Goal: Task Accomplishment & Management: Complete application form

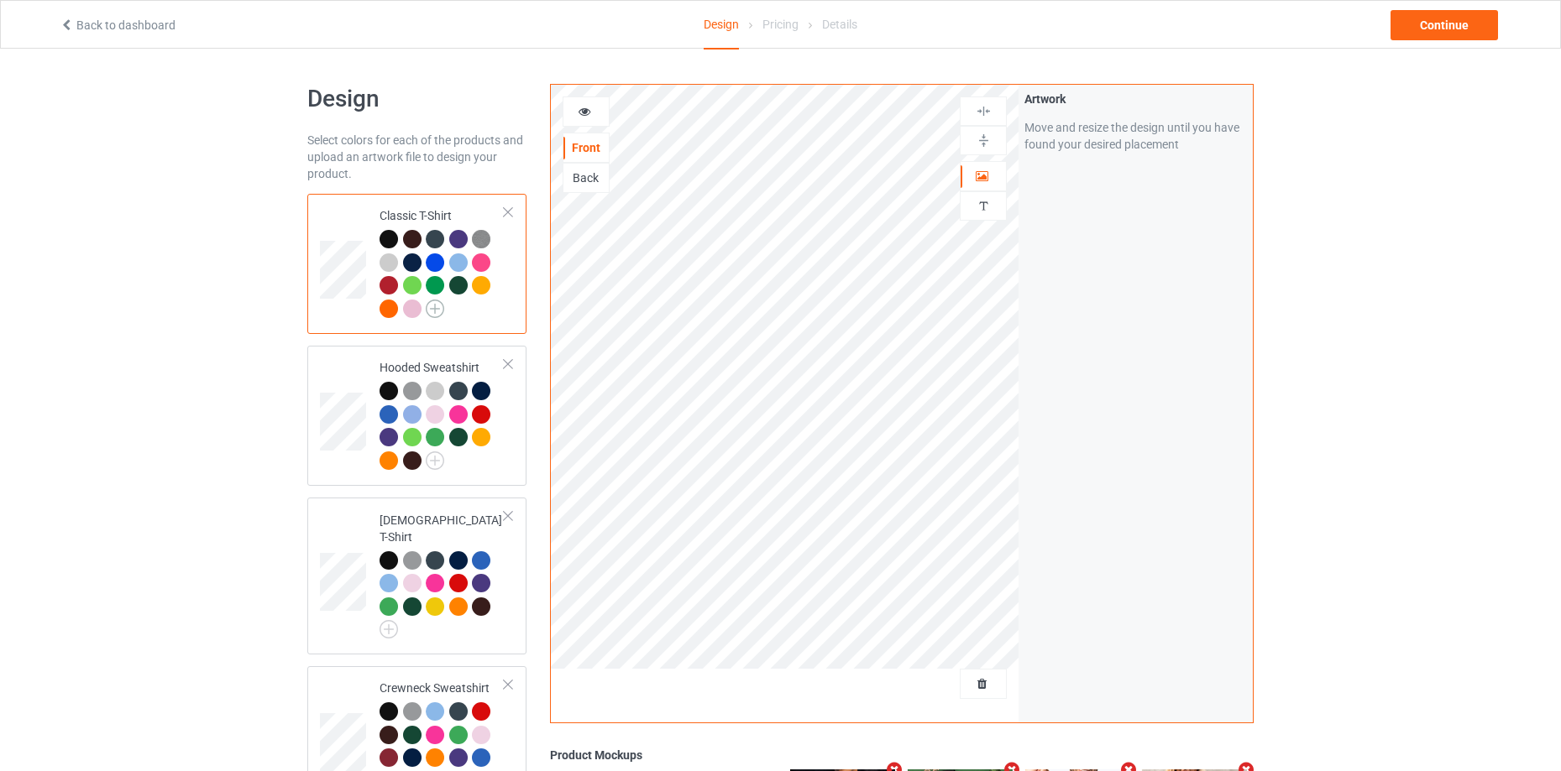
click at [437, 311] on img at bounding box center [435, 309] width 18 height 18
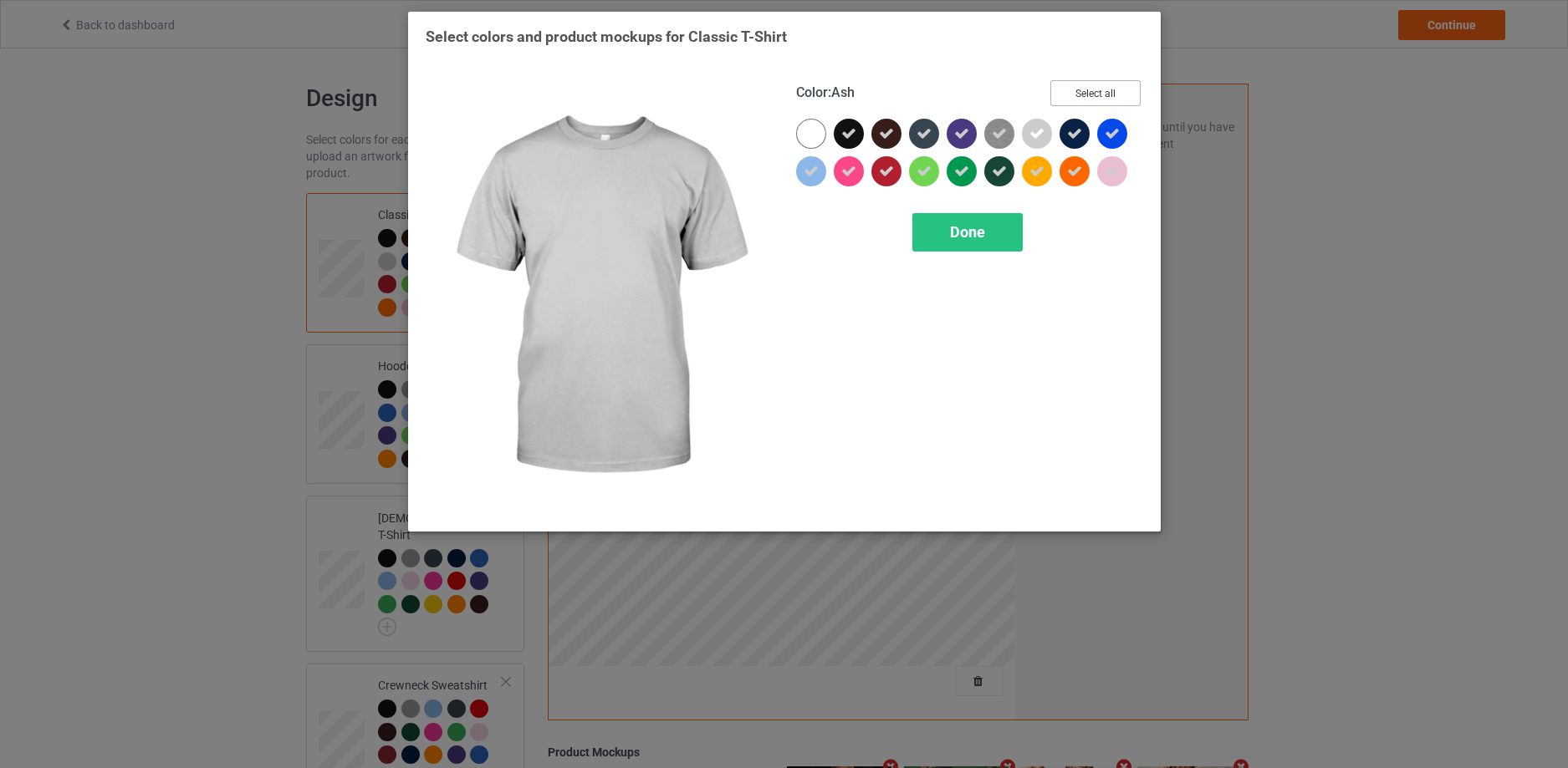
click at [1100, 88] on button "Select all" at bounding box center [1095, 94] width 91 height 26
click at [1096, 91] on button "Reset to Default" at bounding box center [1080, 94] width 122 height 26
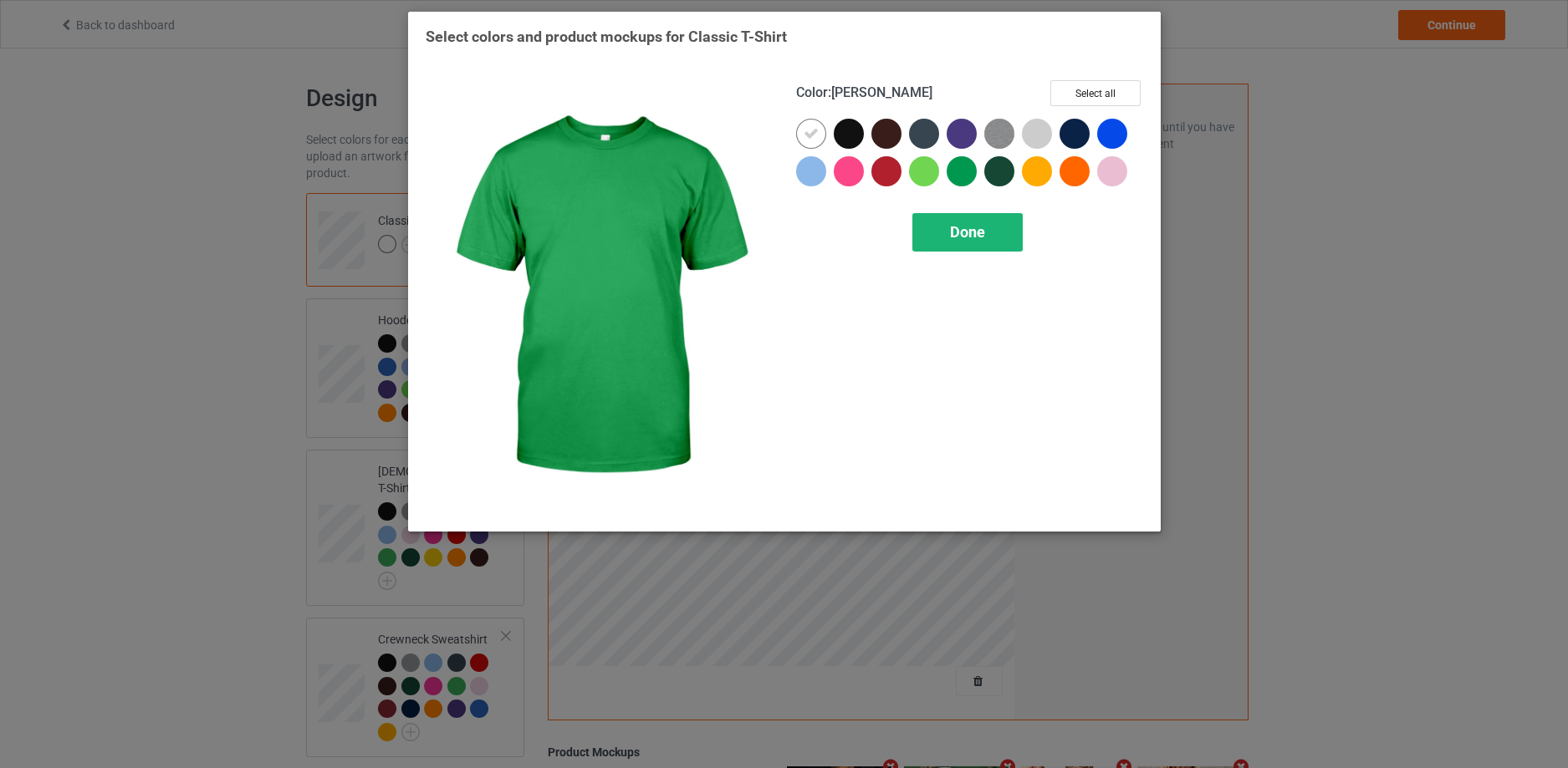
click at [970, 231] on span "Done" at bounding box center [967, 232] width 35 height 18
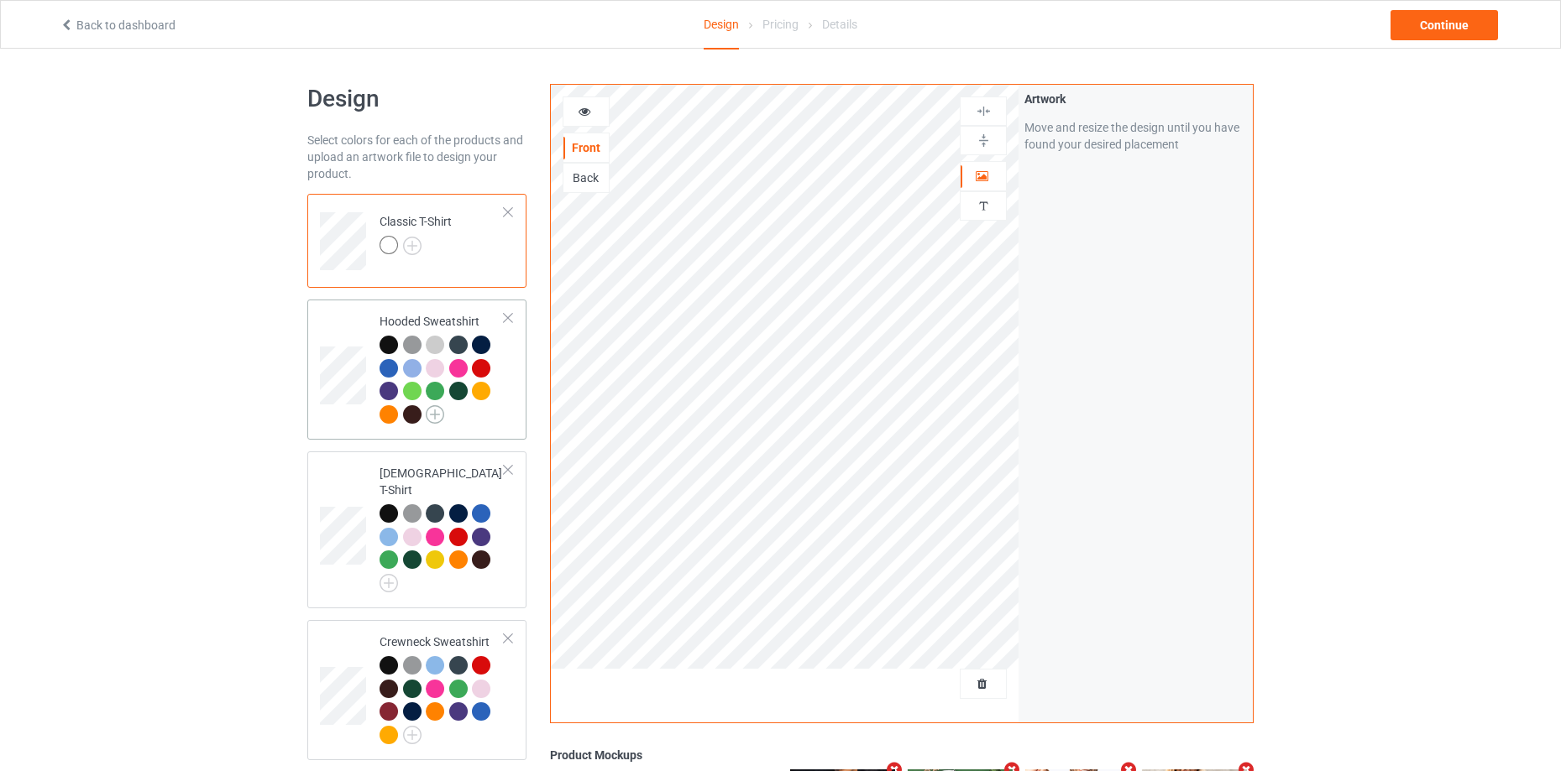
click at [431, 411] on img at bounding box center [435, 414] width 18 height 18
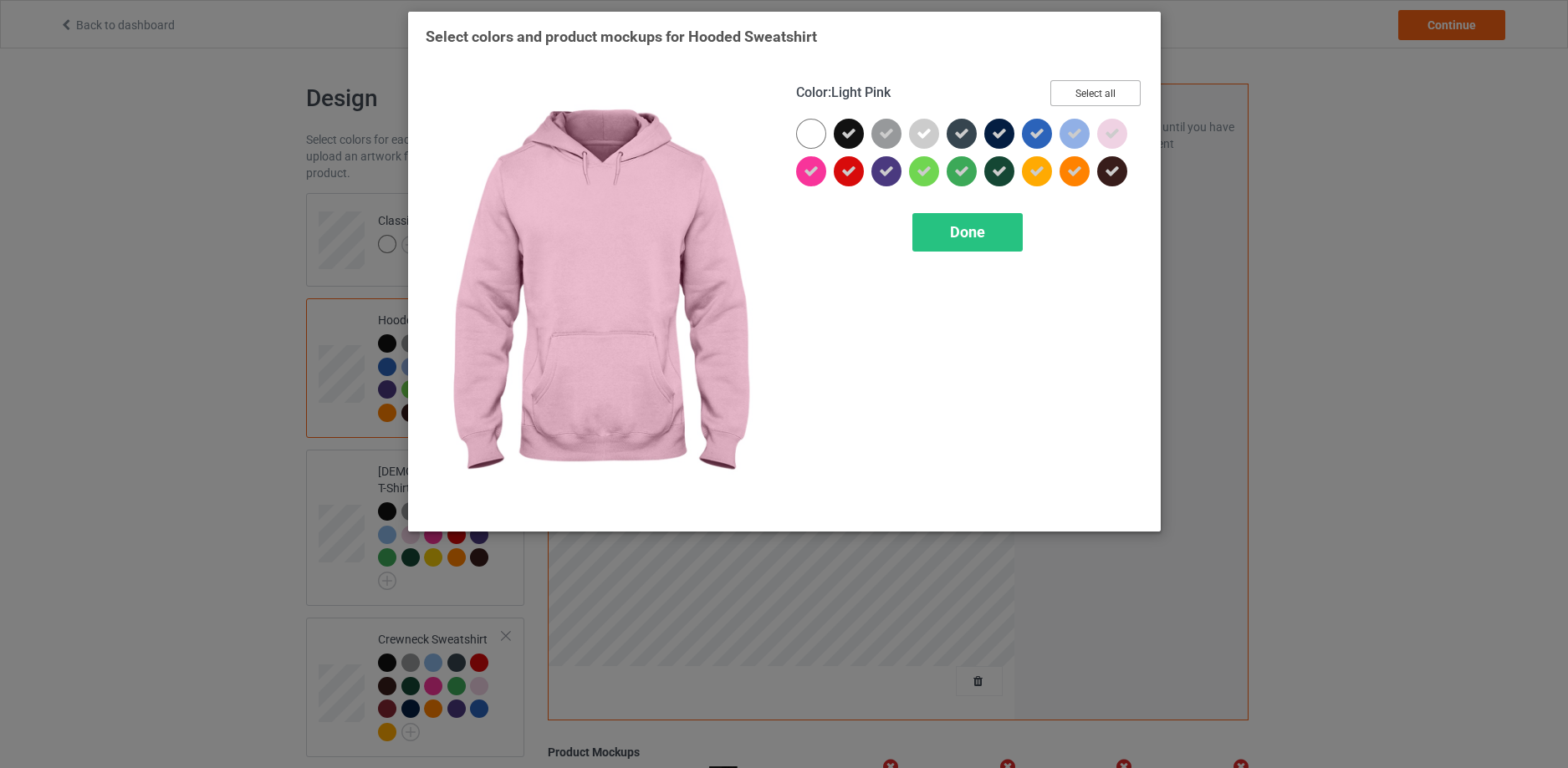
click at [1114, 97] on button "Select all" at bounding box center [1095, 94] width 91 height 26
click at [1114, 97] on button "Reset to Default" at bounding box center [1080, 94] width 122 height 26
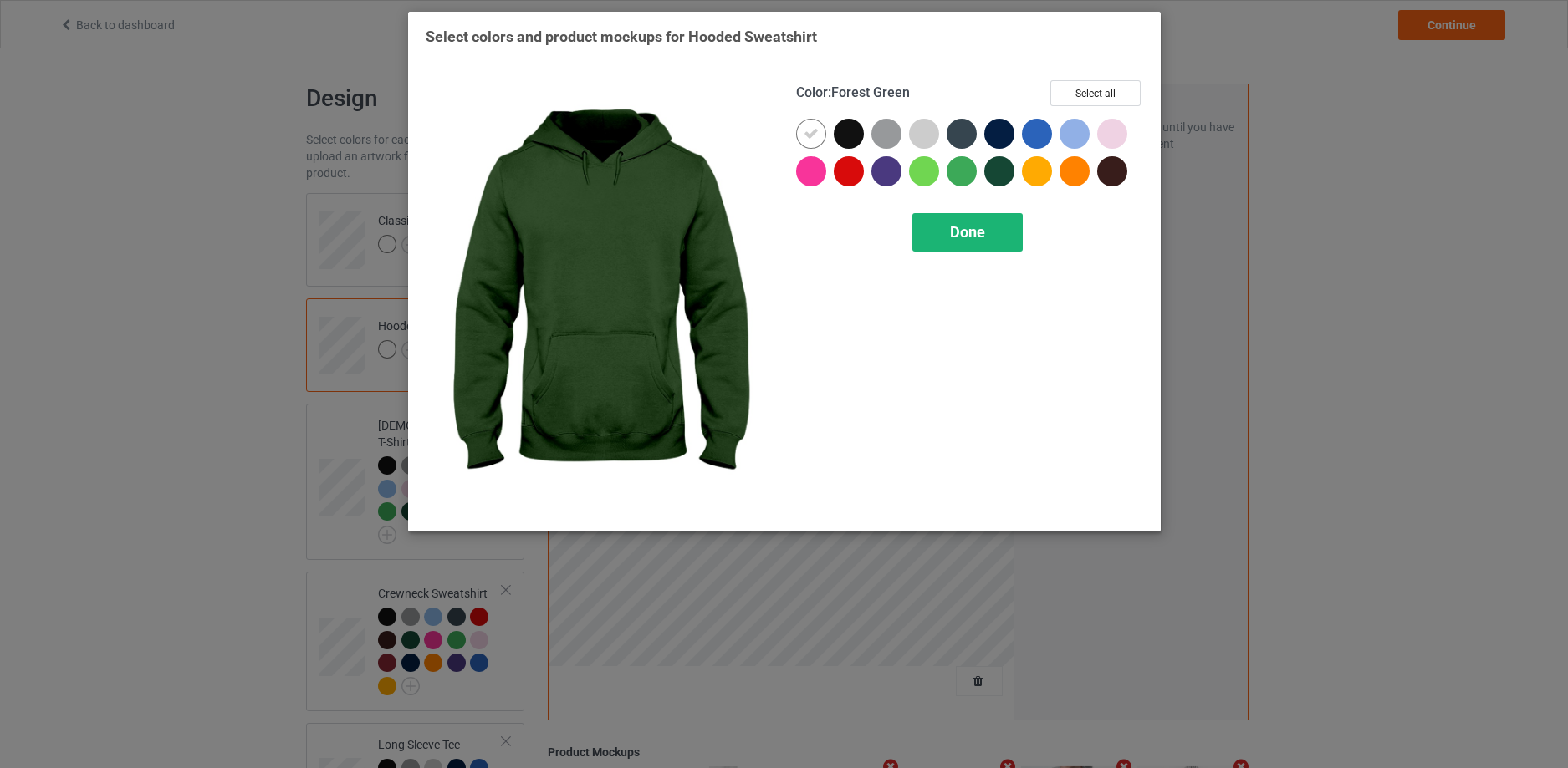
click at [950, 226] on span "Done" at bounding box center [967, 232] width 35 height 18
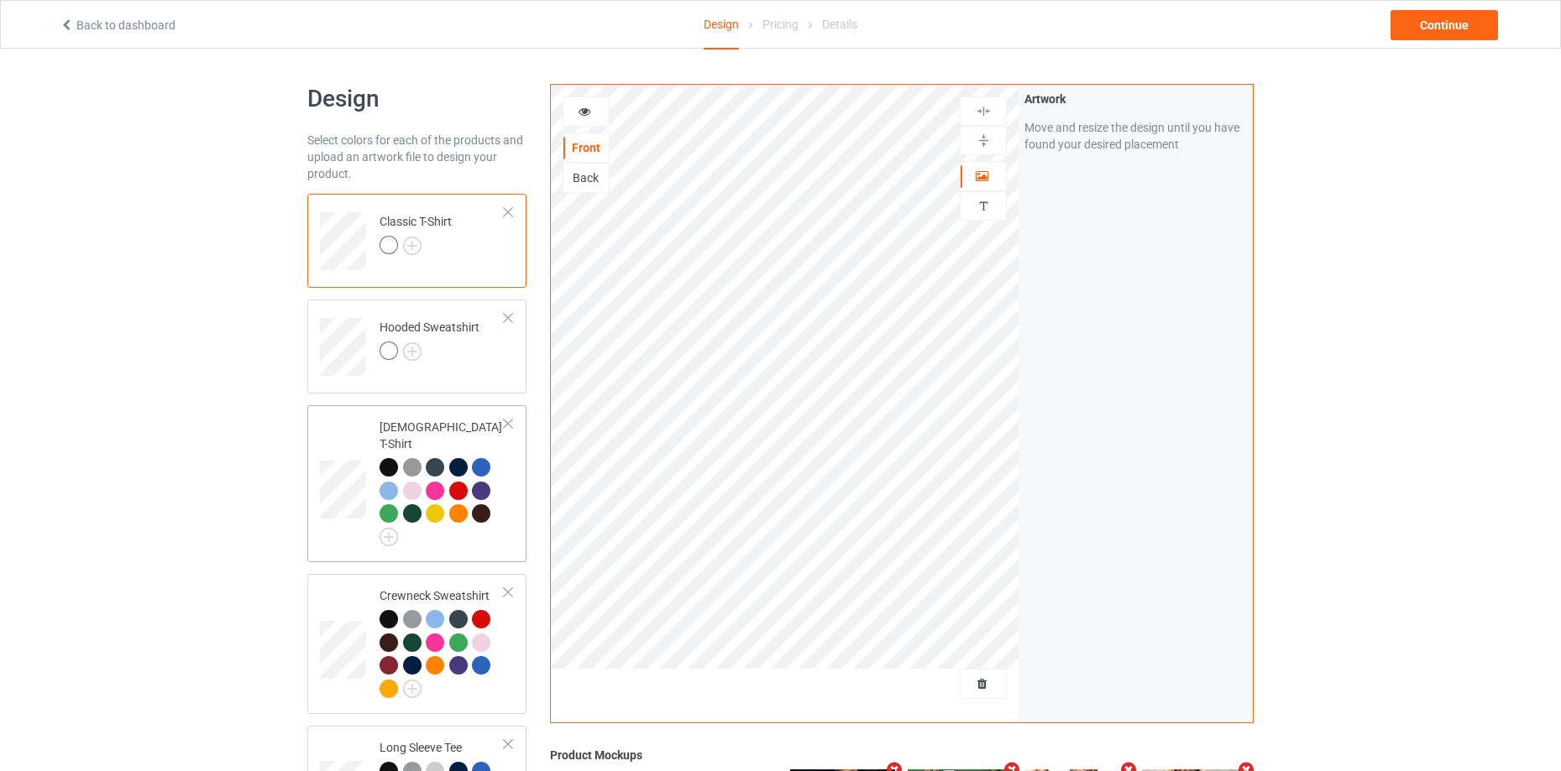
click at [442, 521] on div at bounding box center [441, 502] width 125 height 88
click at [390, 528] on img at bounding box center [388, 537] width 18 height 18
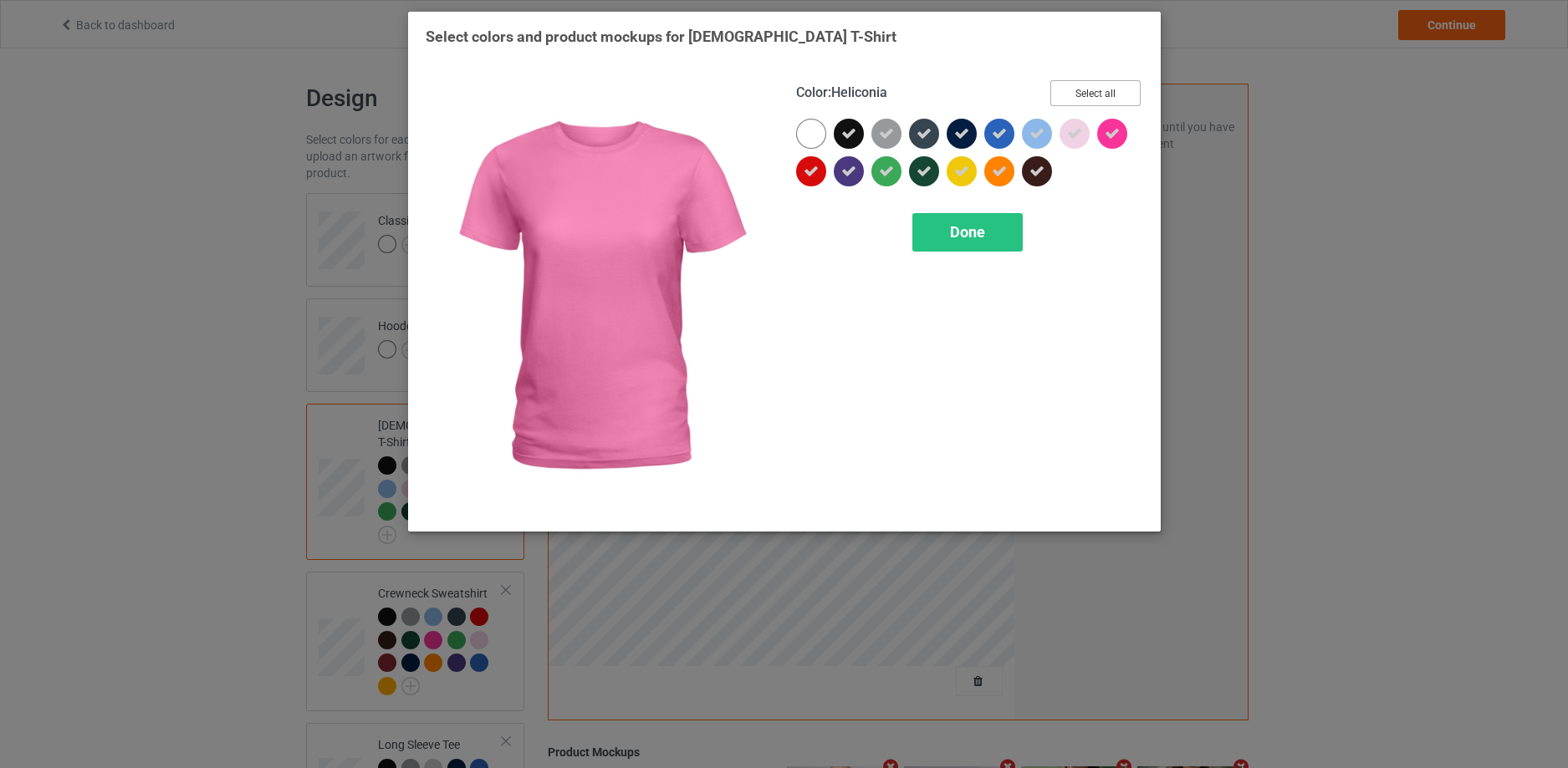
click at [1107, 93] on button "Select all" at bounding box center [1095, 94] width 91 height 26
click at [1107, 93] on button "Reset to Default" at bounding box center [1080, 94] width 122 height 26
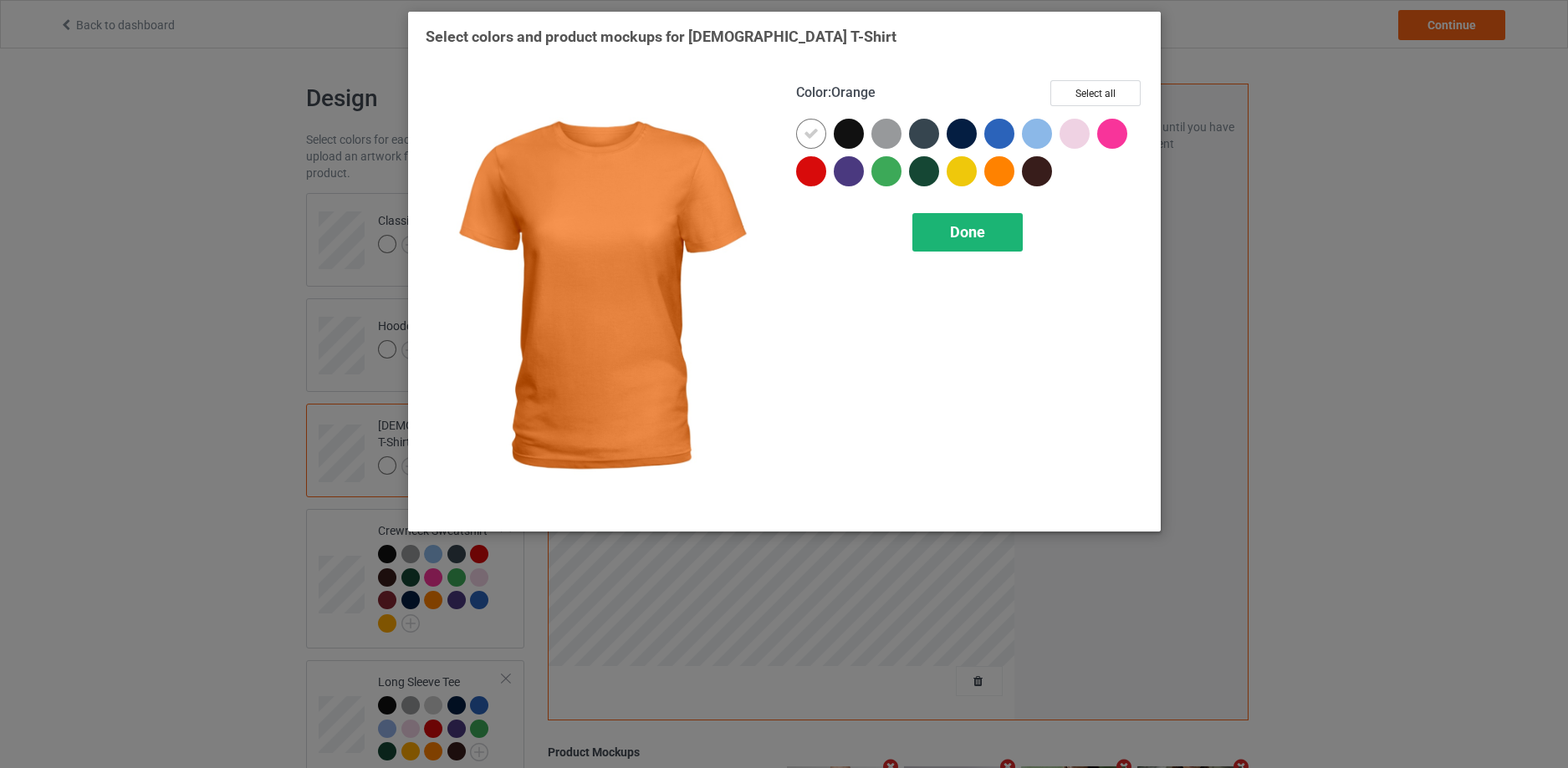
click at [945, 223] on div "Done" at bounding box center [967, 232] width 111 height 39
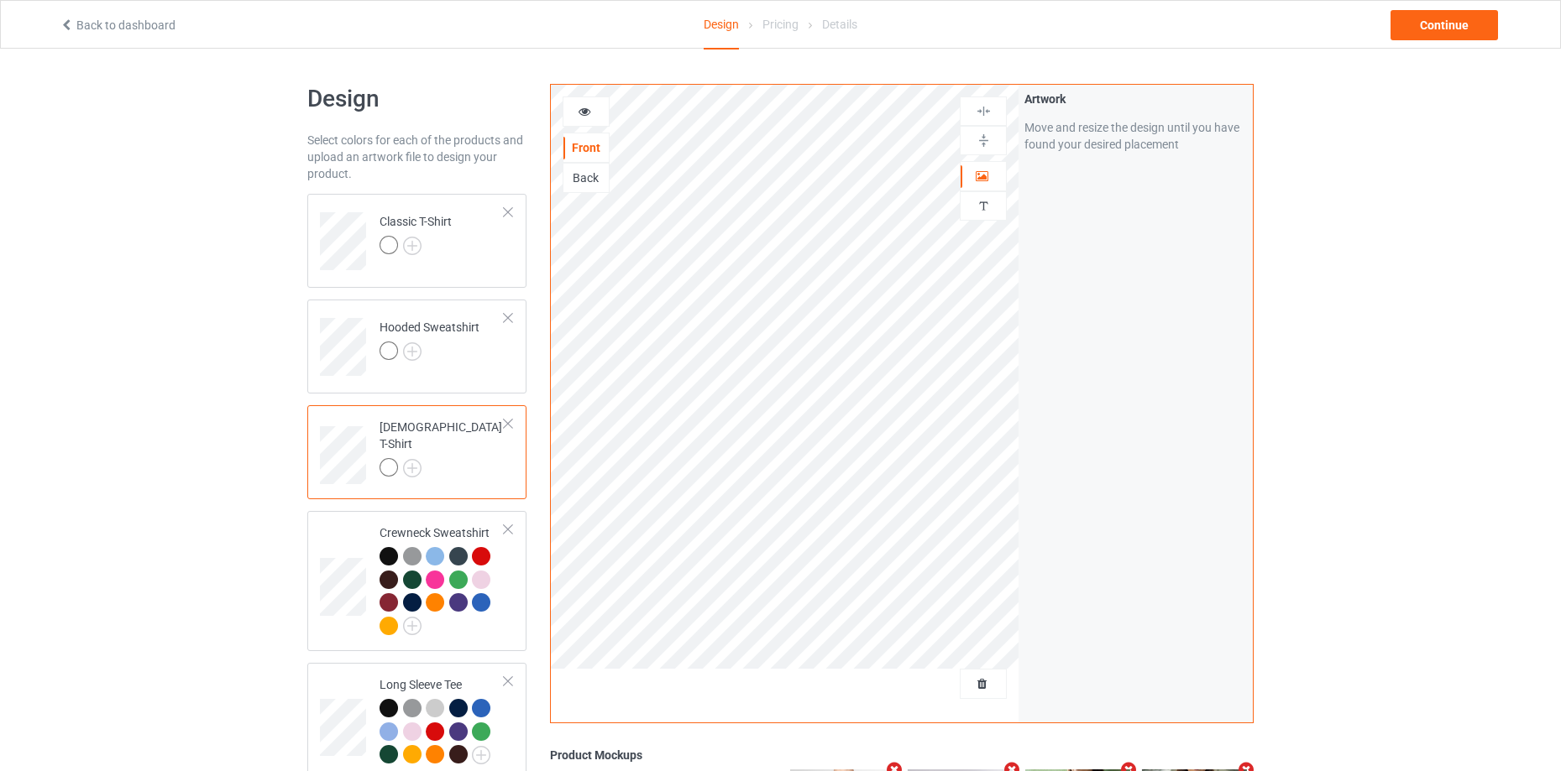
scroll to position [168, 0]
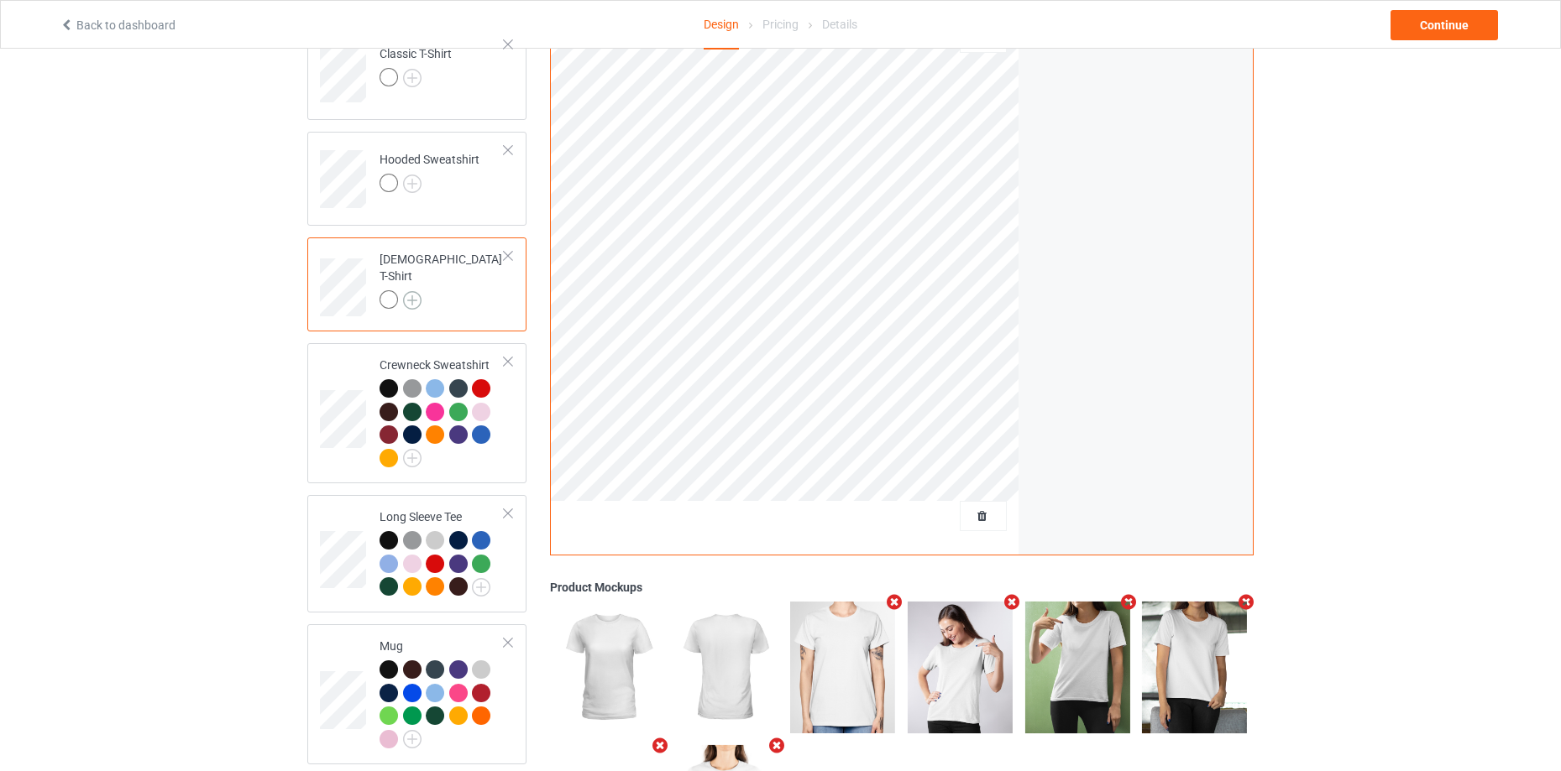
click at [413, 294] on img at bounding box center [412, 300] width 18 height 18
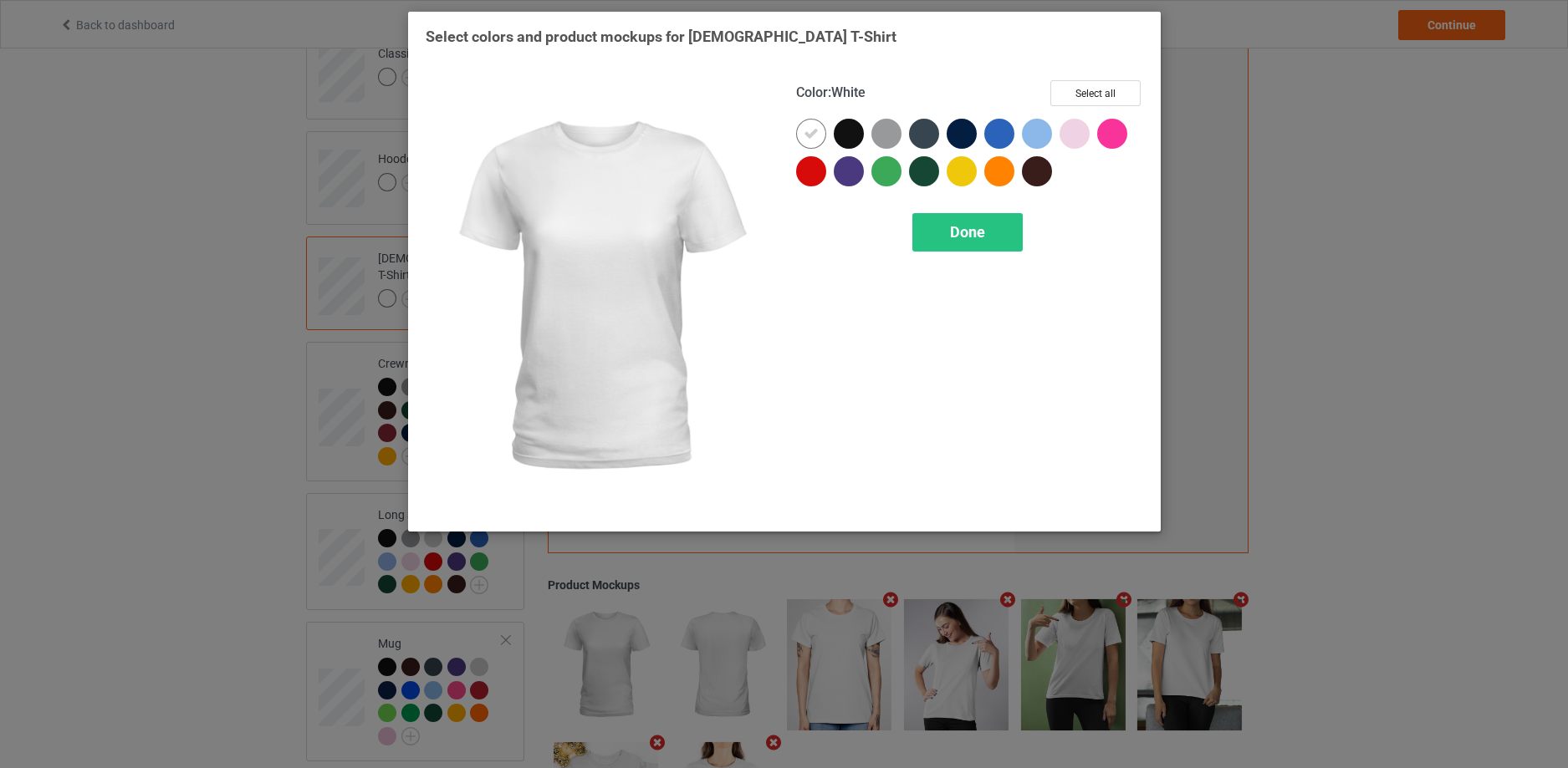
click at [159, 453] on div "Select colors and product mockups for [DEMOGRAPHIC_DATA] T-Shirt Color : White …" at bounding box center [784, 384] width 1568 height 768
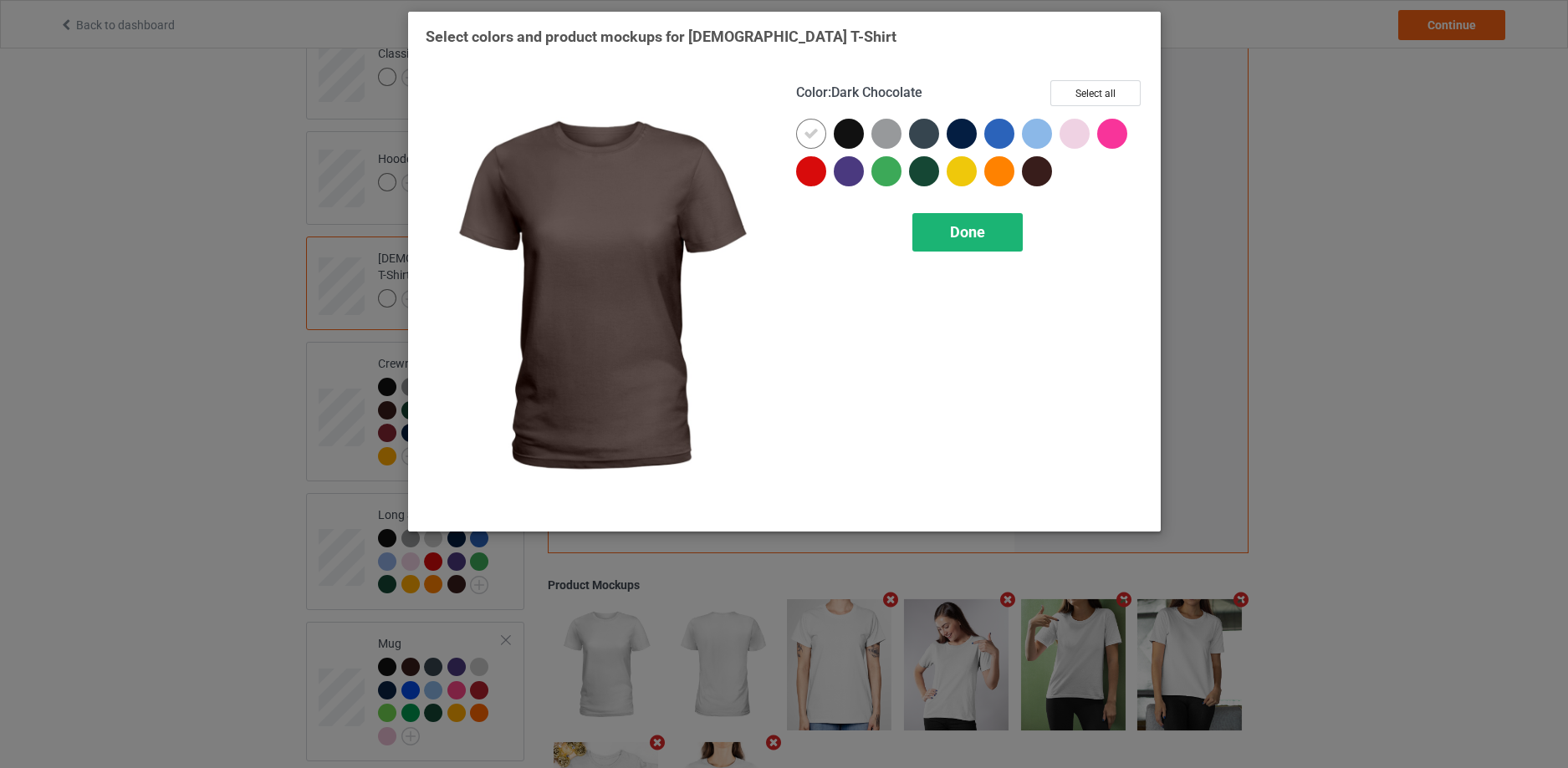
click at [956, 237] on span "Done" at bounding box center [967, 232] width 35 height 18
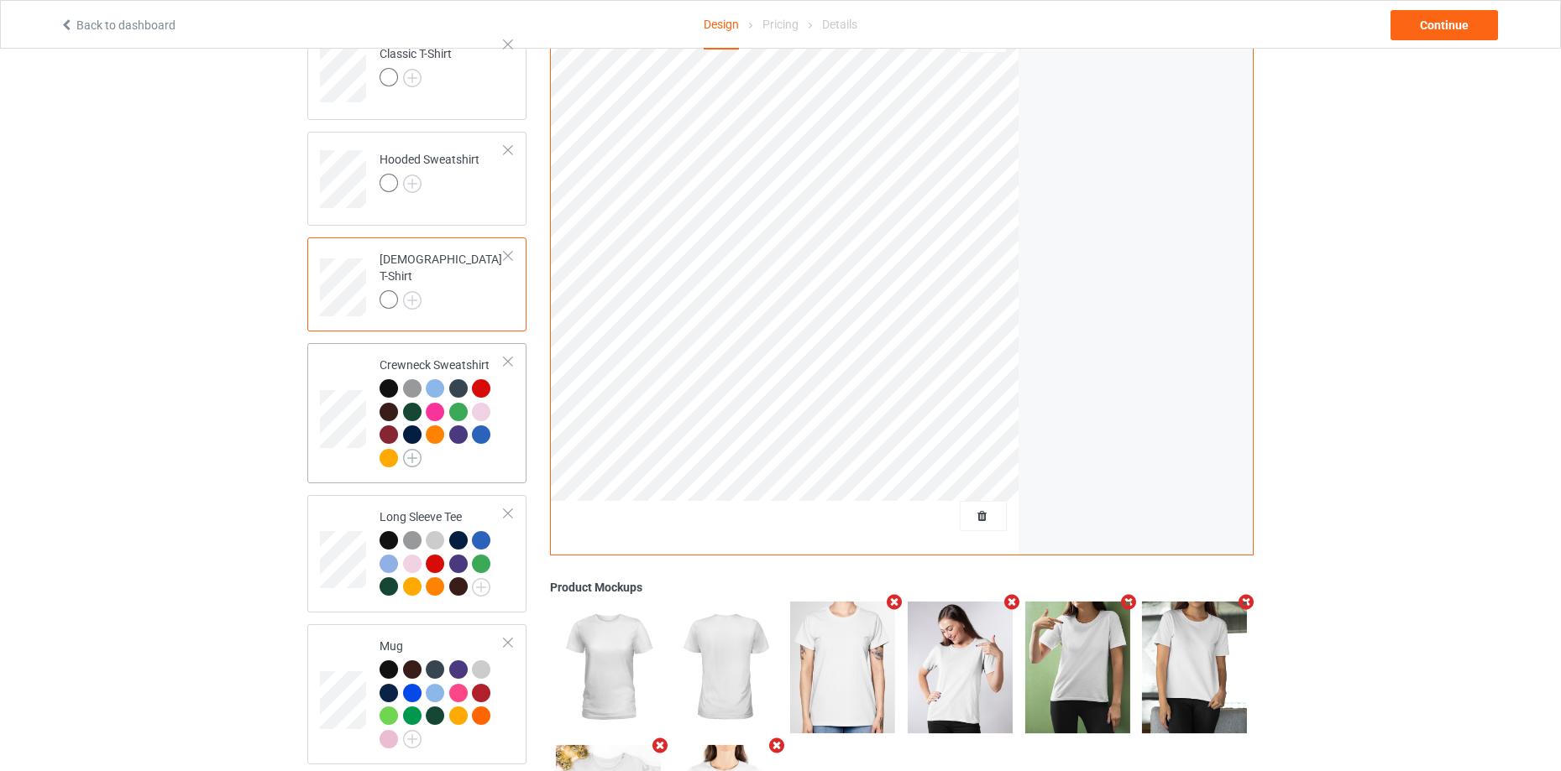
click at [416, 461] on img at bounding box center [412, 458] width 18 height 18
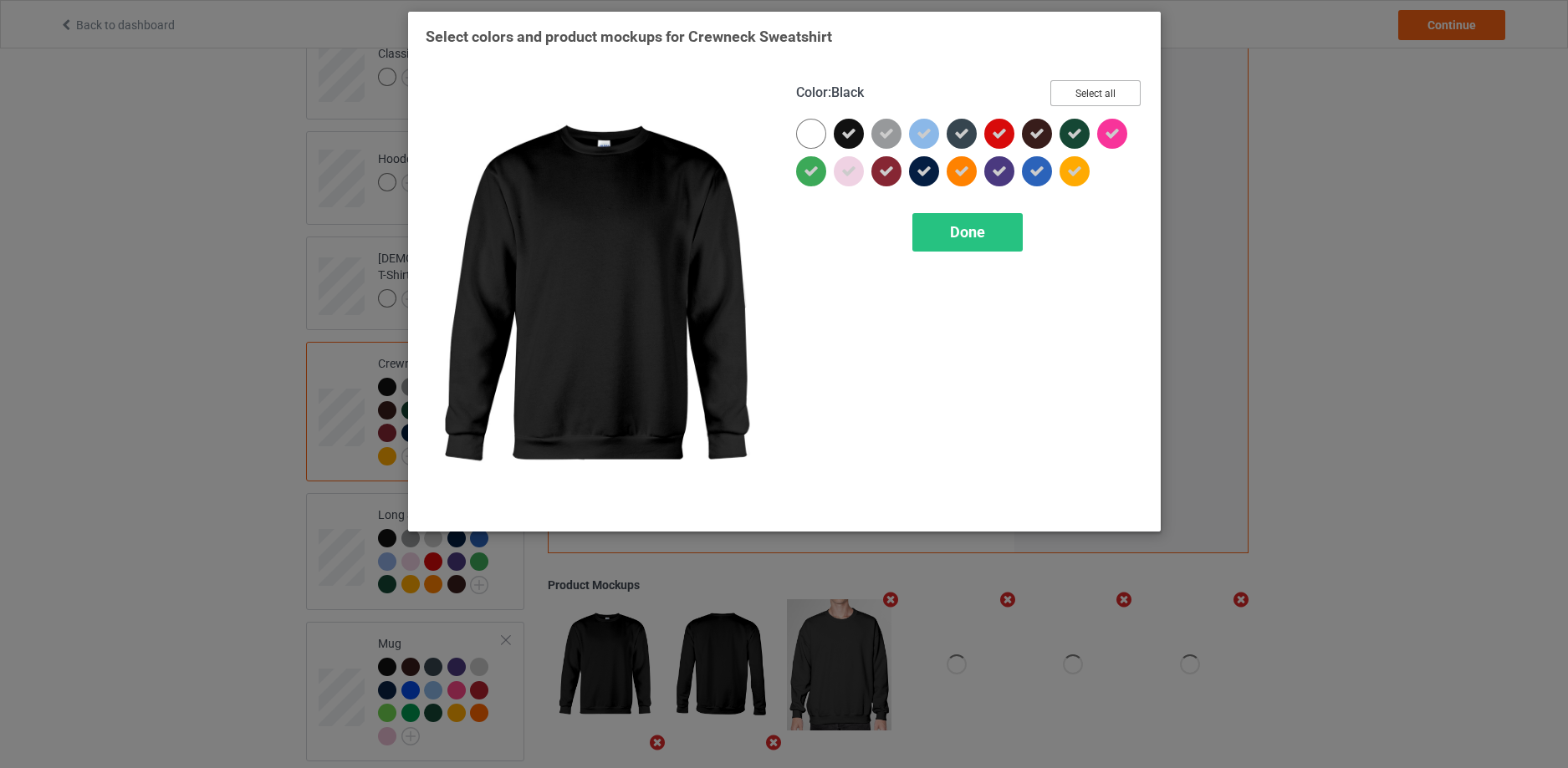
click at [1116, 96] on button "Select all" at bounding box center [1095, 94] width 91 height 26
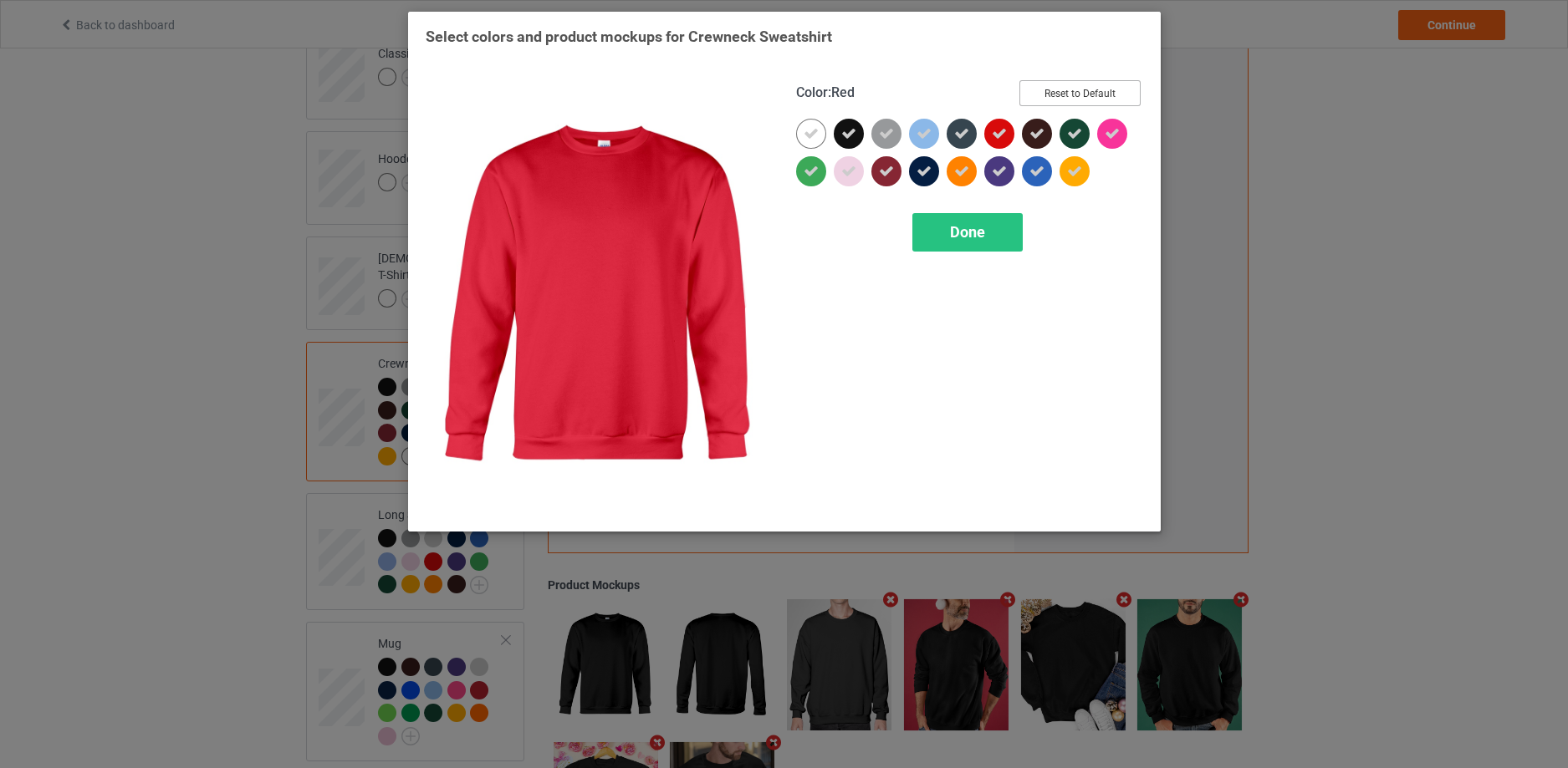
click at [1084, 102] on button "Reset to Default" at bounding box center [1080, 94] width 122 height 26
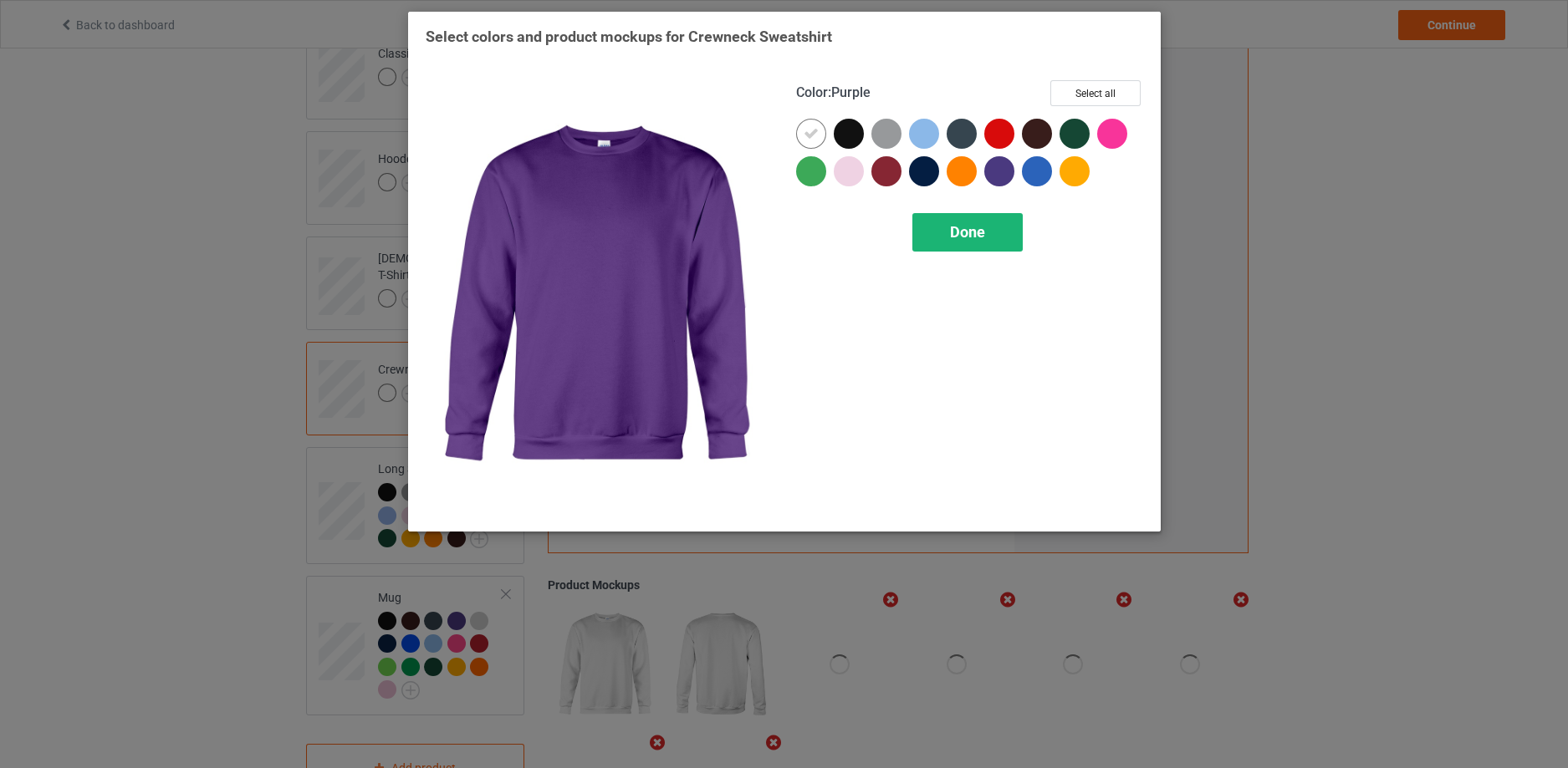
click at [962, 232] on span "Done" at bounding box center [967, 232] width 35 height 18
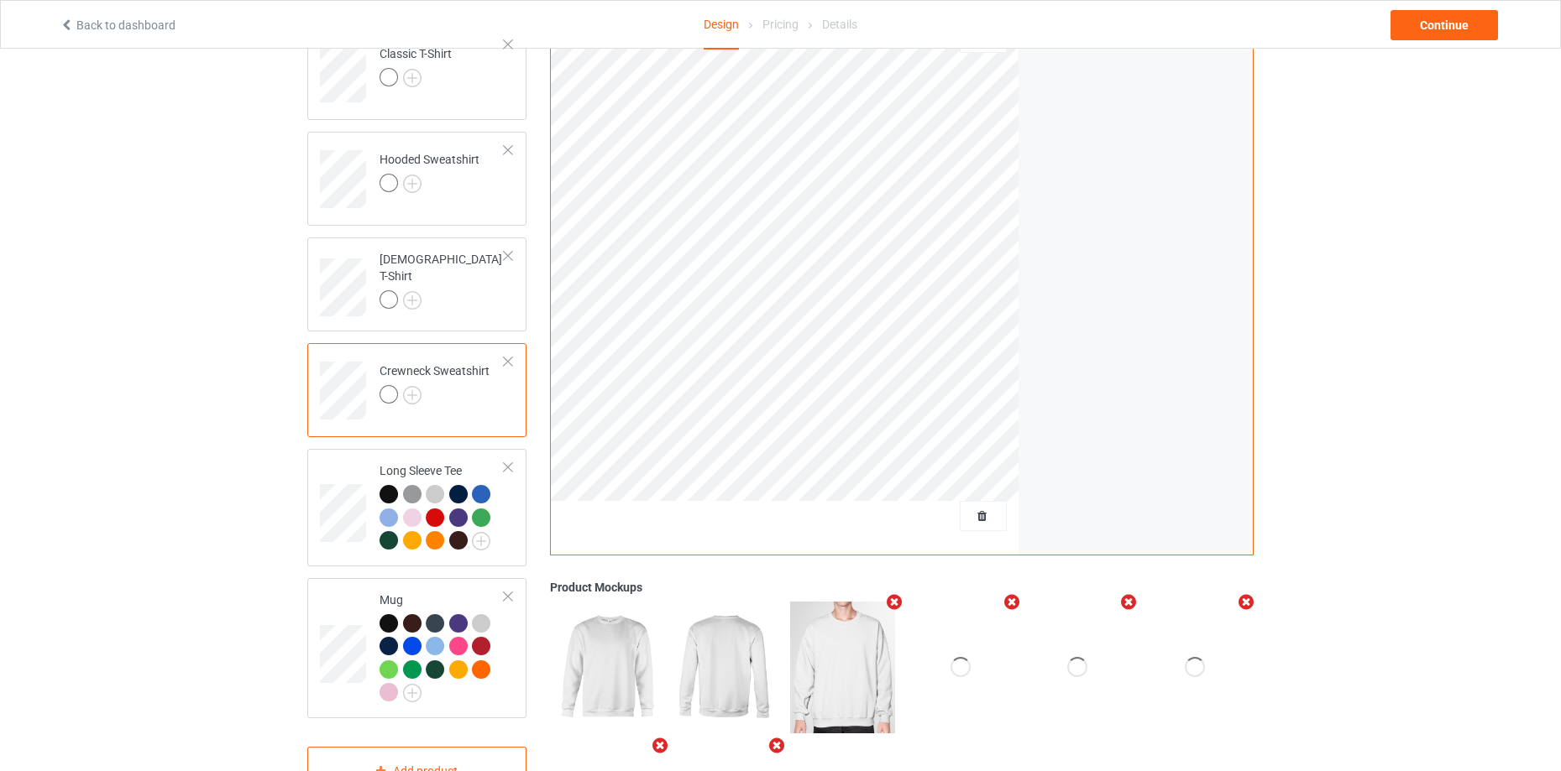
scroll to position [252, 0]
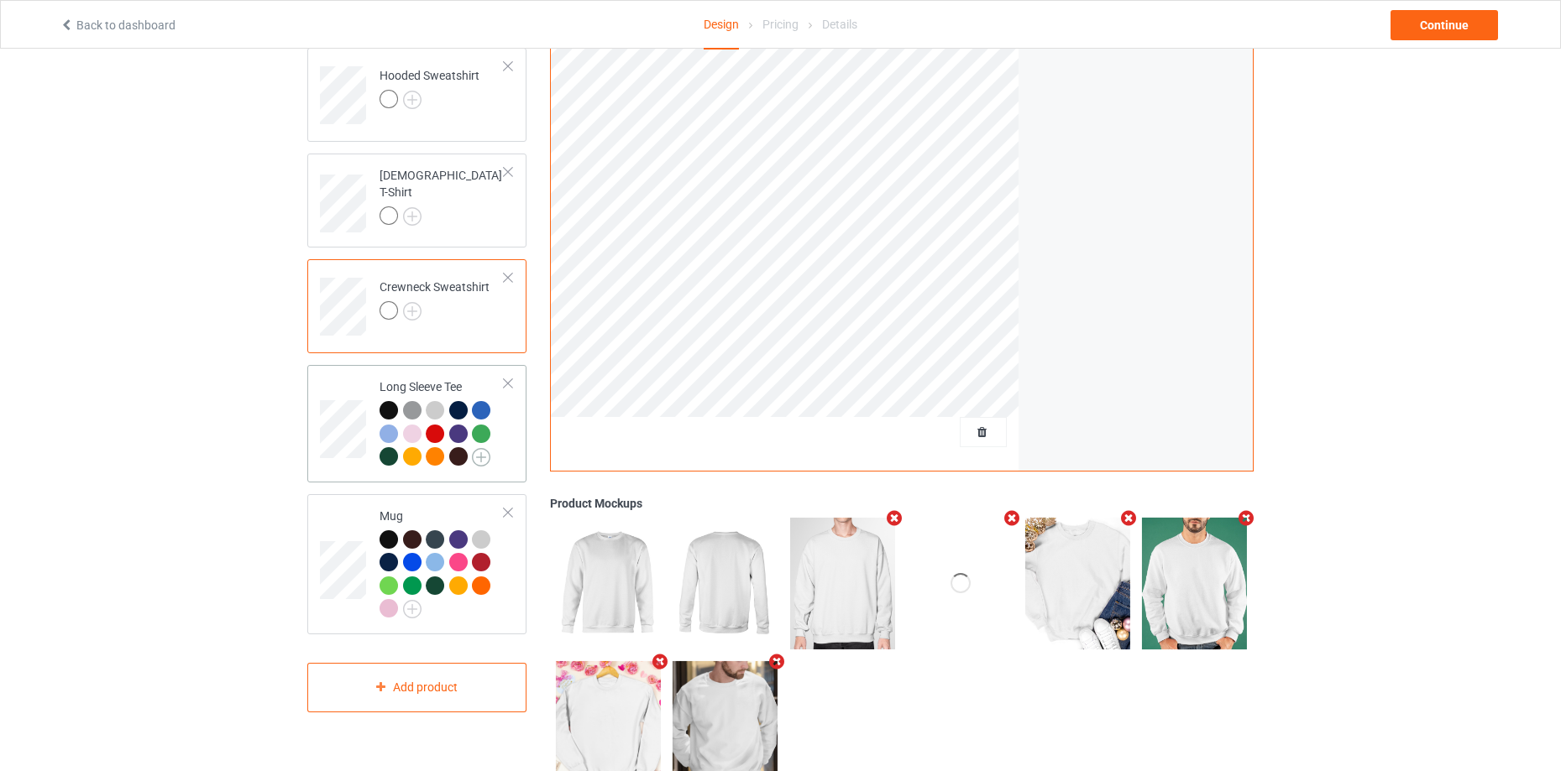
click at [478, 461] on img at bounding box center [481, 457] width 18 height 18
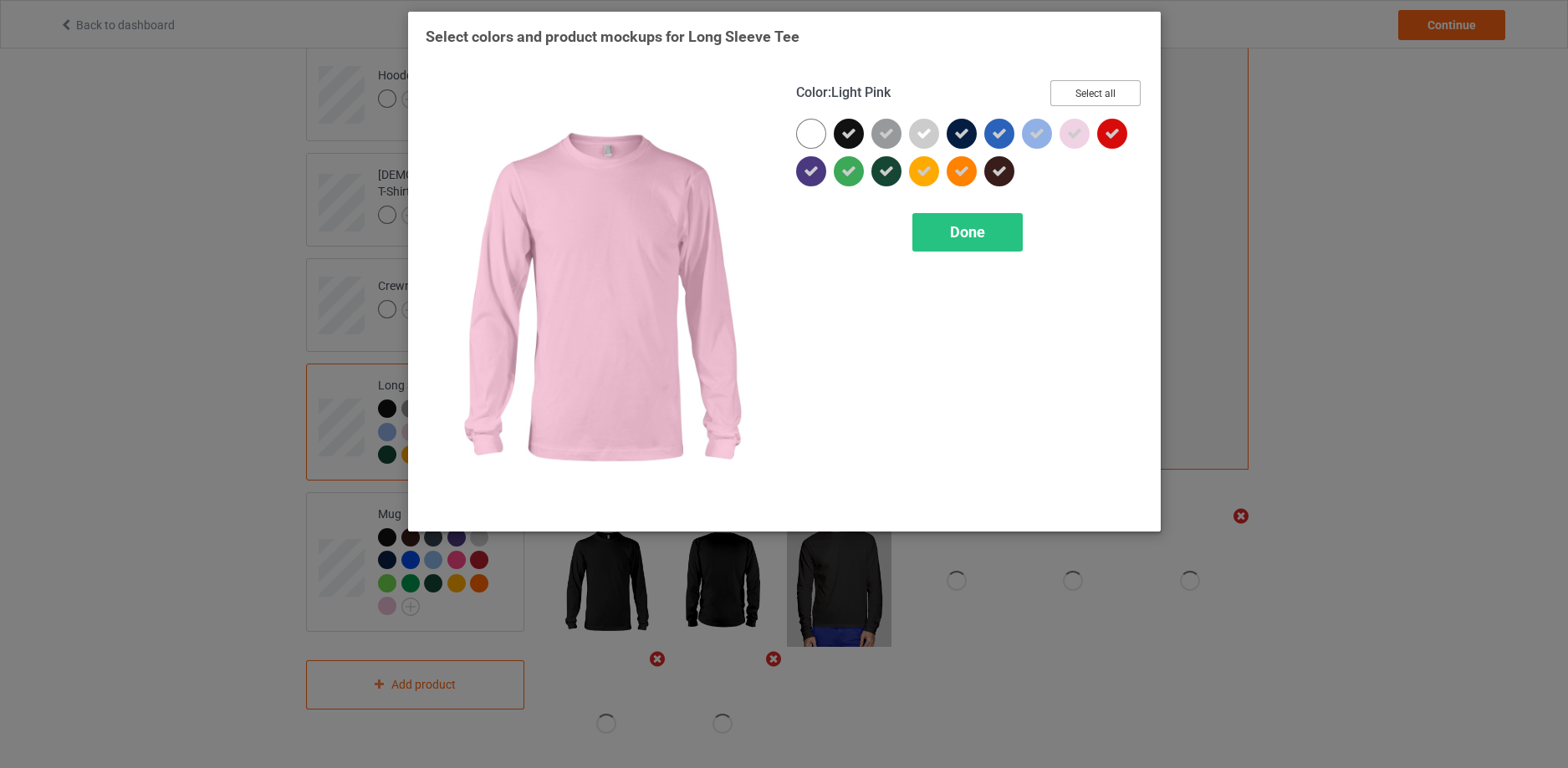
click at [1097, 103] on button "Select all" at bounding box center [1095, 94] width 91 height 26
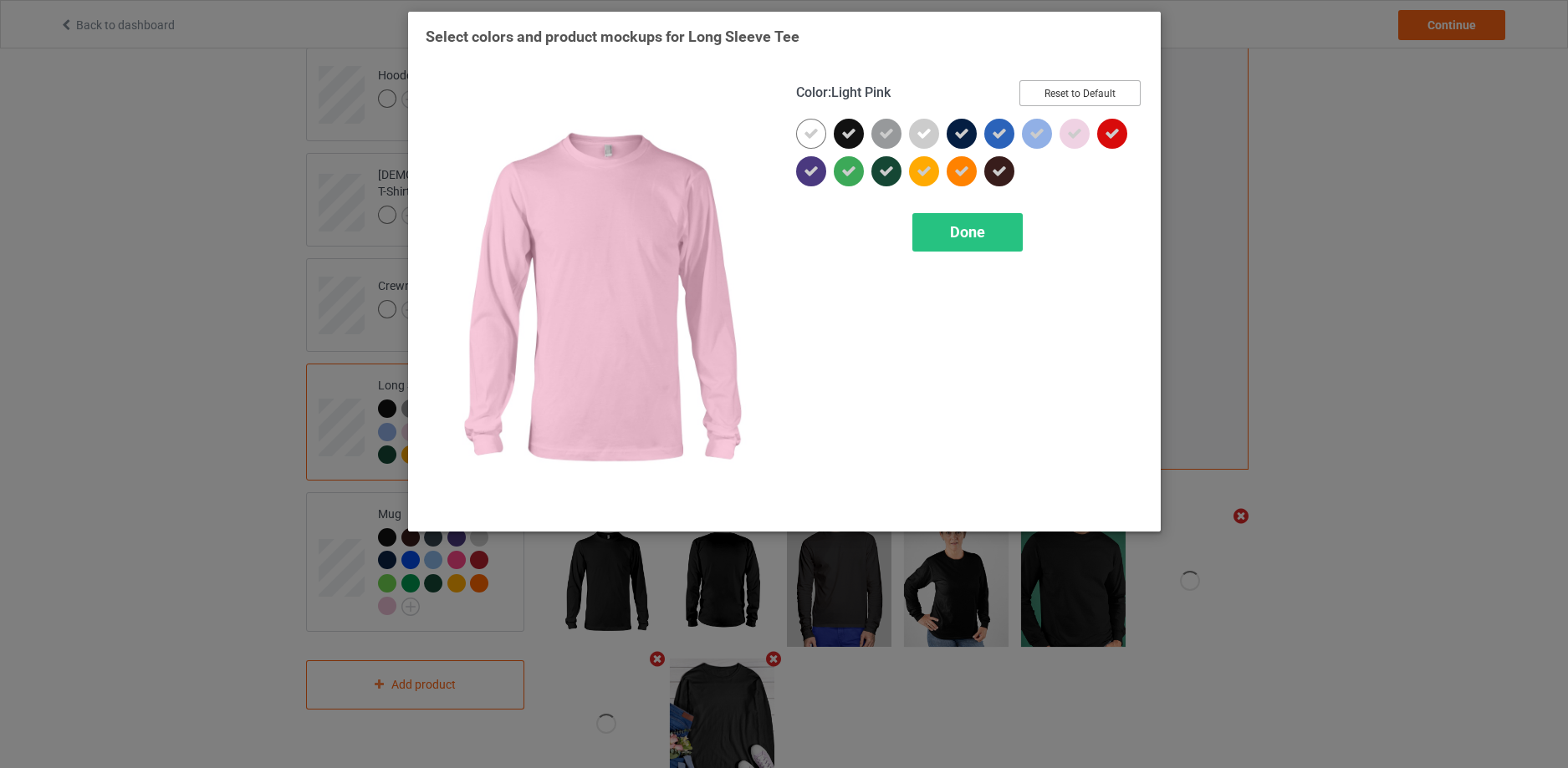
click at [1101, 96] on button "Reset to Default" at bounding box center [1080, 94] width 122 height 26
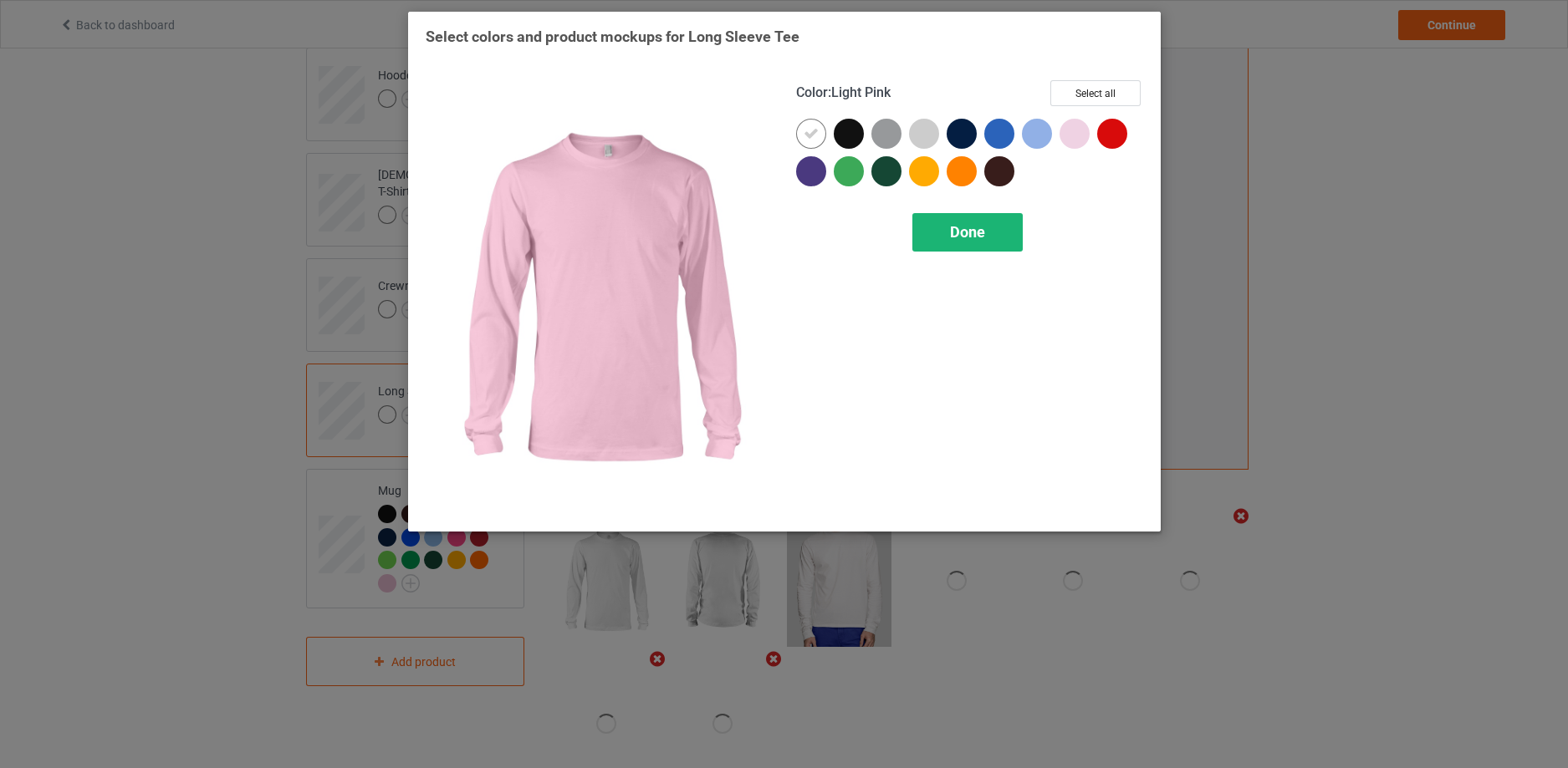
click at [961, 234] on span "Done" at bounding box center [967, 232] width 35 height 18
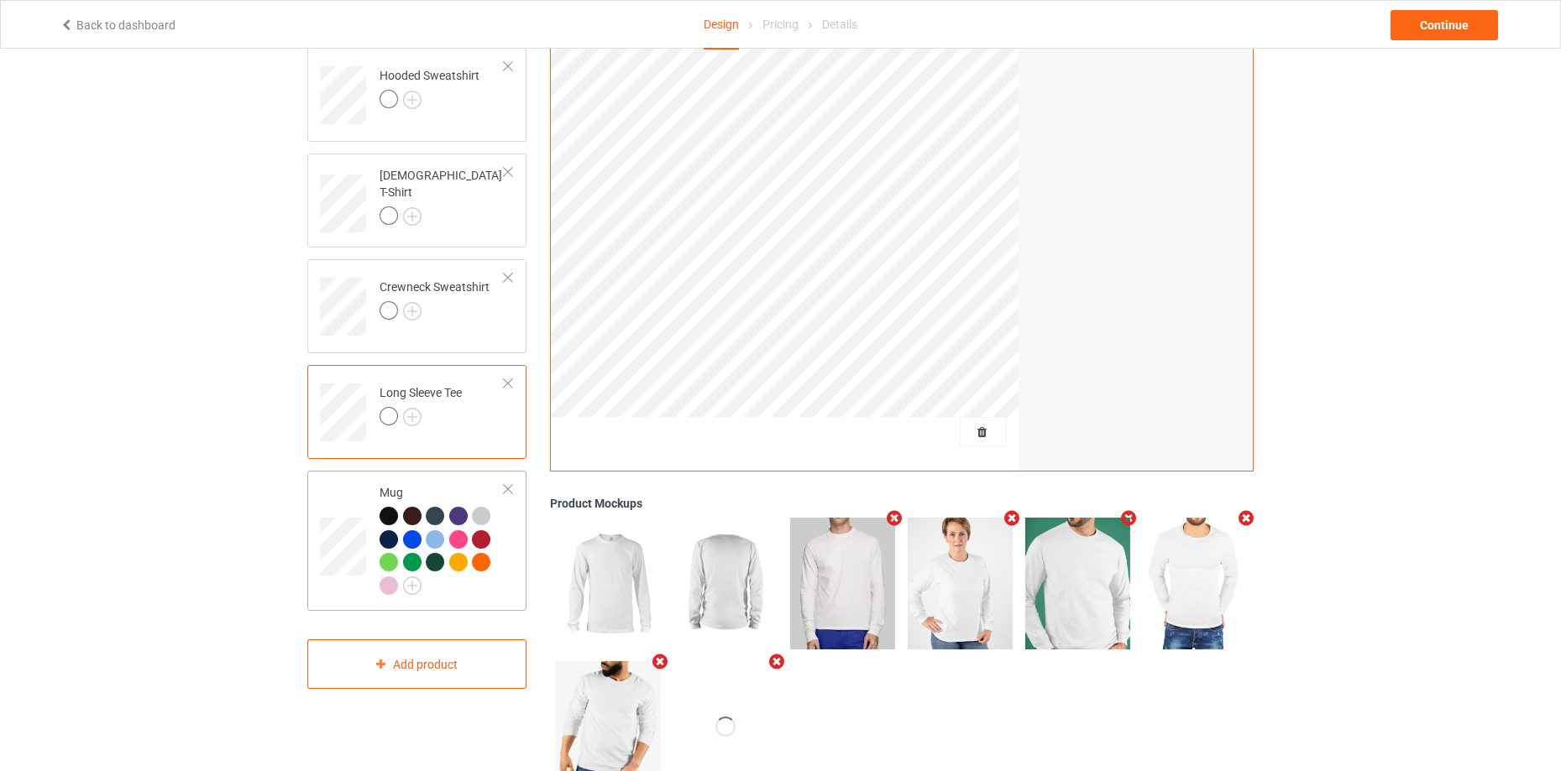
click at [509, 489] on div at bounding box center [508, 490] width 12 height 12
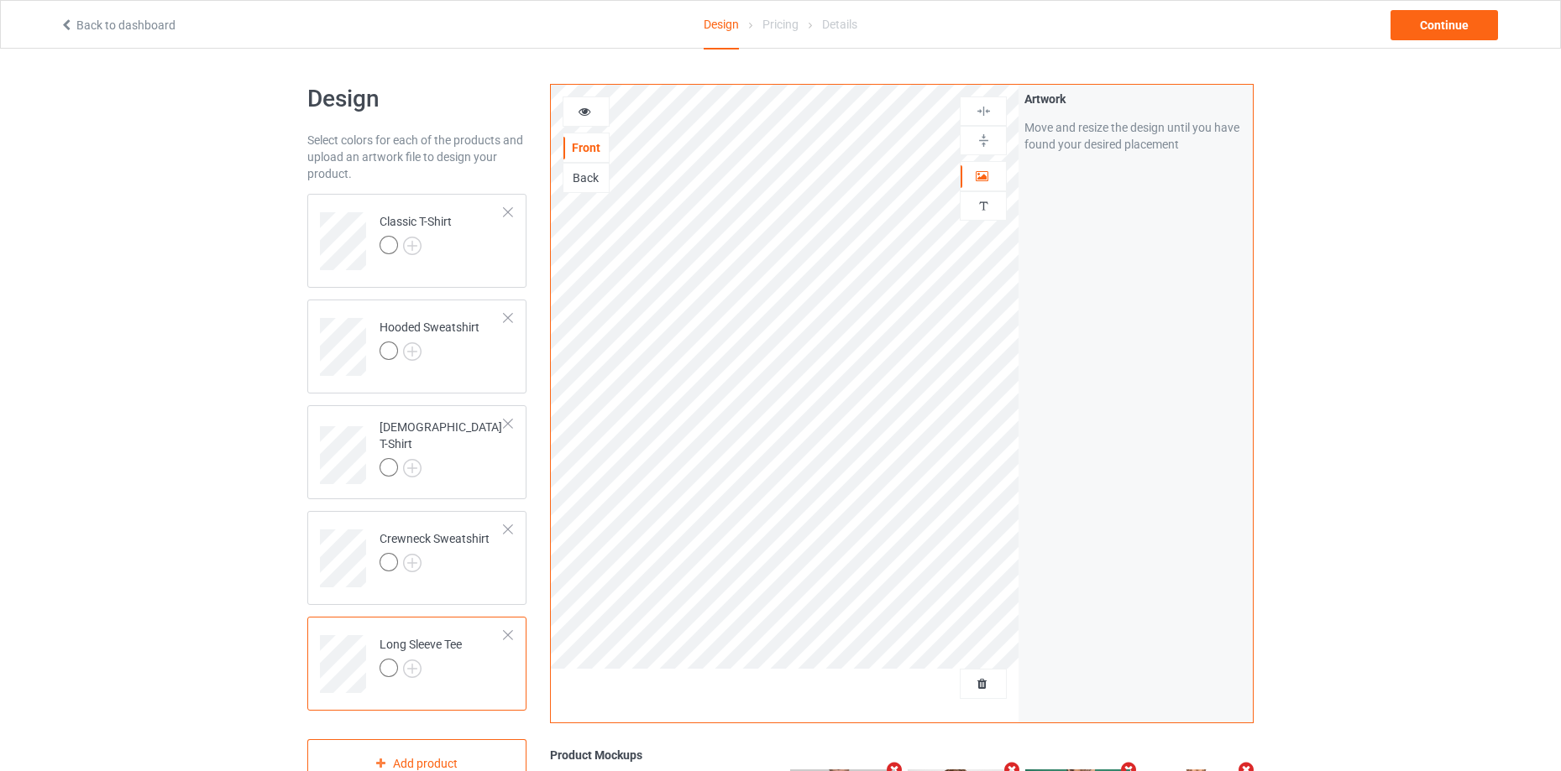
click at [591, 175] on div "Back" at bounding box center [585, 178] width 45 height 17
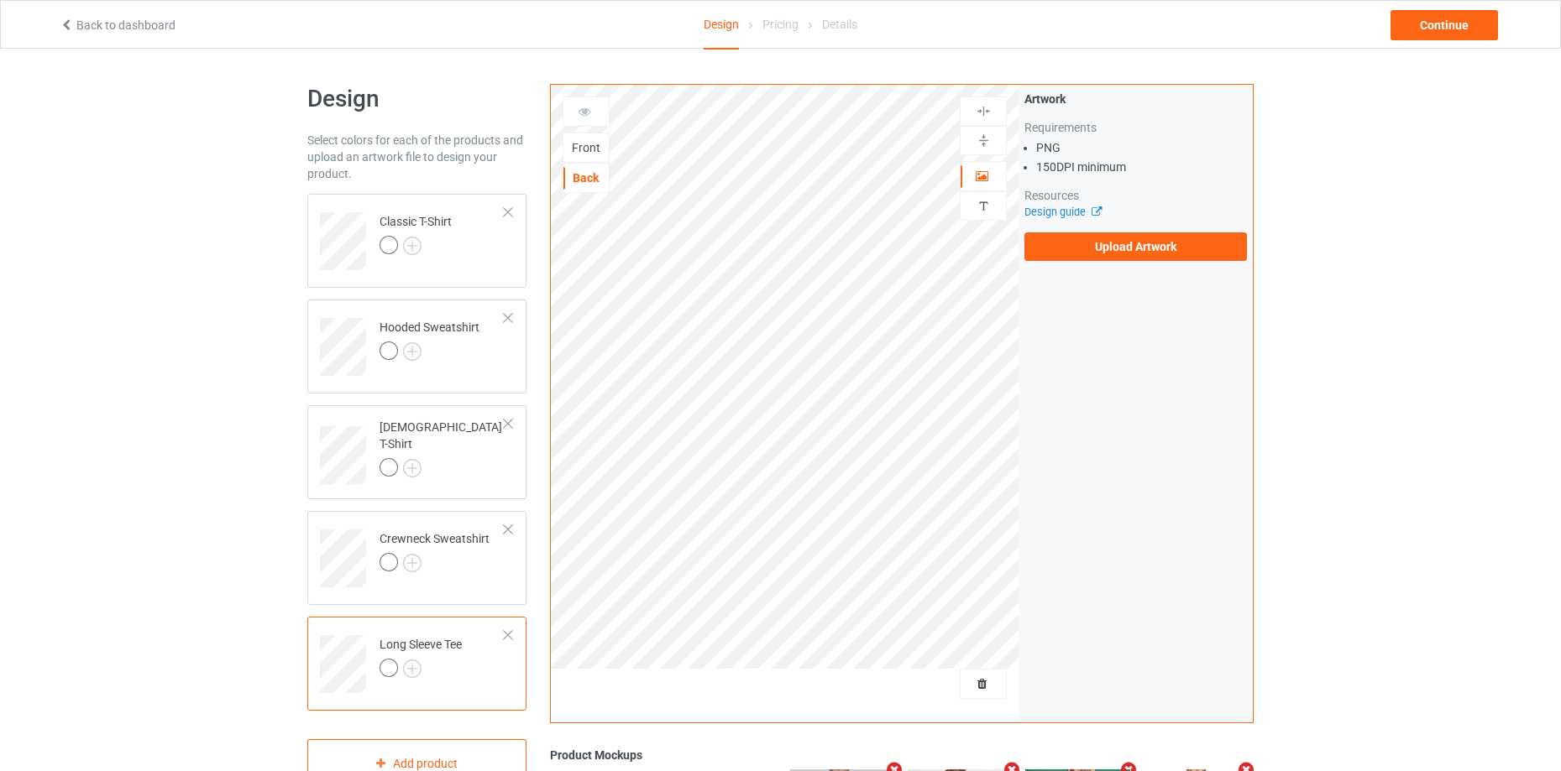
click at [590, 152] on div "Front" at bounding box center [585, 147] width 45 height 17
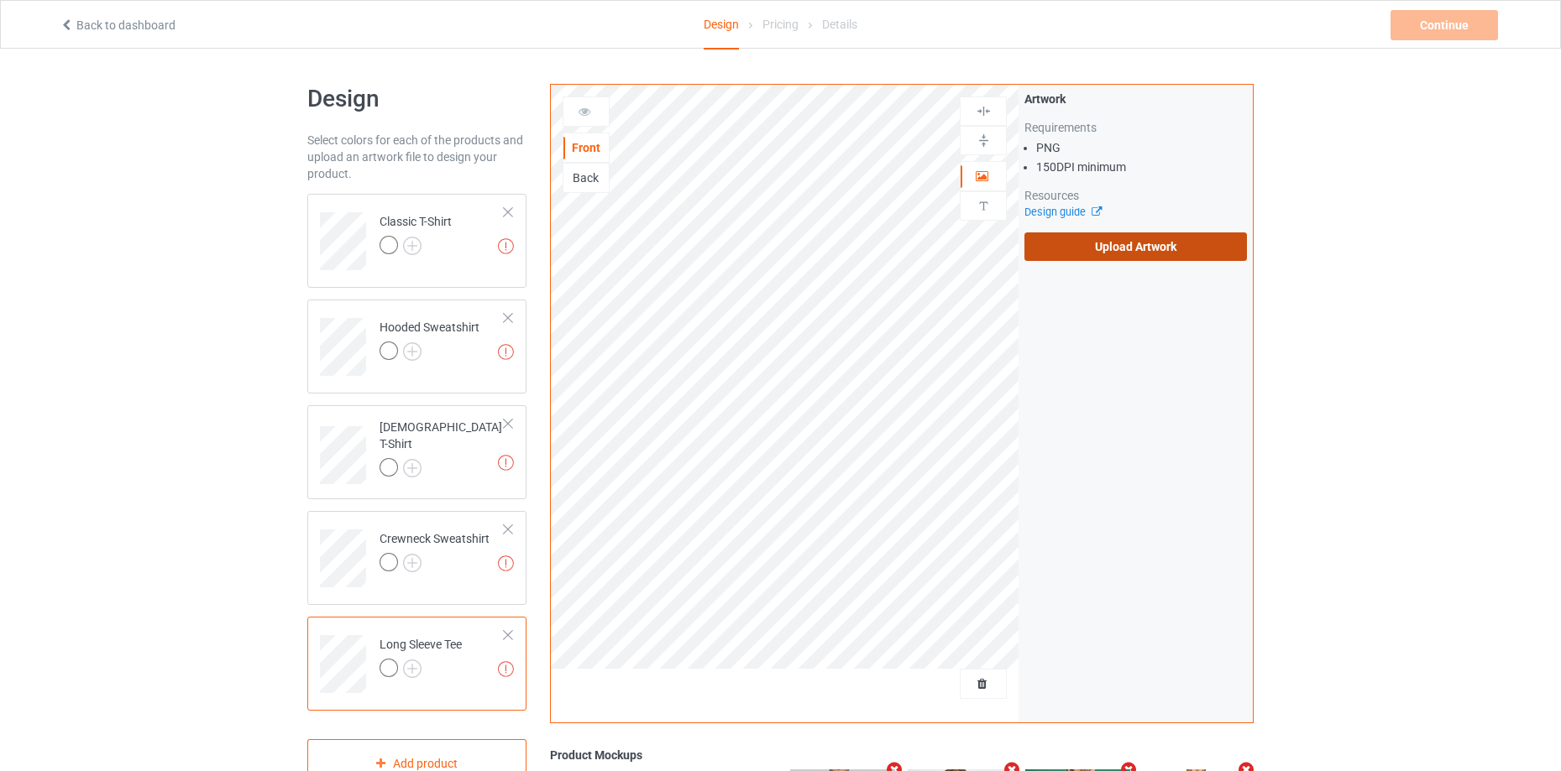
click at [1140, 243] on label "Upload Artwork" at bounding box center [1135, 247] width 222 height 29
click at [0, 0] on input "Upload Artwork" at bounding box center [0, 0] width 0 height 0
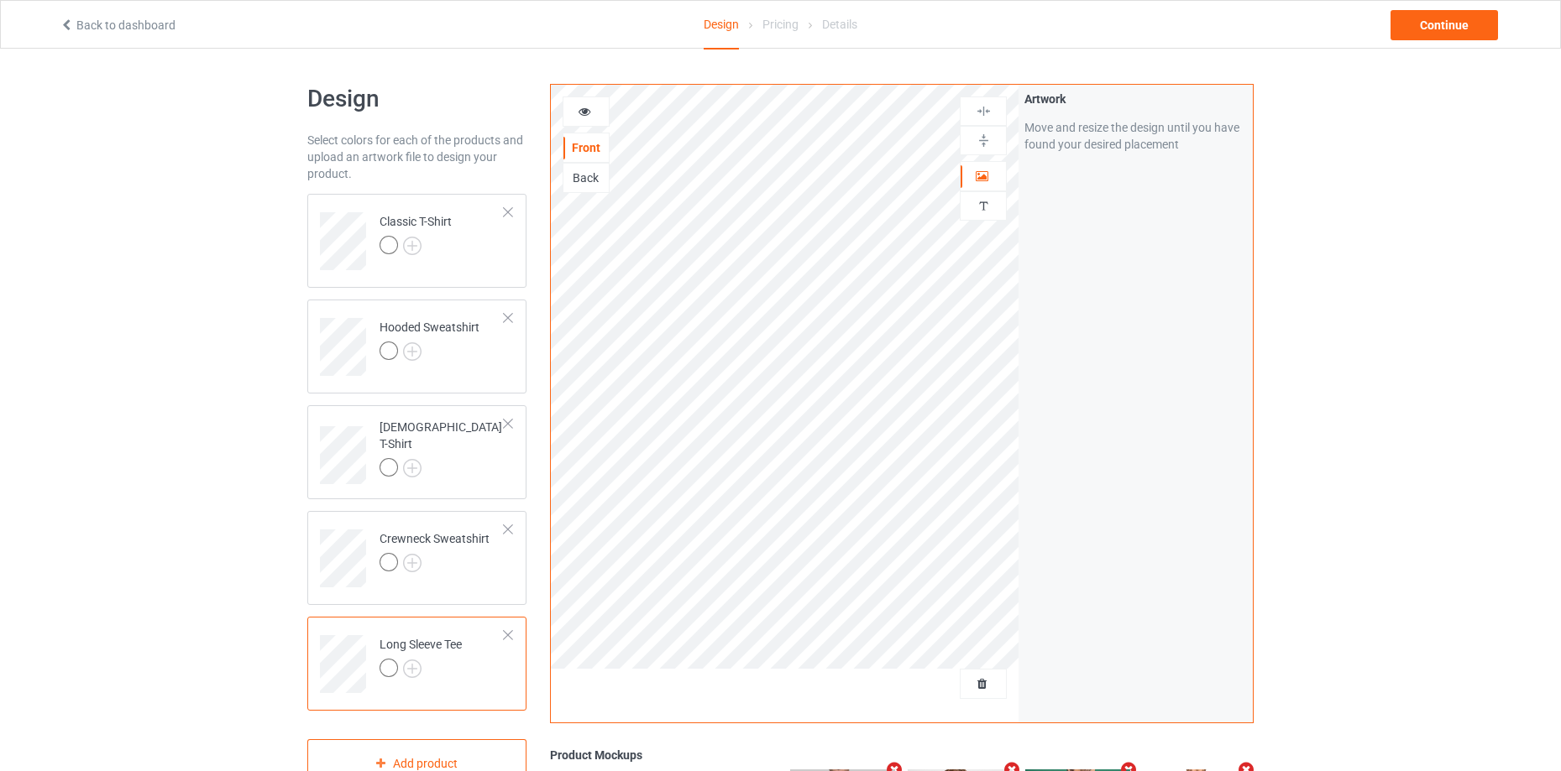
click at [588, 110] on icon at bounding box center [585, 109] width 14 height 12
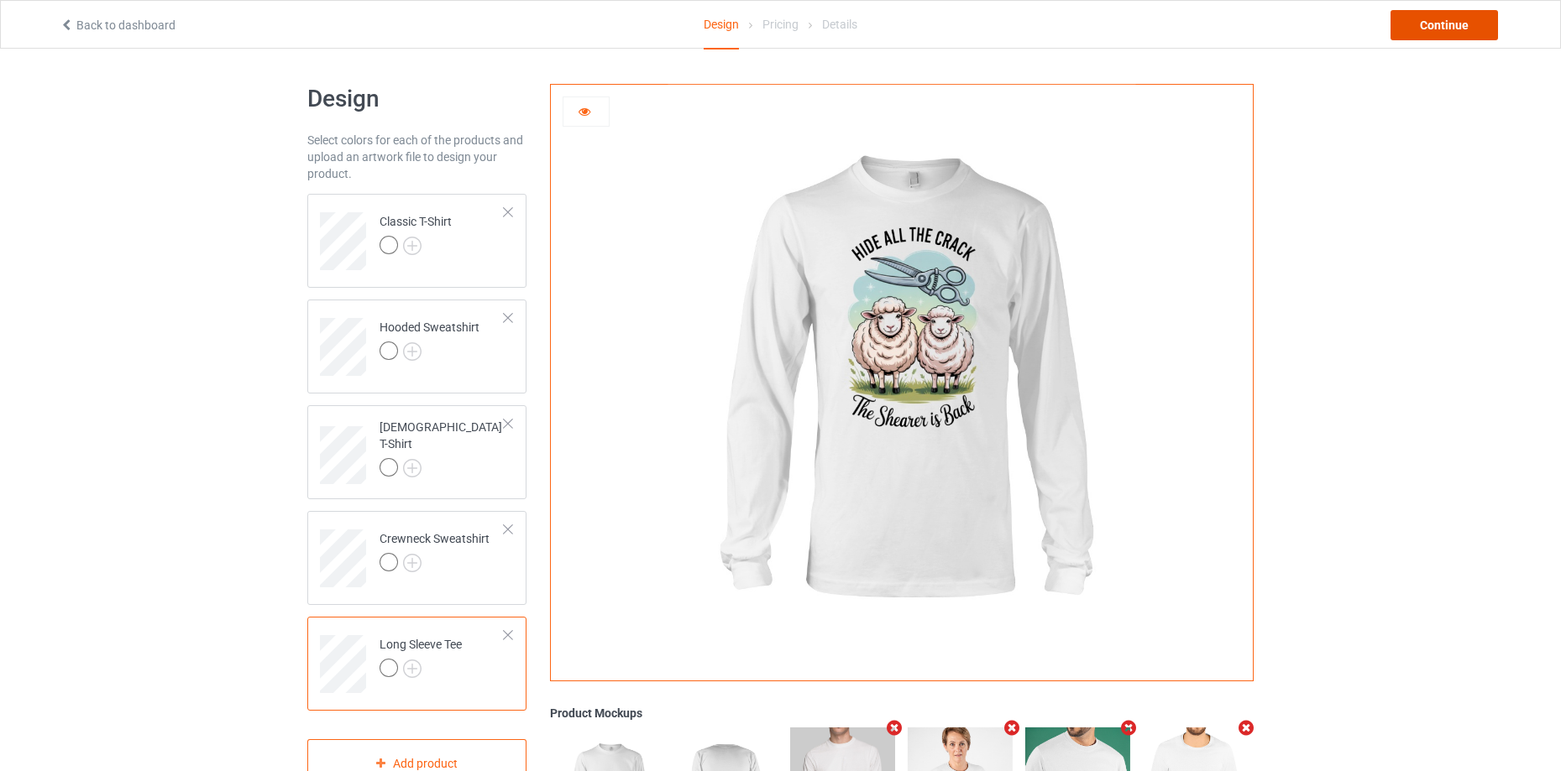
click at [1436, 24] on div "Continue" at bounding box center [1443, 25] width 107 height 30
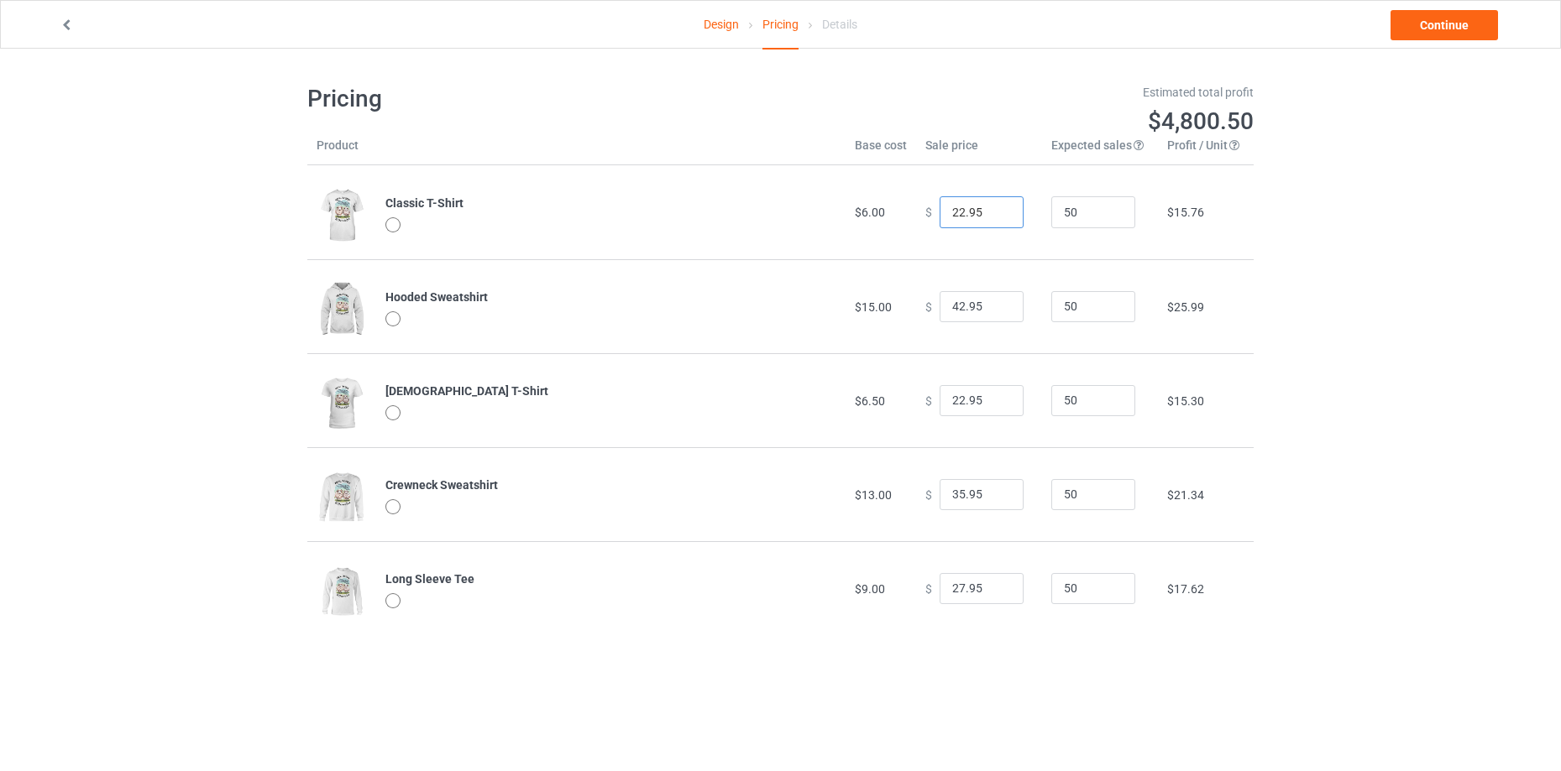
click at [951, 213] on input "22.95" at bounding box center [981, 212] width 84 height 32
type input "24.95"
click at [778, 328] on div at bounding box center [610, 320] width 451 height 19
click at [951, 307] on input "42.95" at bounding box center [981, 307] width 84 height 32
click at [953, 307] on input "44.95" at bounding box center [981, 307] width 84 height 32
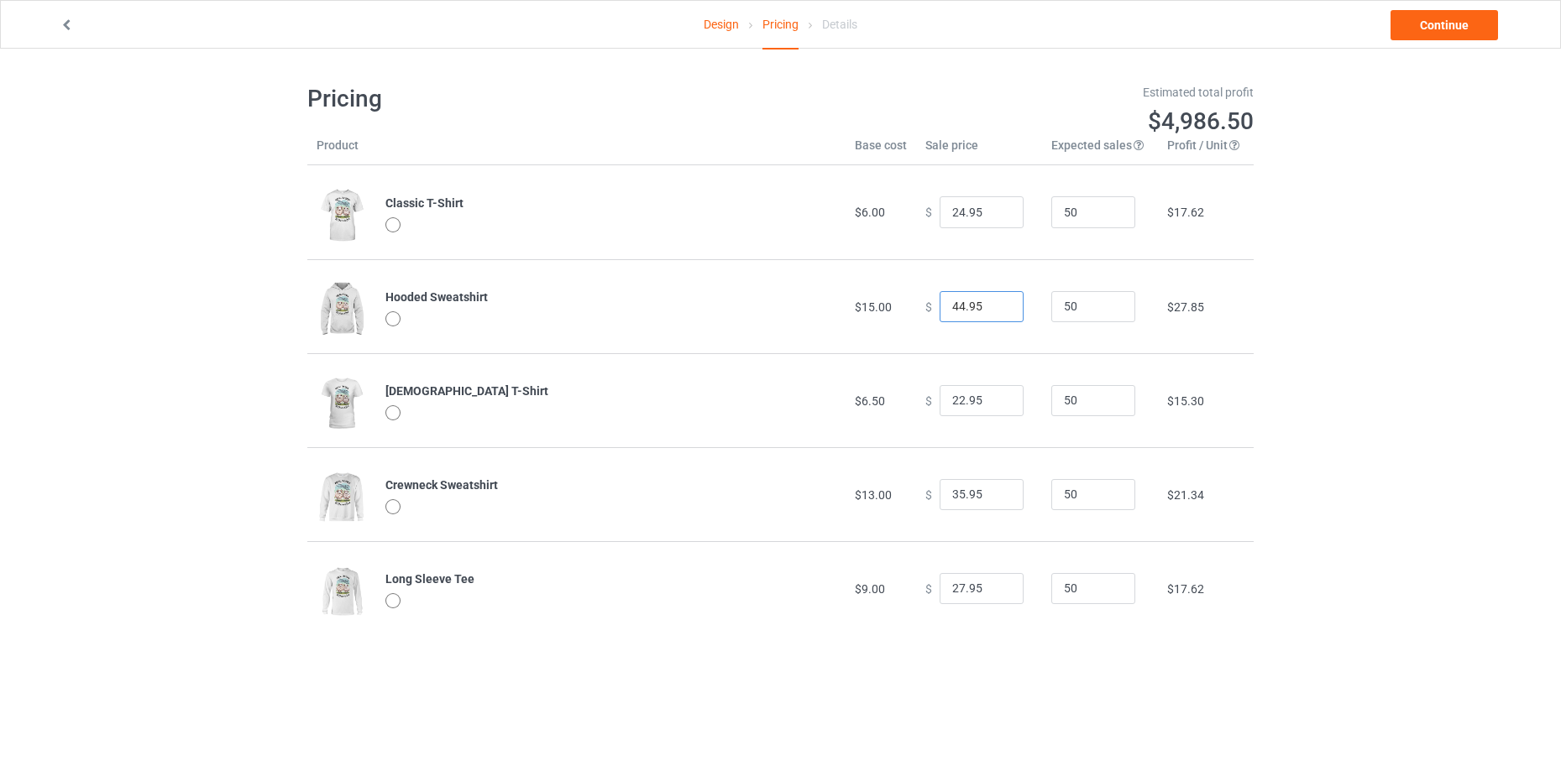
type input "42.95"
click at [953, 398] on input "22.95" at bounding box center [981, 401] width 84 height 32
type input "24.95"
click at [775, 452] on td "Crewneck Sweatshirt" at bounding box center [610, 494] width 469 height 94
click at [952, 497] on input "35.95" at bounding box center [981, 495] width 84 height 32
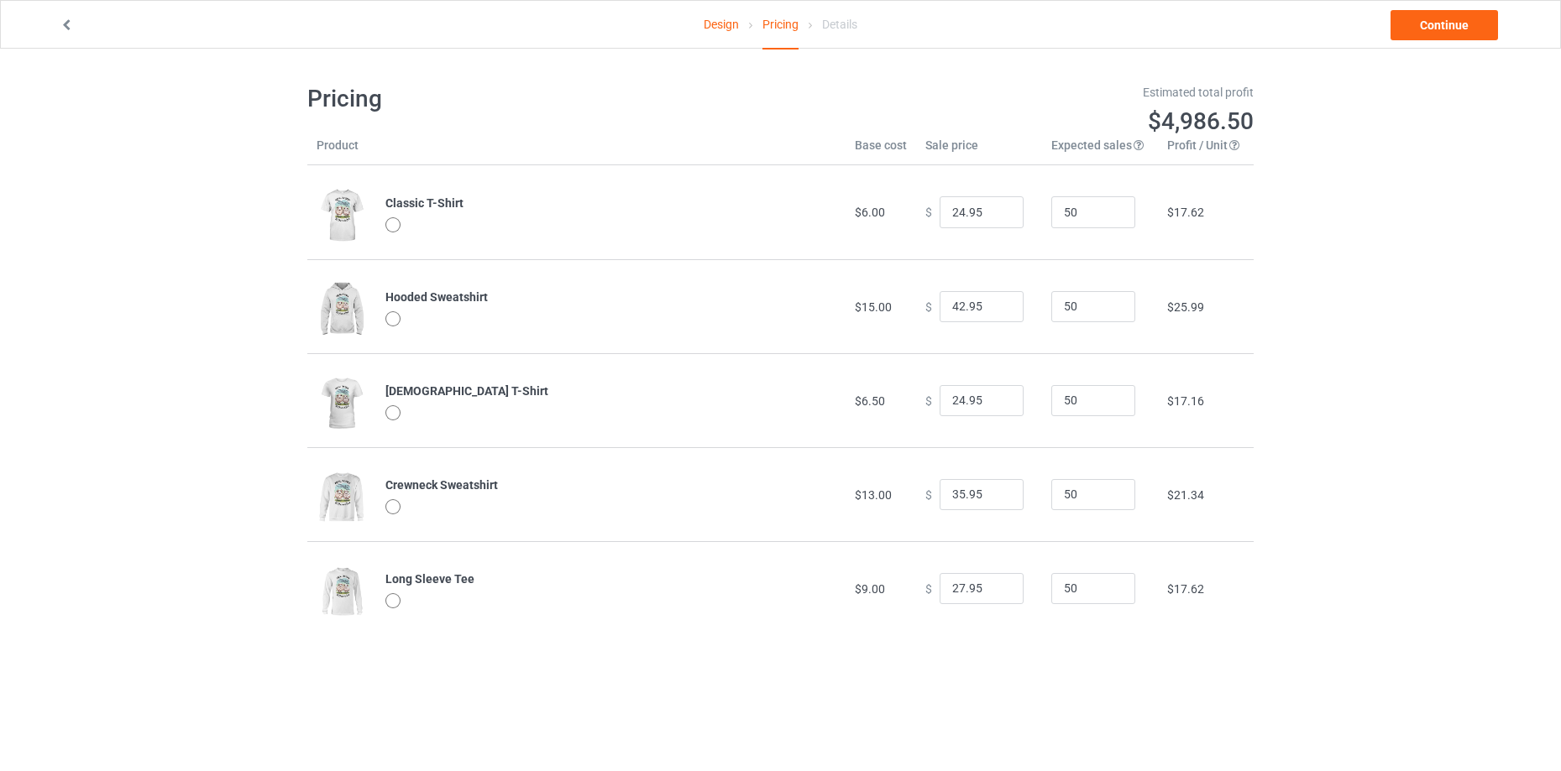
click at [767, 558] on td "Long Sleeve Tee" at bounding box center [610, 588] width 469 height 94
click at [954, 588] on input "27.95" at bounding box center [981, 589] width 84 height 32
type input "29.95"
click at [736, 663] on div "Pricing Estimated total profit $5,079.50 Product Base cost Sale price Expected …" at bounding box center [780, 360] width 946 height 622
click at [954, 499] on input "35.95" at bounding box center [981, 495] width 84 height 32
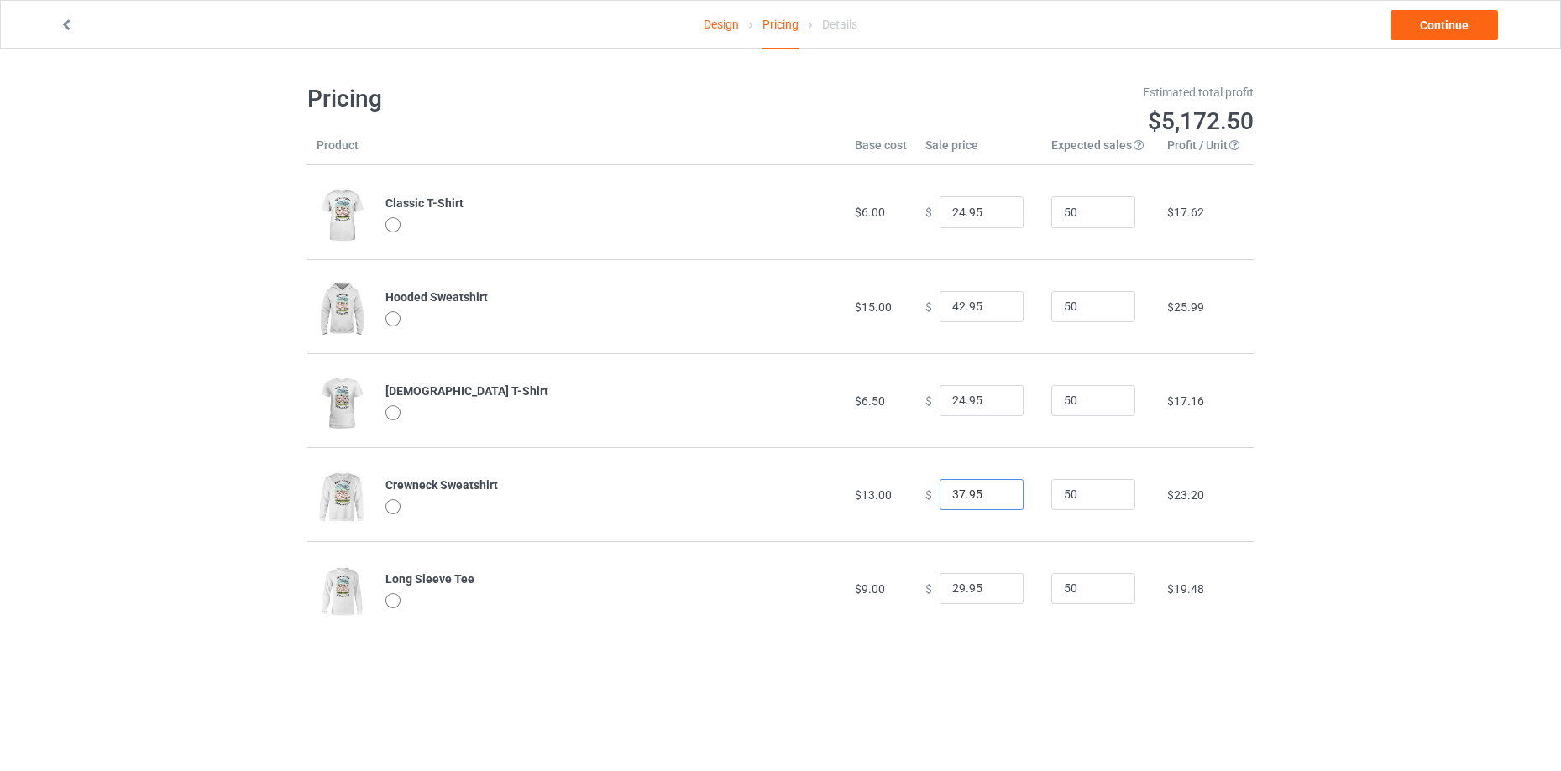
type input "37.95"
drag, startPoint x: 752, startPoint y: 587, endPoint x: 760, endPoint y: 578, distance: 11.3
click at [754, 584] on div "Long Sleeve Tee" at bounding box center [610, 579] width 451 height 17
click at [953, 311] on input "42.95" at bounding box center [981, 307] width 84 height 32
type input "44.95"
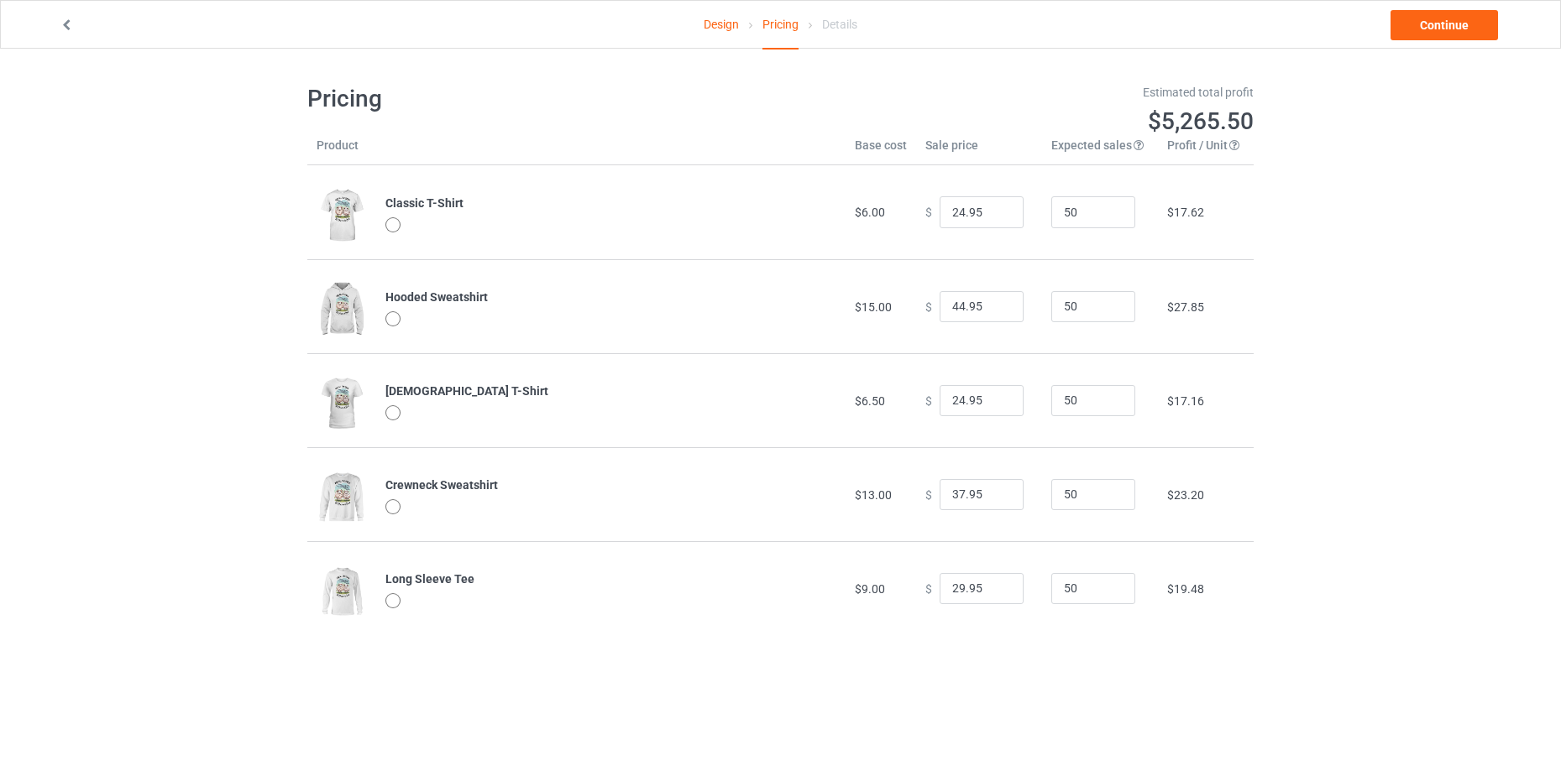
click at [678, 410] on div at bounding box center [610, 414] width 451 height 19
click at [1461, 30] on link "Continue" at bounding box center [1443, 25] width 107 height 30
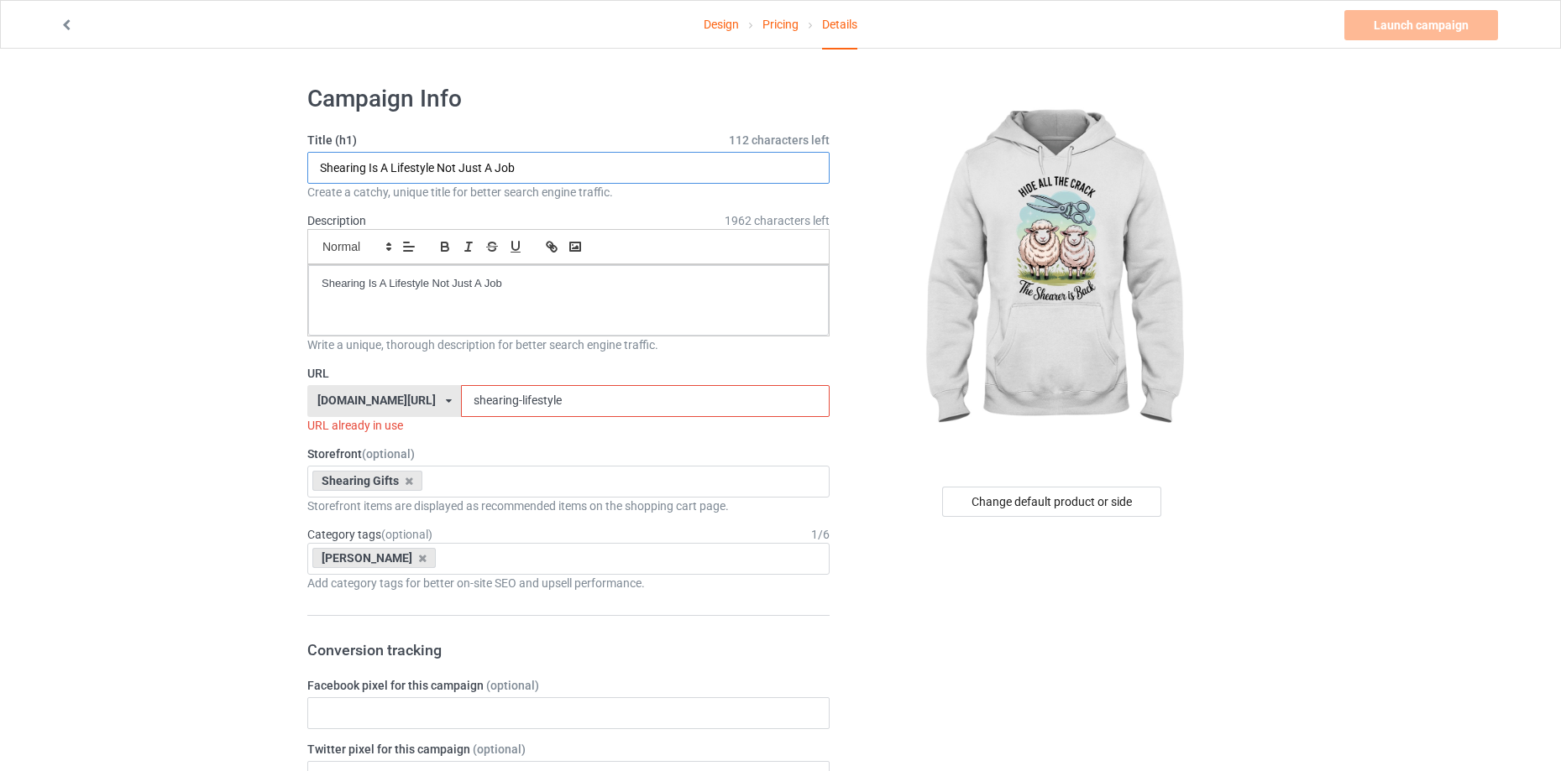
click at [591, 164] on input "Shearing Is A Lifestyle Not Just A Job" at bounding box center [568, 168] width 522 height 32
type input "Hide all the crack the [PERSON_NAME] is back"
click at [492, 399] on input "shearing-lifestyle" at bounding box center [645, 401] width 368 height 32
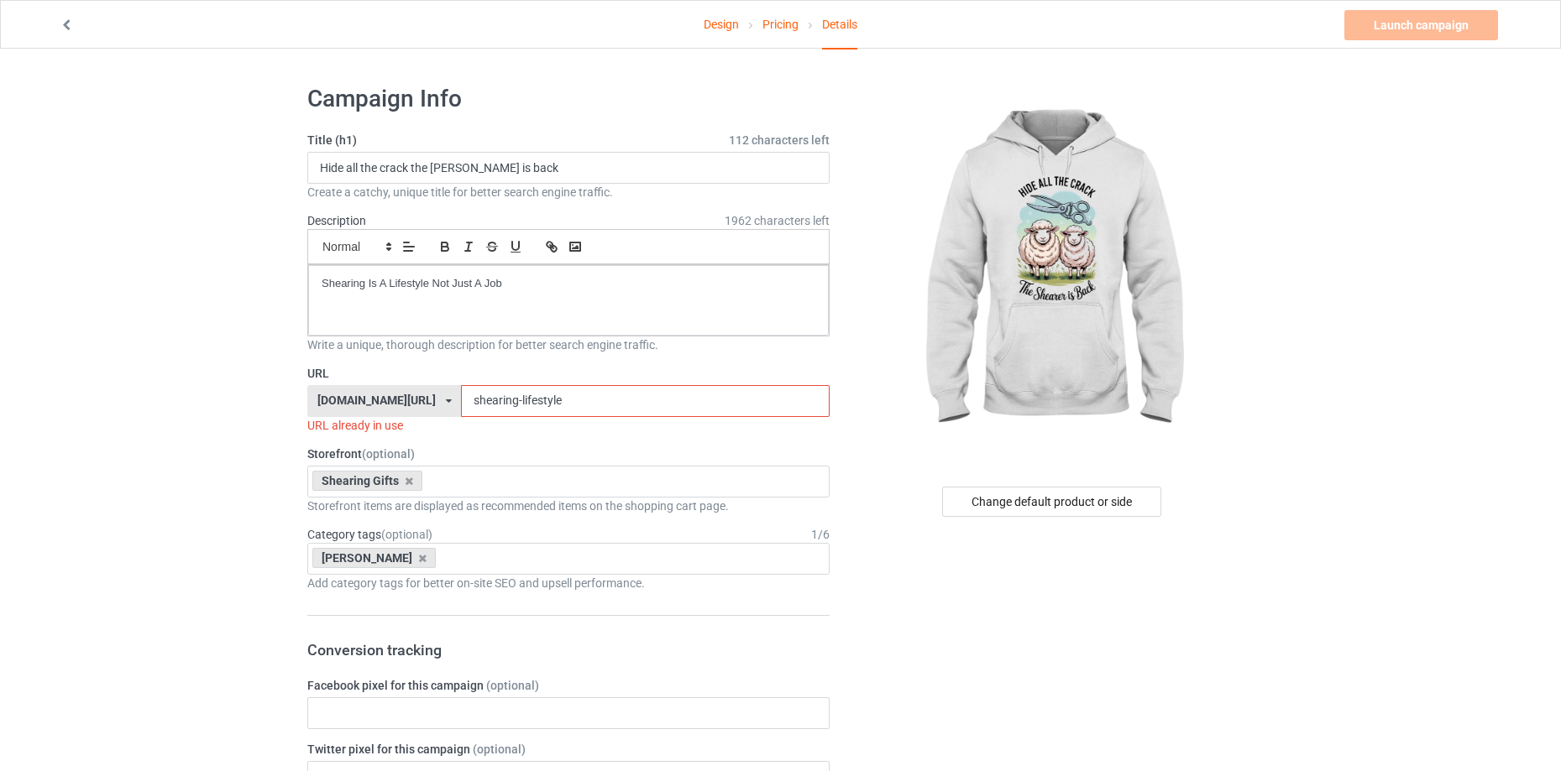
click at [492, 399] on input "shearing-lifestyle" at bounding box center [645, 401] width 368 height 32
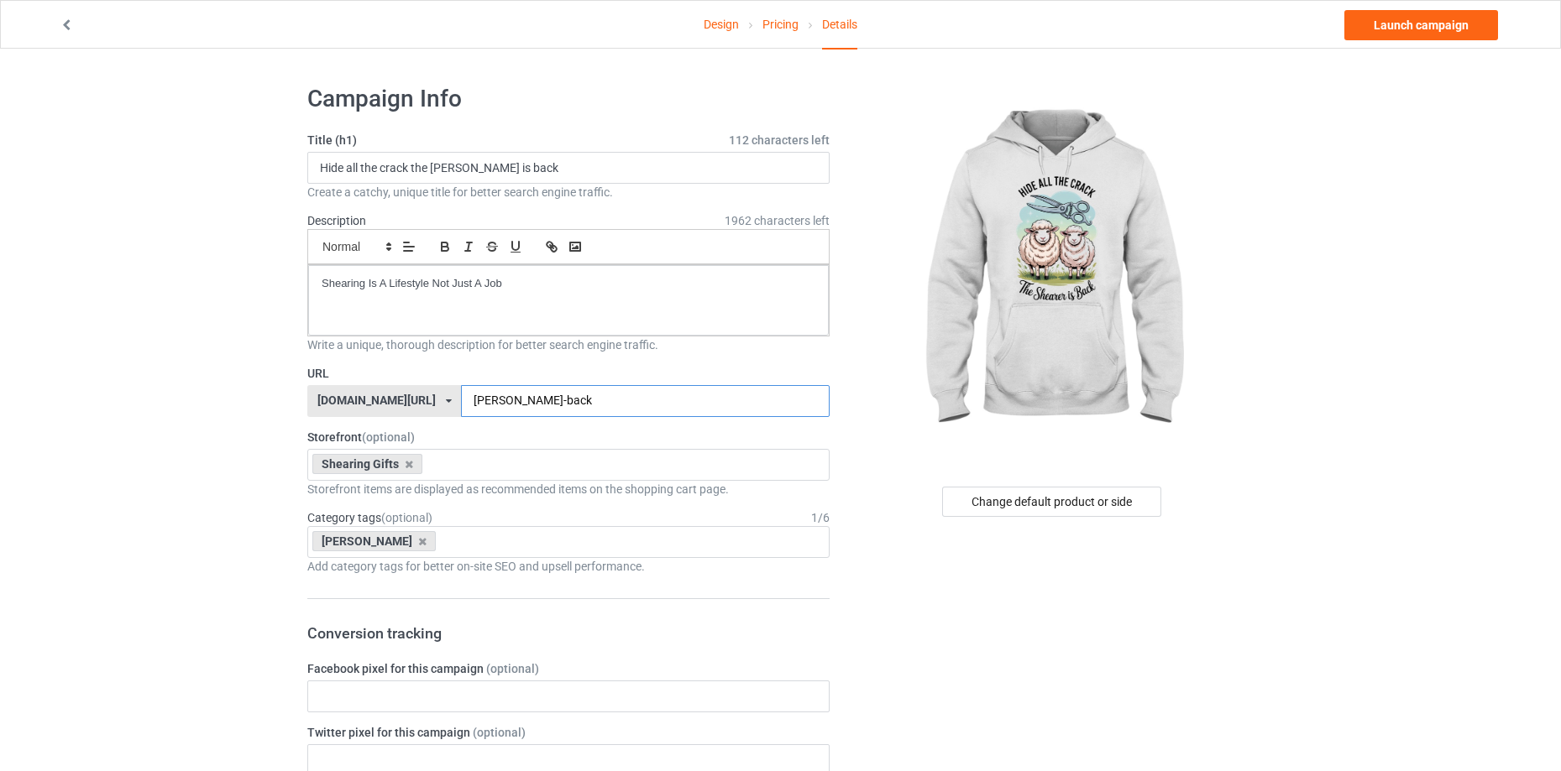
type input "[PERSON_NAME]-back"
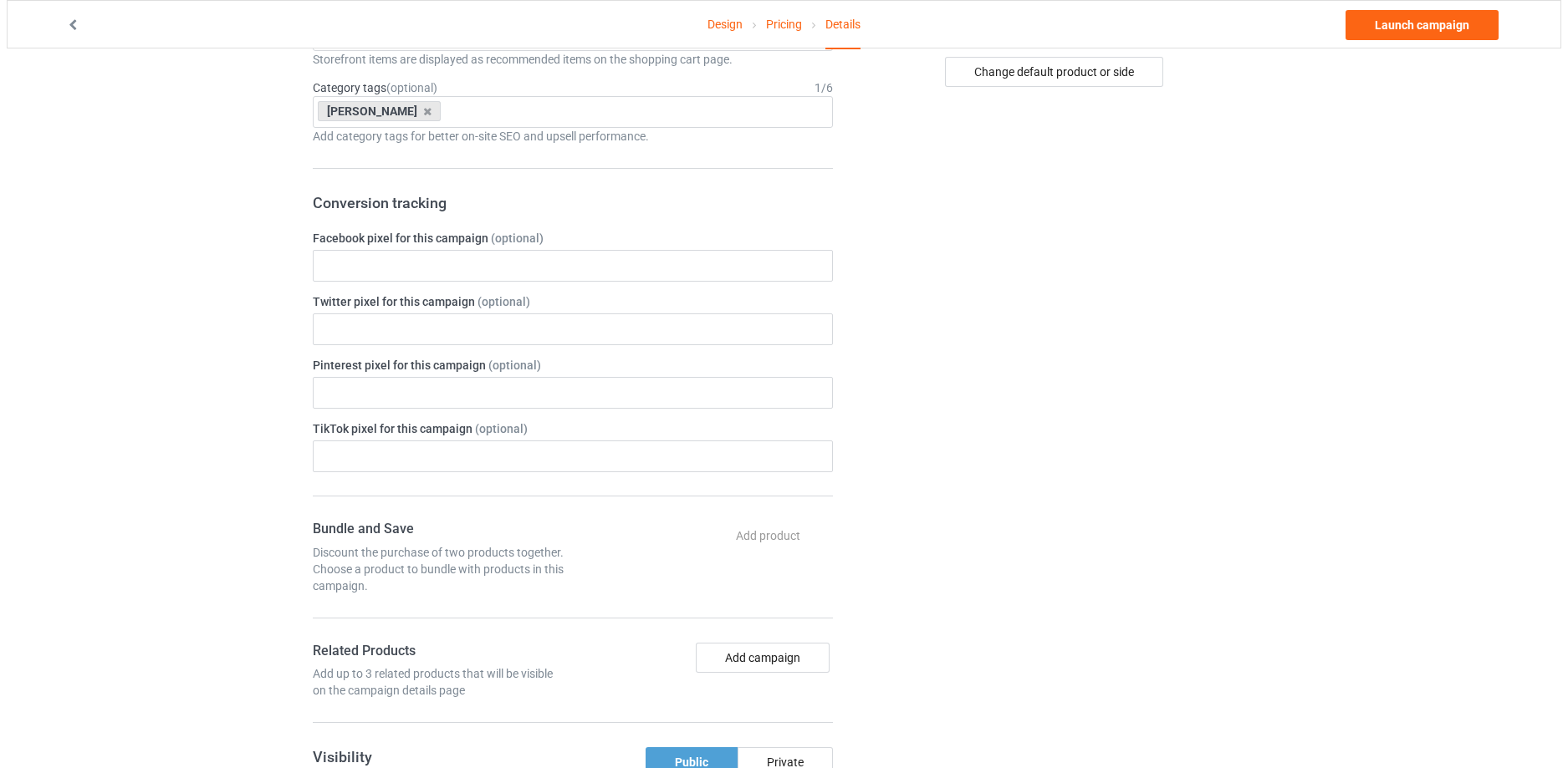
scroll to position [847, 0]
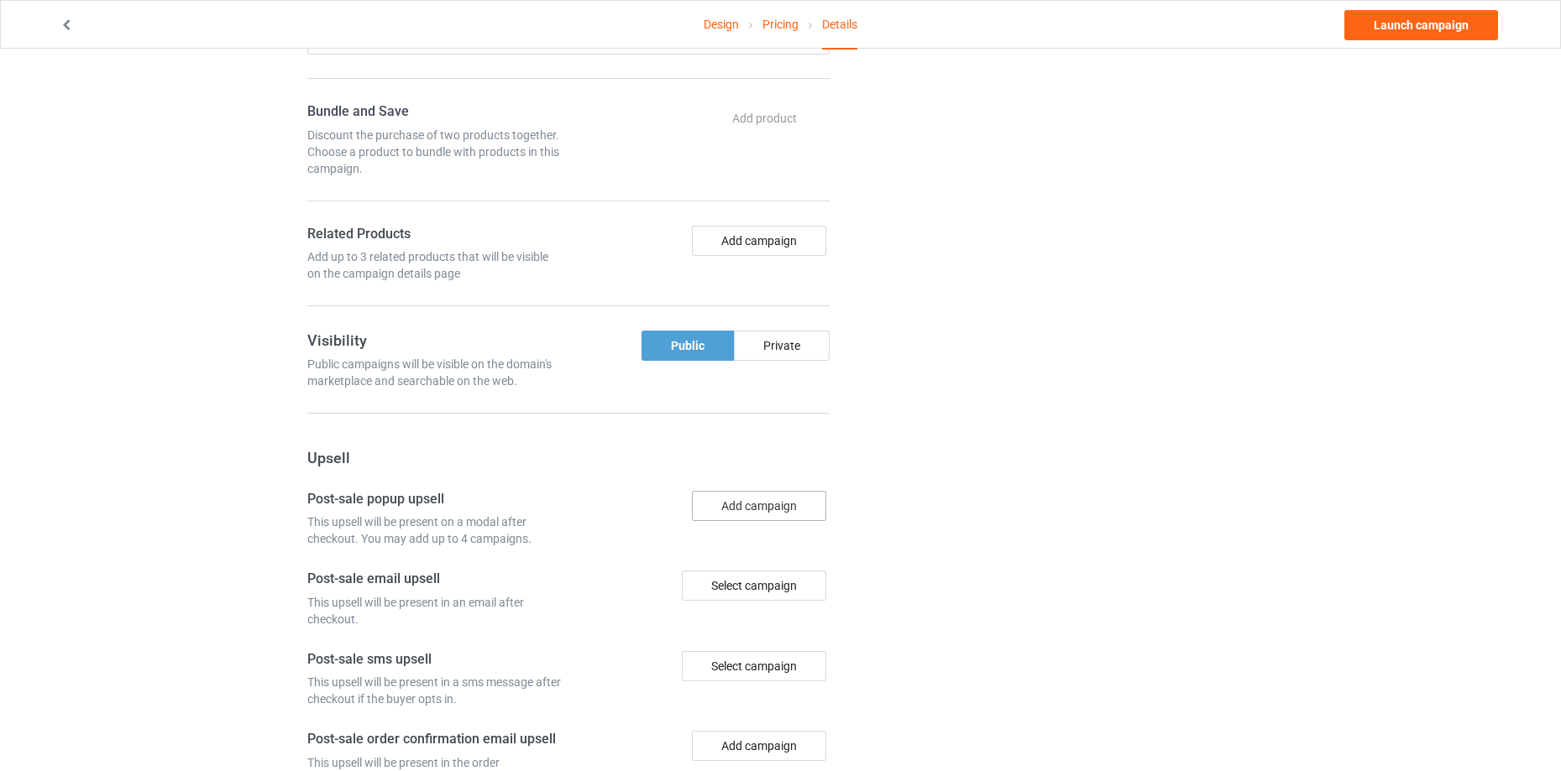
click at [792, 519] on button "Add campaign" at bounding box center [759, 506] width 134 height 30
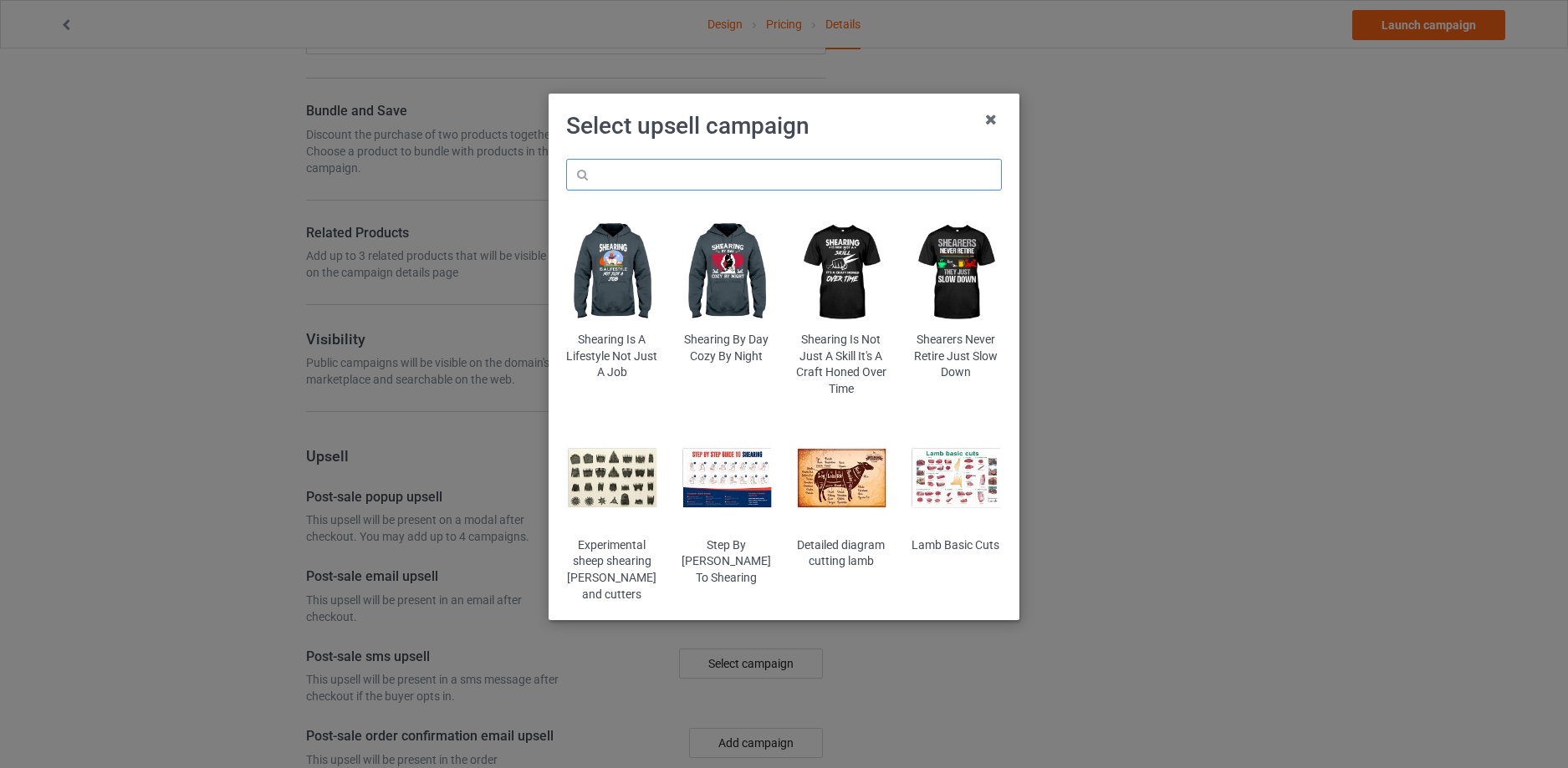
click at [869, 176] on input "text" at bounding box center [783, 174] width 435 height 32
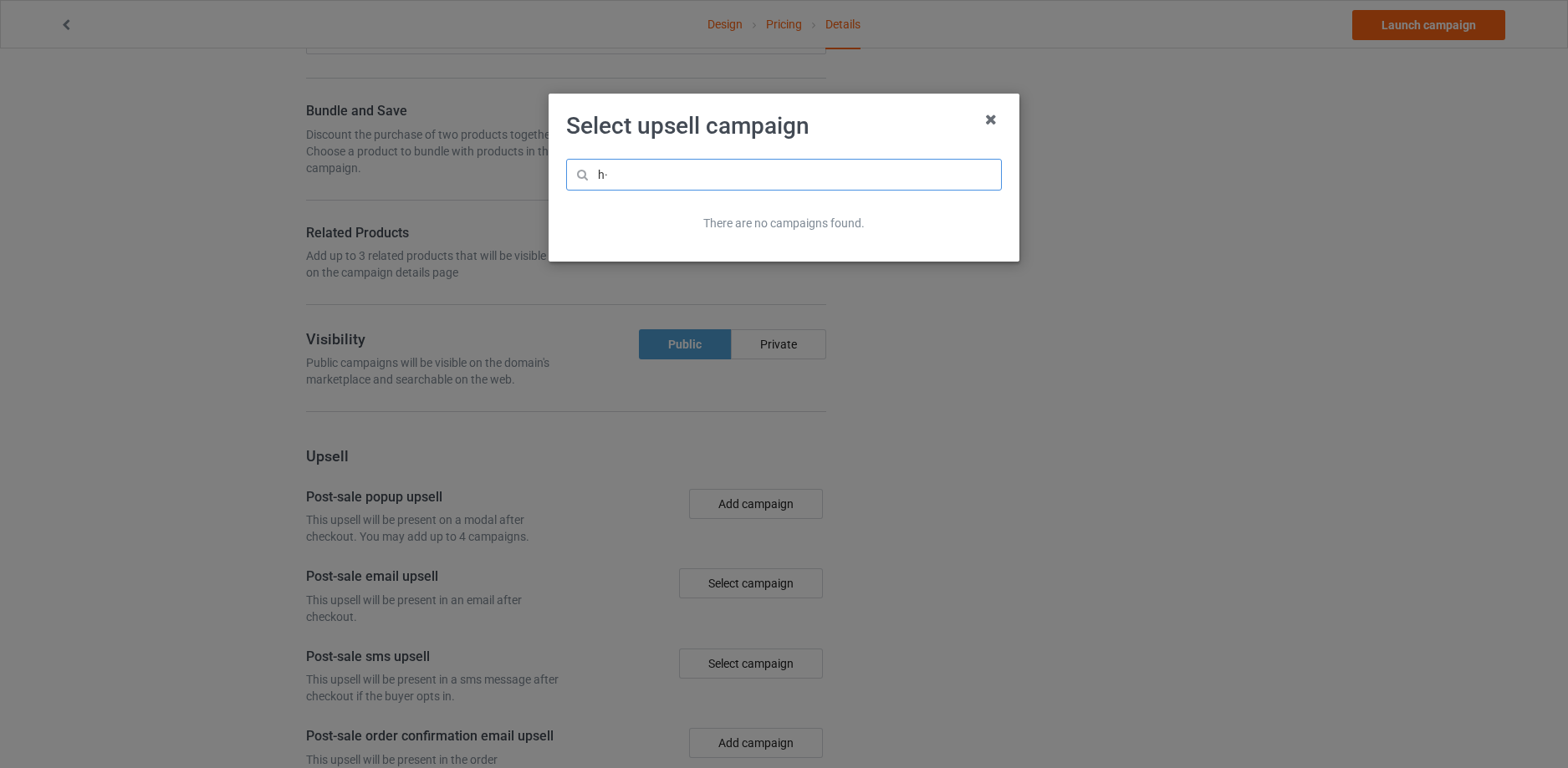
type input "h"
click at [869, 176] on input "no beer" at bounding box center [783, 174] width 435 height 32
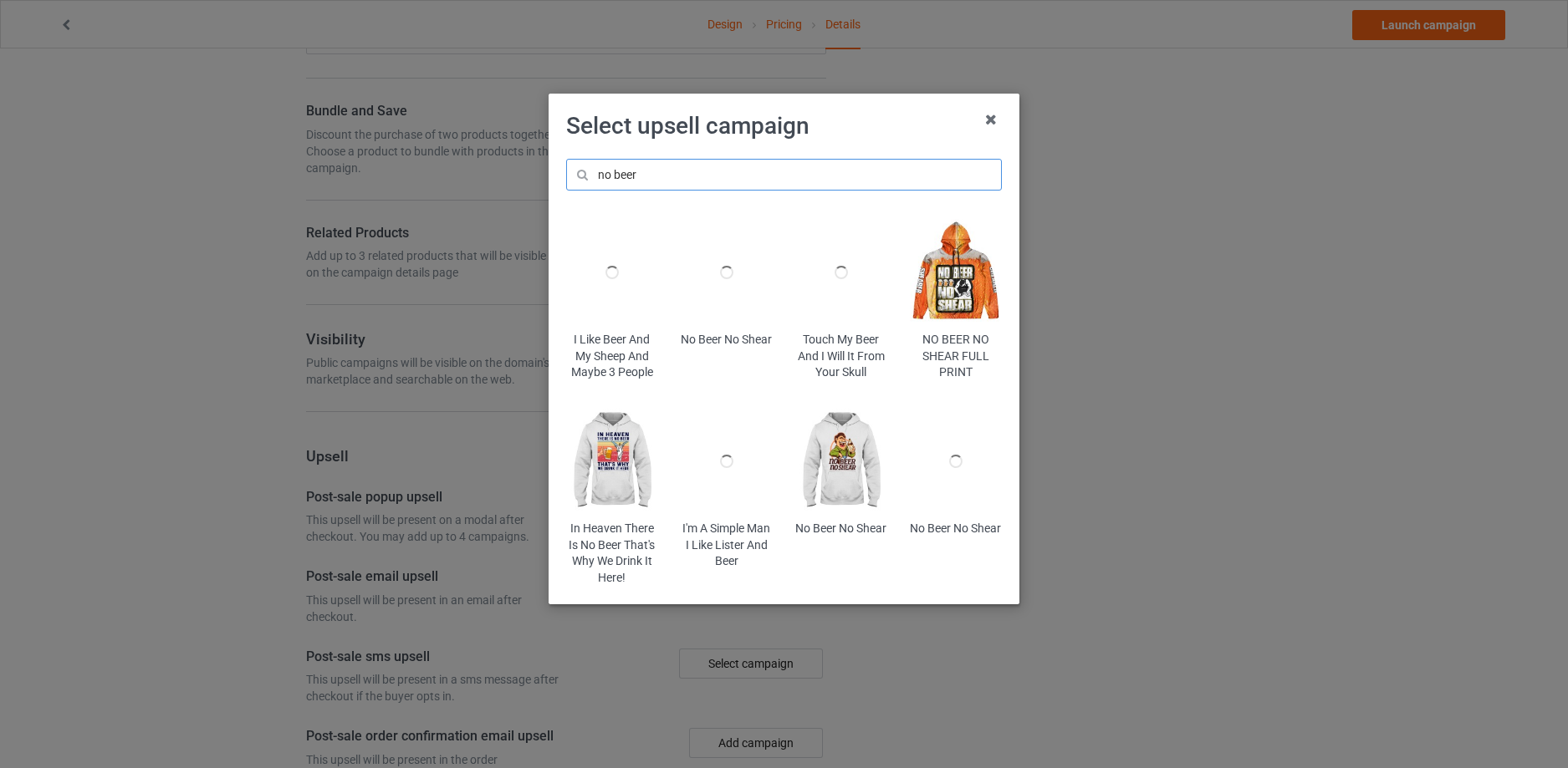
click at [787, 174] on input "no beer" at bounding box center [783, 174] width 435 height 32
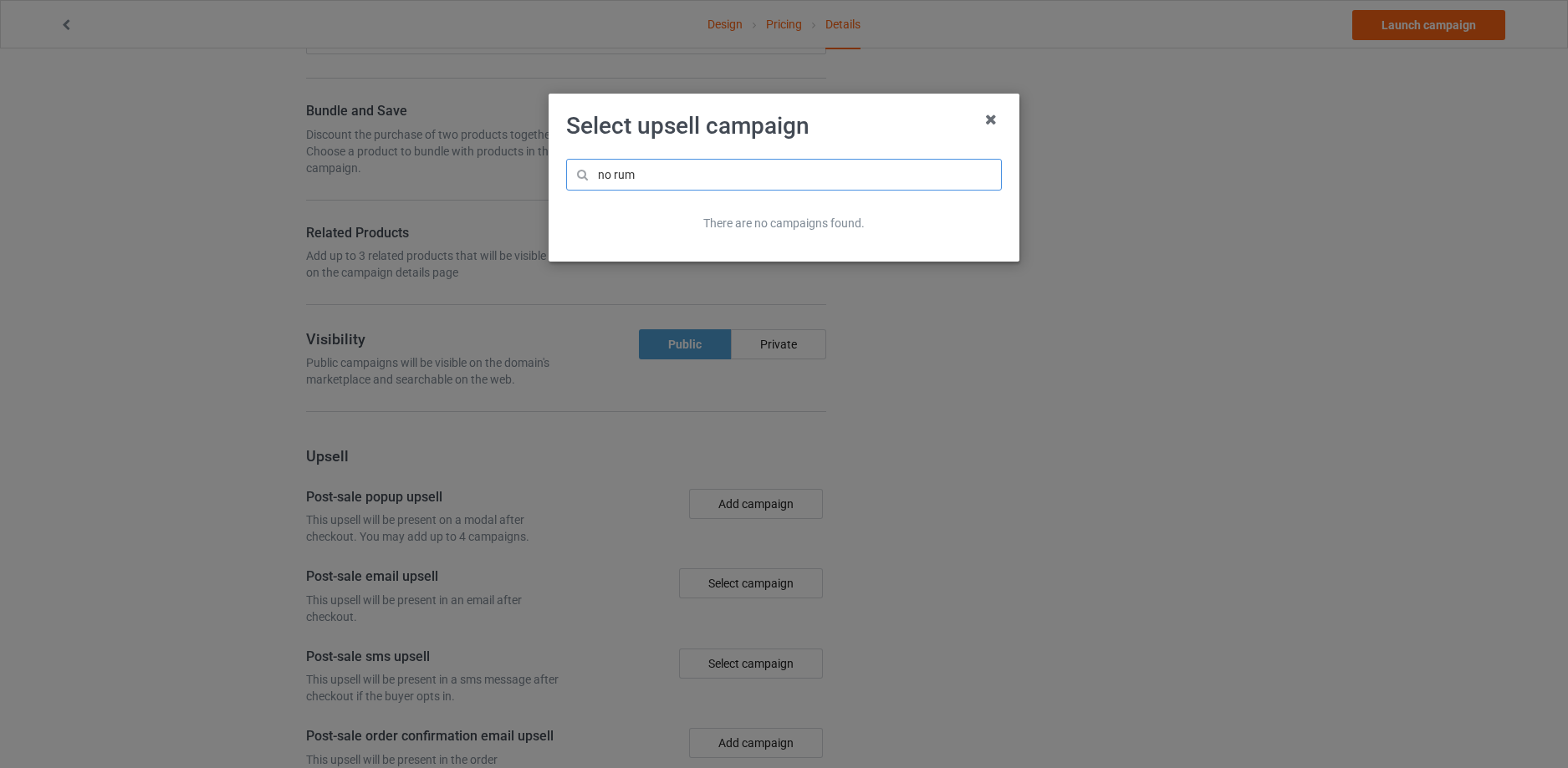
click at [766, 176] on input "no rum" at bounding box center [783, 174] width 435 height 32
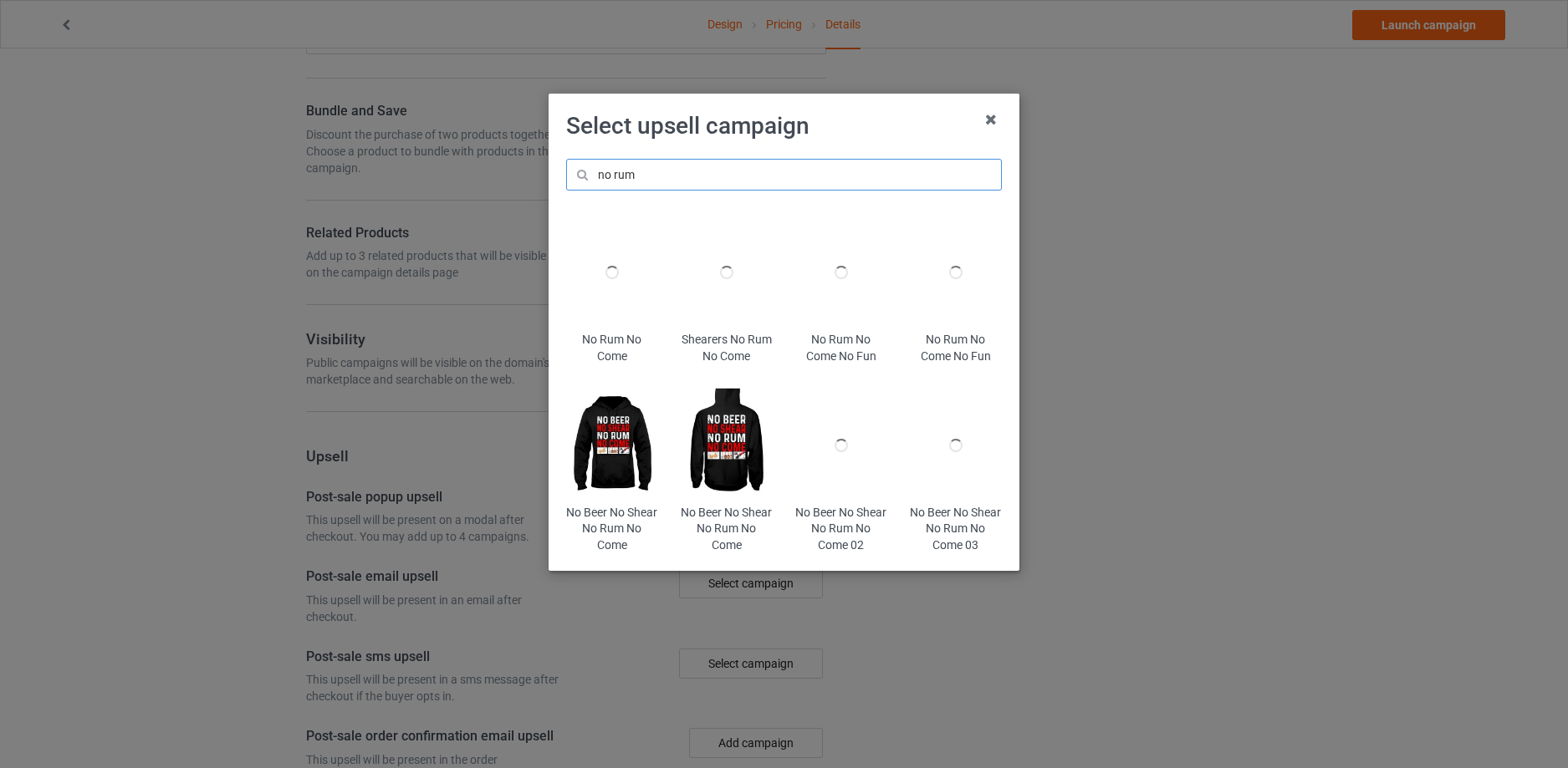
type input "no rum"
click at [728, 442] on img at bounding box center [725, 444] width 91 height 114
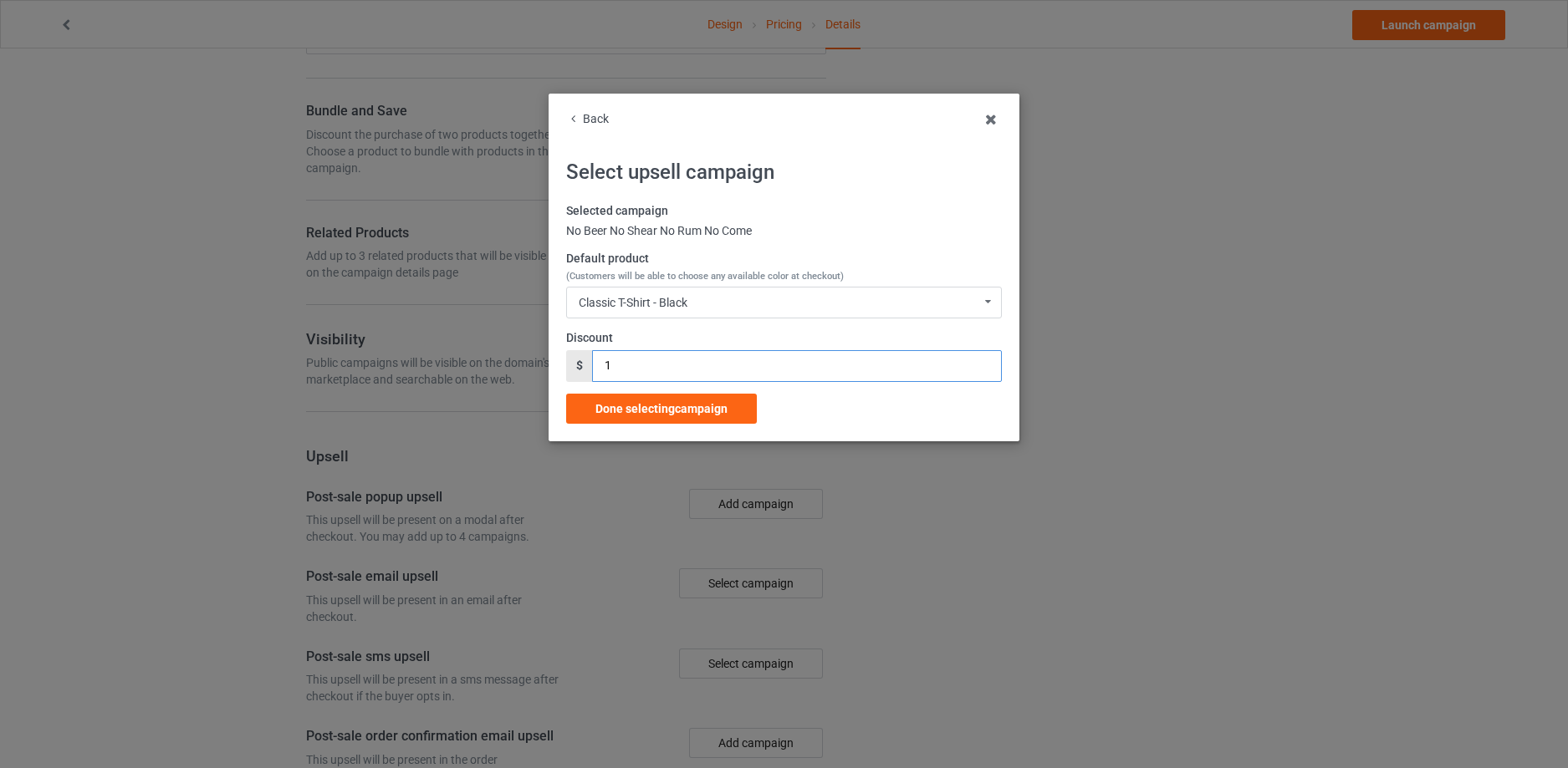
click at [744, 363] on input "1" at bounding box center [797, 367] width 408 height 32
drag, startPoint x: 607, startPoint y: 362, endPoint x: 655, endPoint y: 367, distance: 48.3
click at [655, 367] on input "1" at bounding box center [797, 367] width 408 height 32
click at [882, 403] on div "Selected campaign No Beer No Shear No Rum No Come Default product (Customers wi…" at bounding box center [783, 314] width 435 height 221
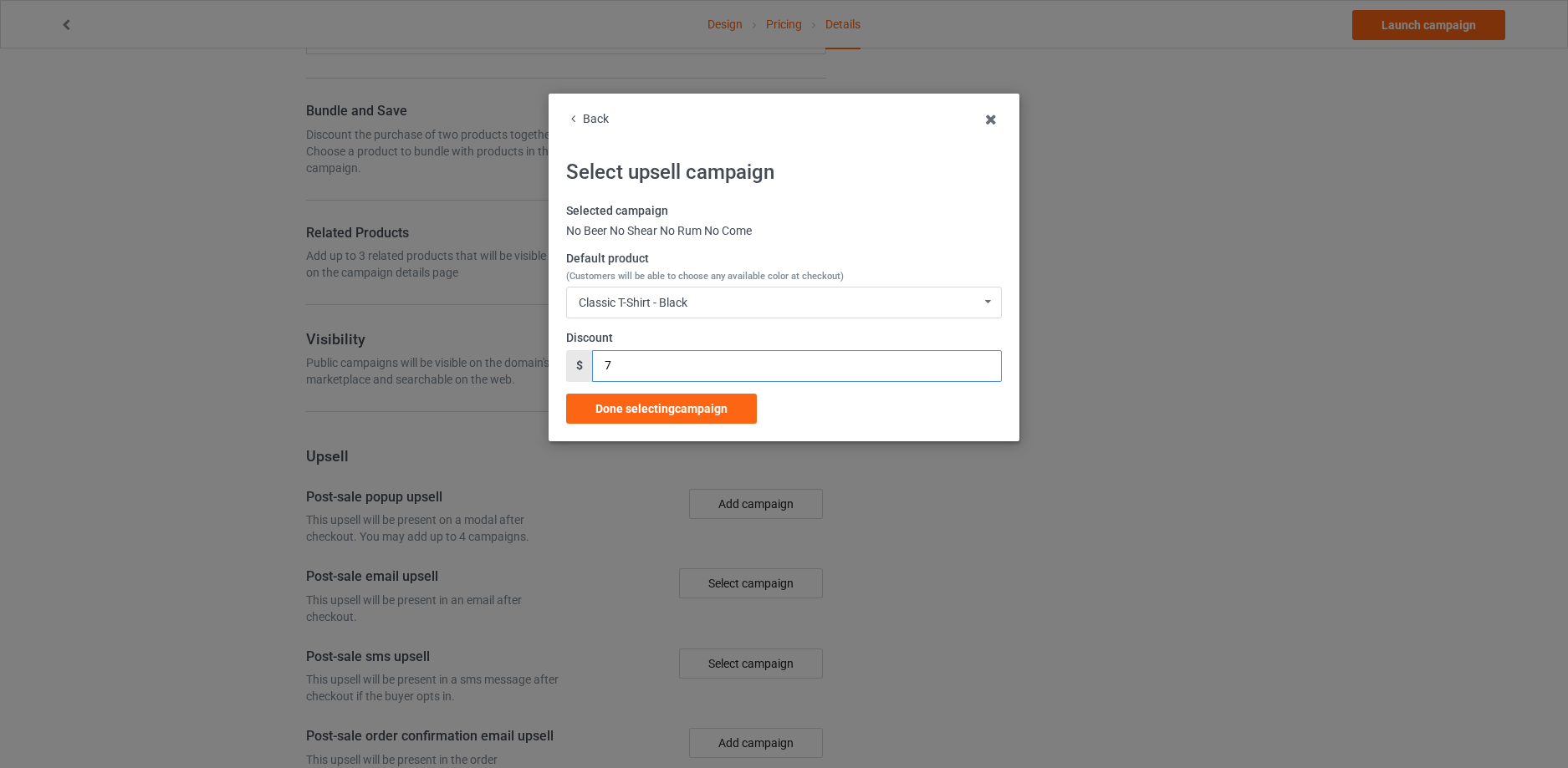
click at [610, 360] on input "7" at bounding box center [797, 367] width 408 height 32
click at [624, 362] on input "099" at bounding box center [797, 367] width 408 height 32
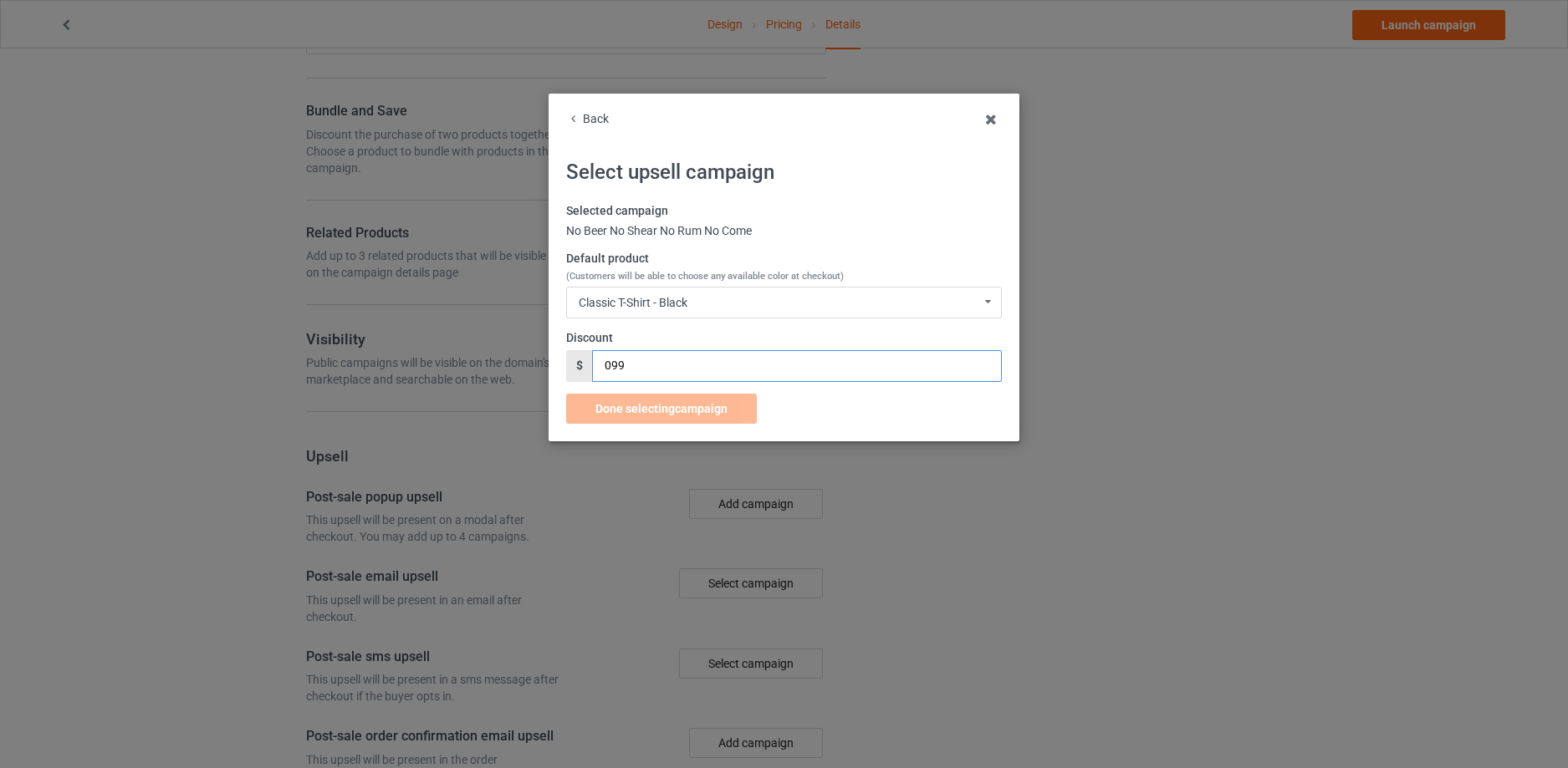
click at [624, 362] on input "099" at bounding box center [797, 367] width 408 height 32
click at [628, 363] on input "07" at bounding box center [797, 367] width 408 height 32
type input "7.99"
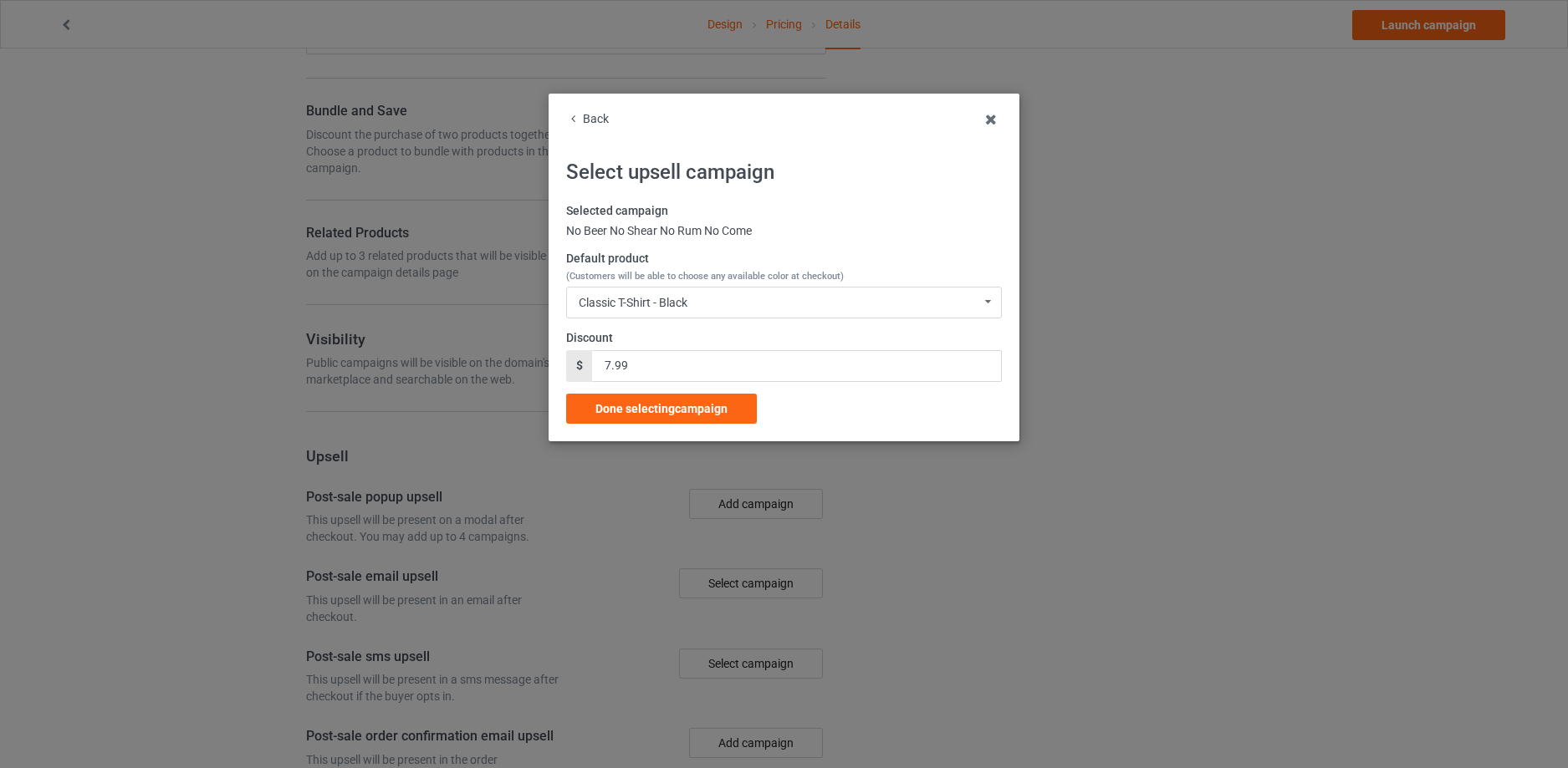
click at [795, 403] on div "Selected campaign No Beer No Shear No Rum No Come Default product (Customers wi…" at bounding box center [783, 314] width 435 height 221
click at [718, 408] on span "Done selecting campaign" at bounding box center [661, 408] width 132 height 13
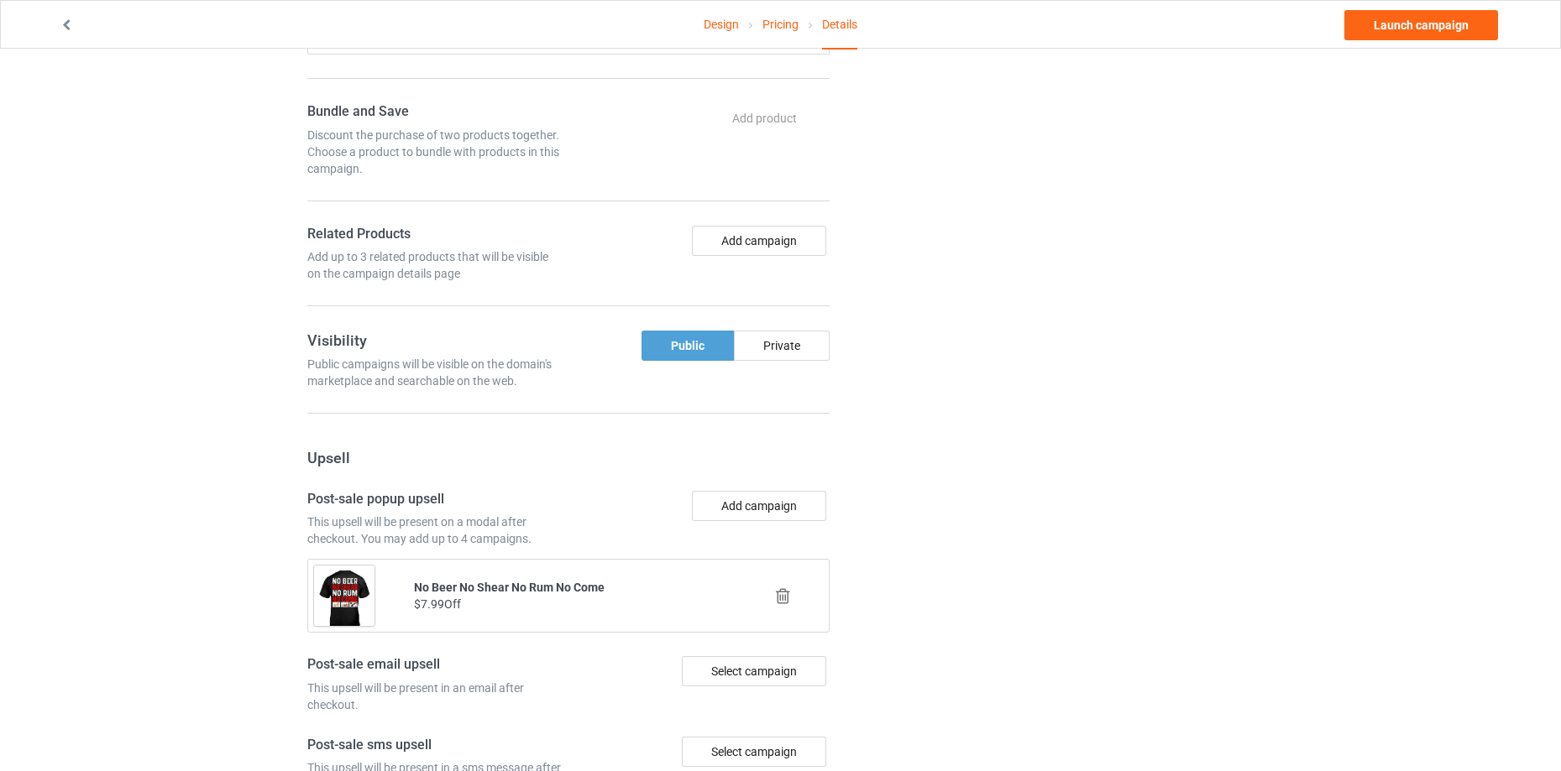
click at [782, 593] on icon at bounding box center [782, 597] width 21 height 18
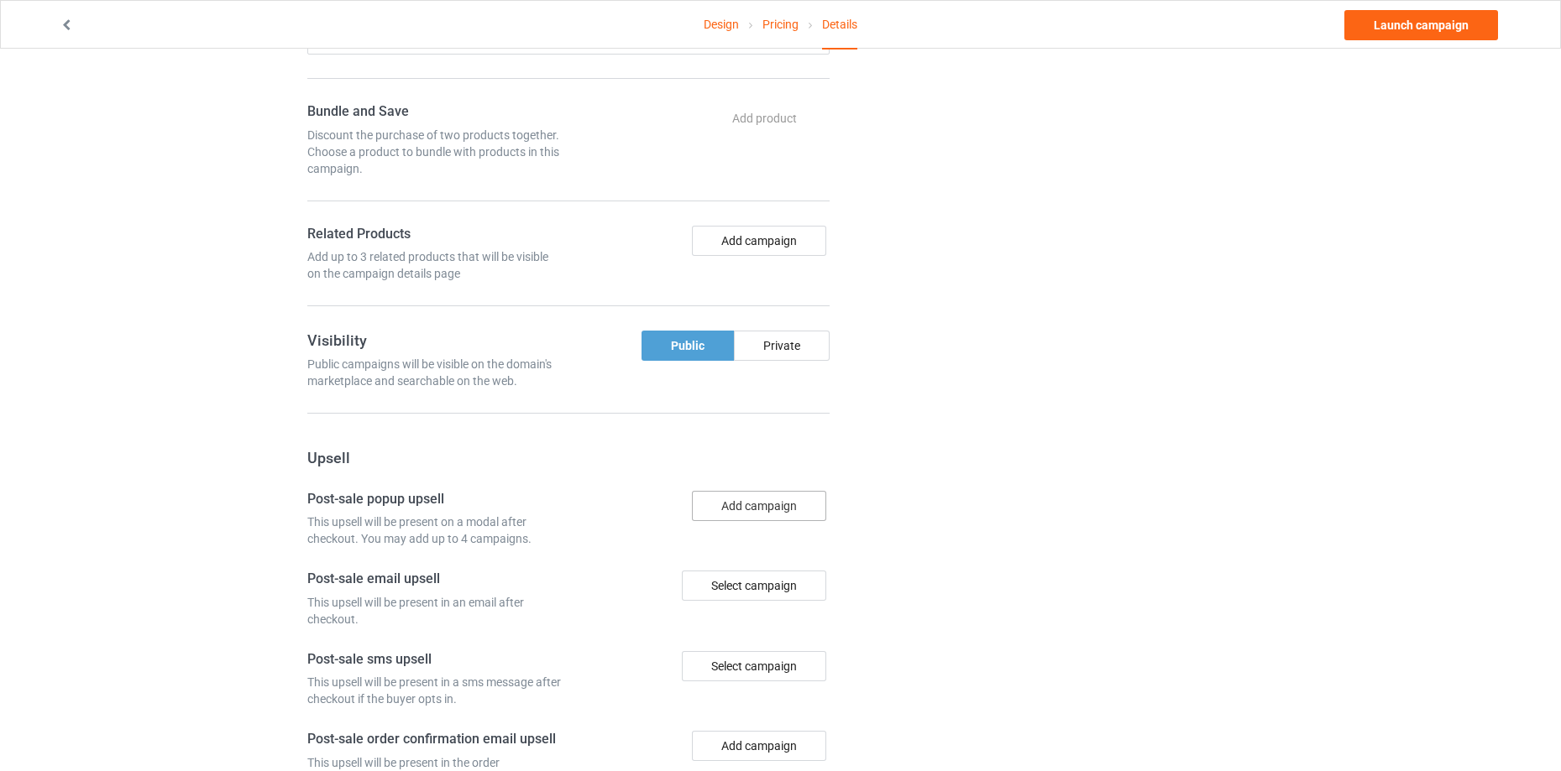
click at [761, 515] on button "Add campaign" at bounding box center [759, 506] width 134 height 30
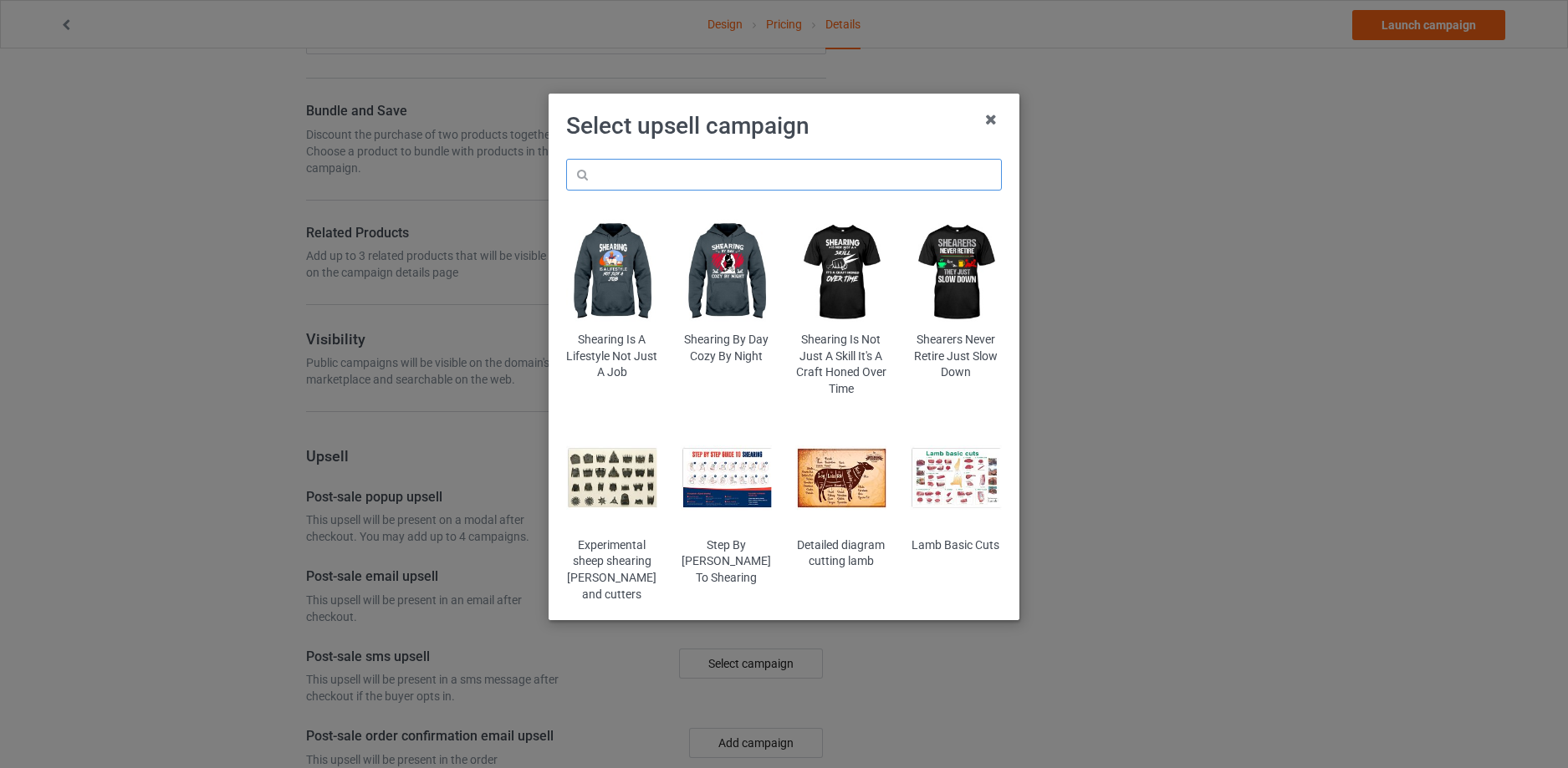
click at [718, 174] on input "text" at bounding box center [783, 174] width 435 height 32
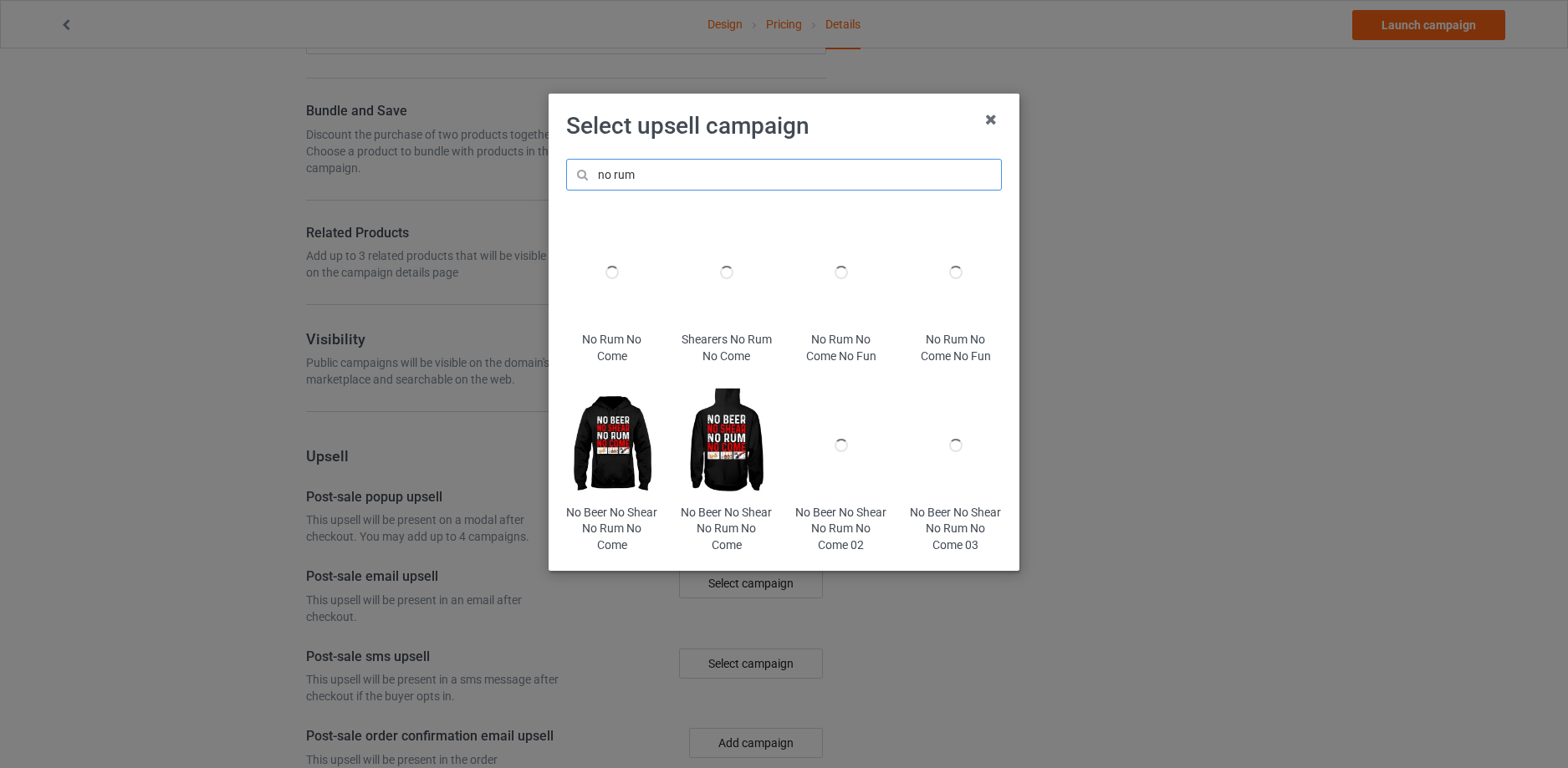
type input "no rum"
click at [732, 450] on img at bounding box center [725, 444] width 91 height 114
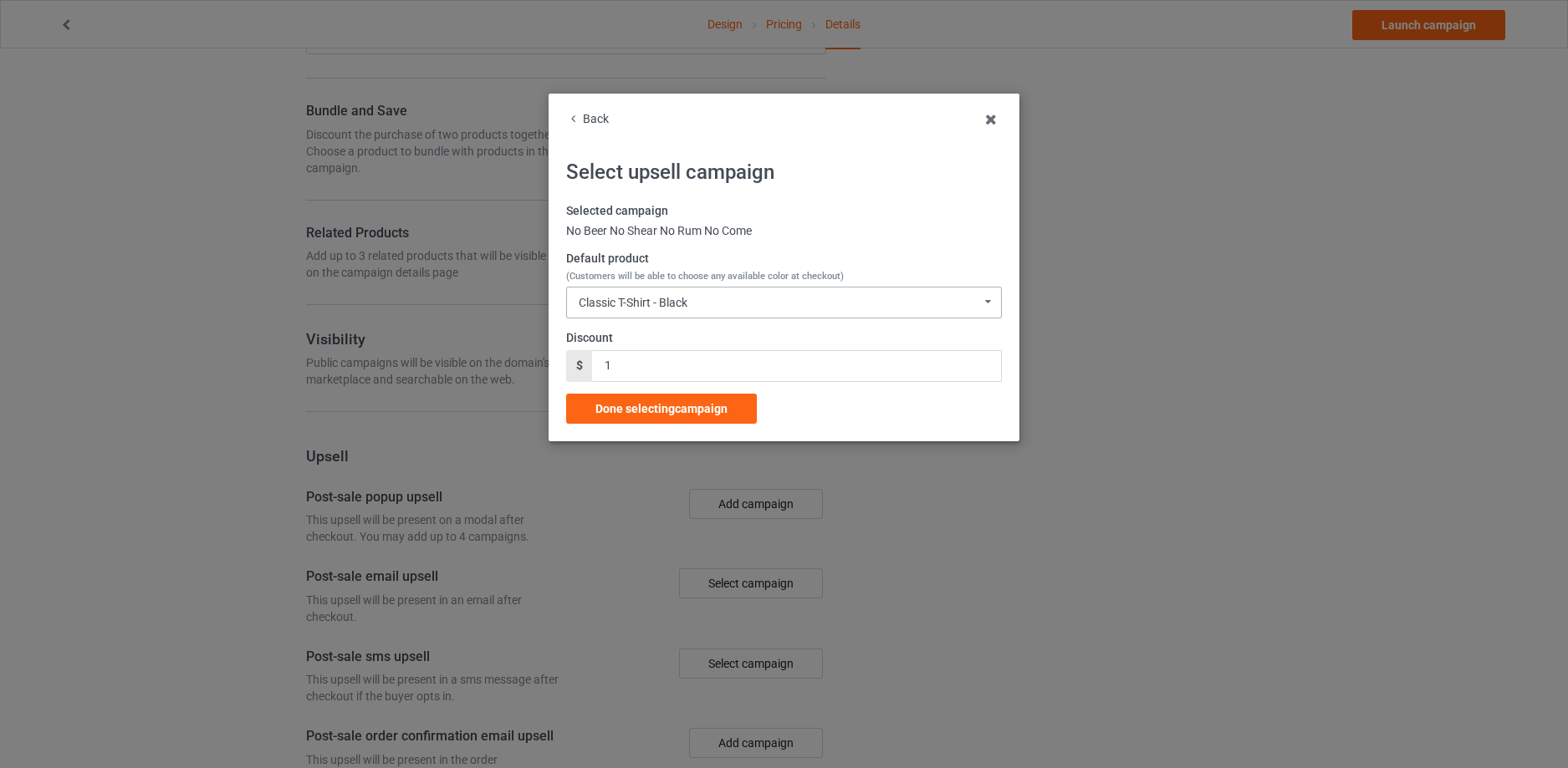
click at [987, 303] on icon at bounding box center [987, 302] width 22 height 28
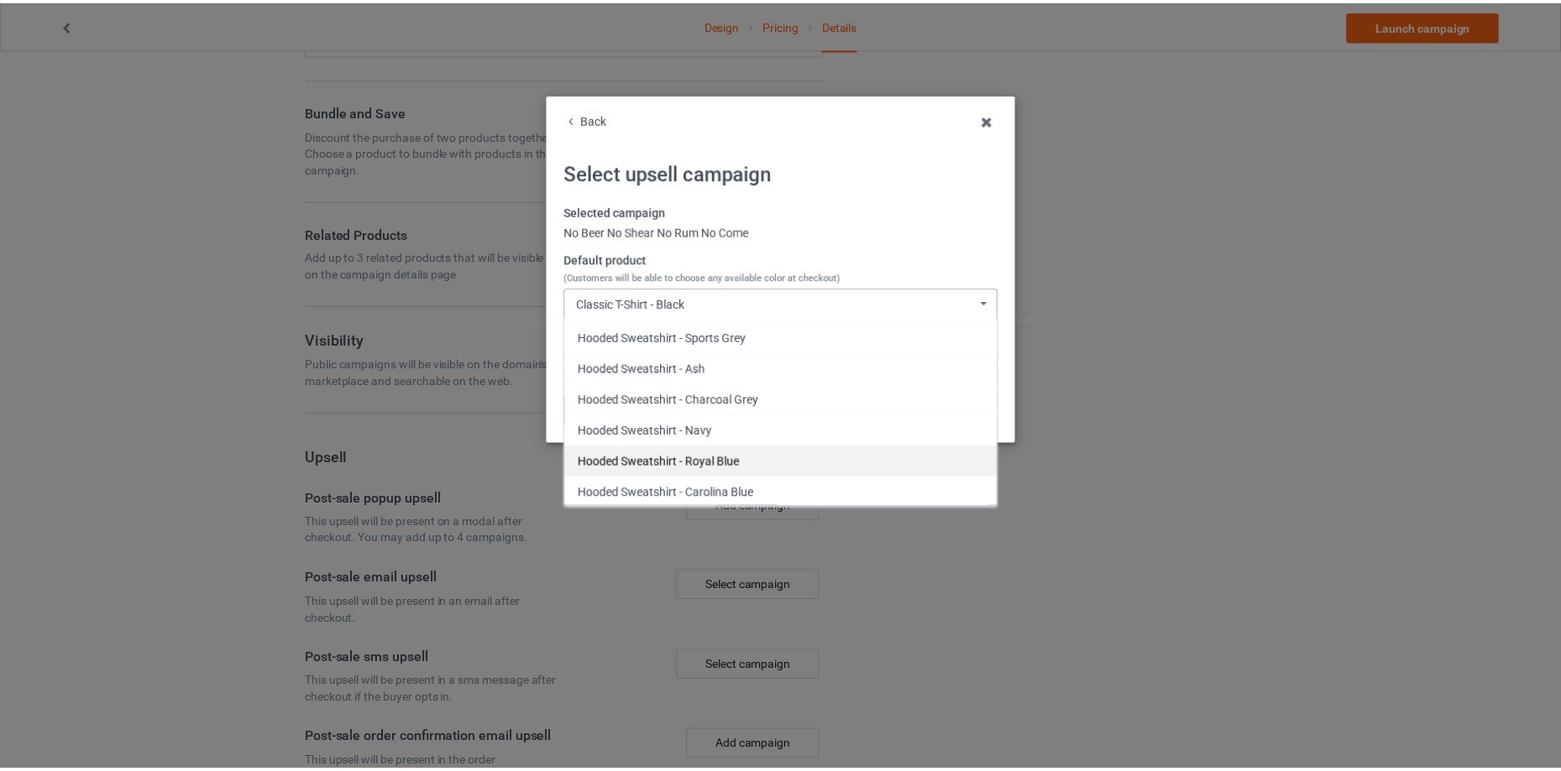
scroll to position [504, 0]
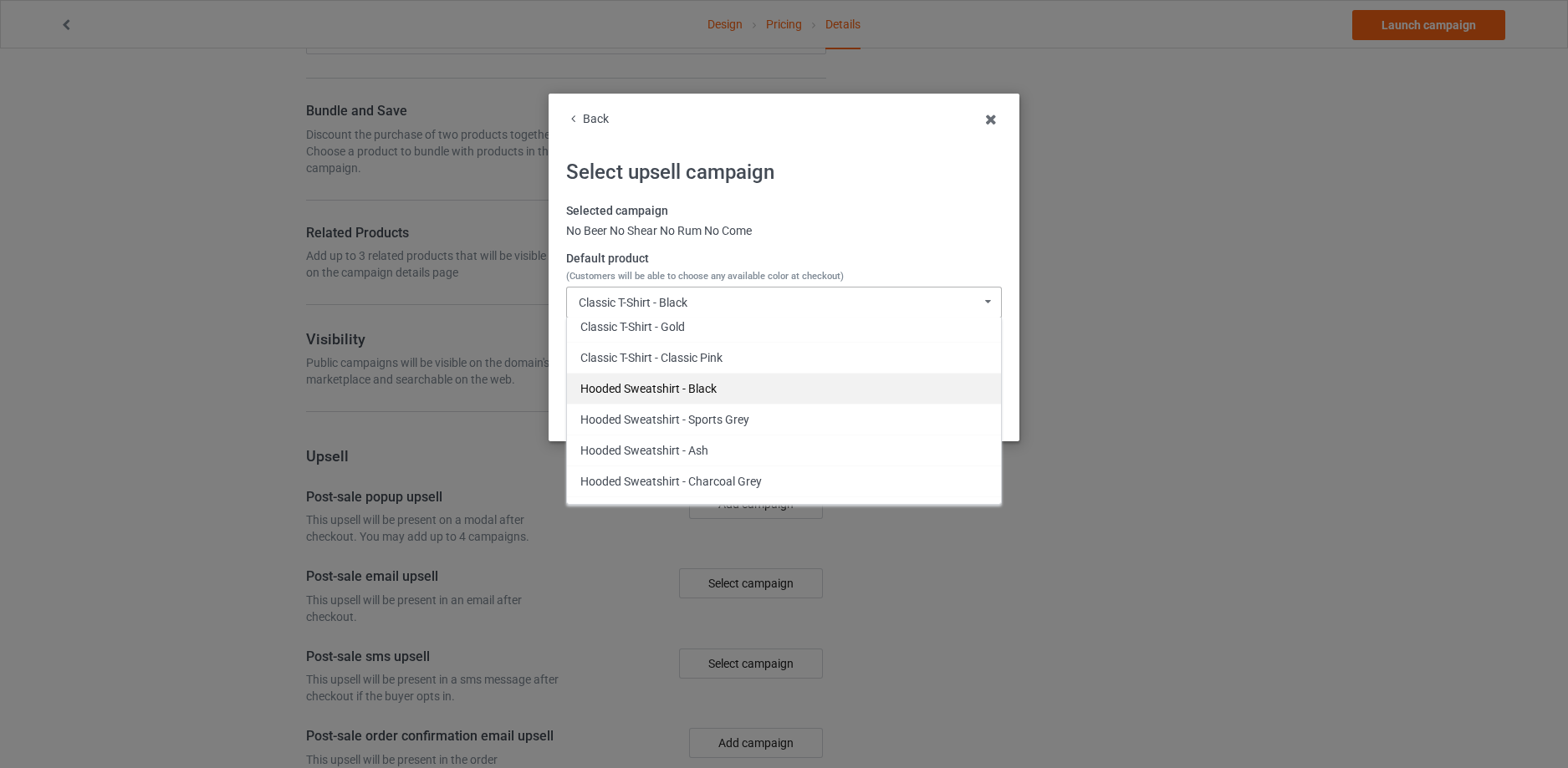
click at [666, 389] on div "Hooded Sweatshirt - Black" at bounding box center [784, 387] width 434 height 31
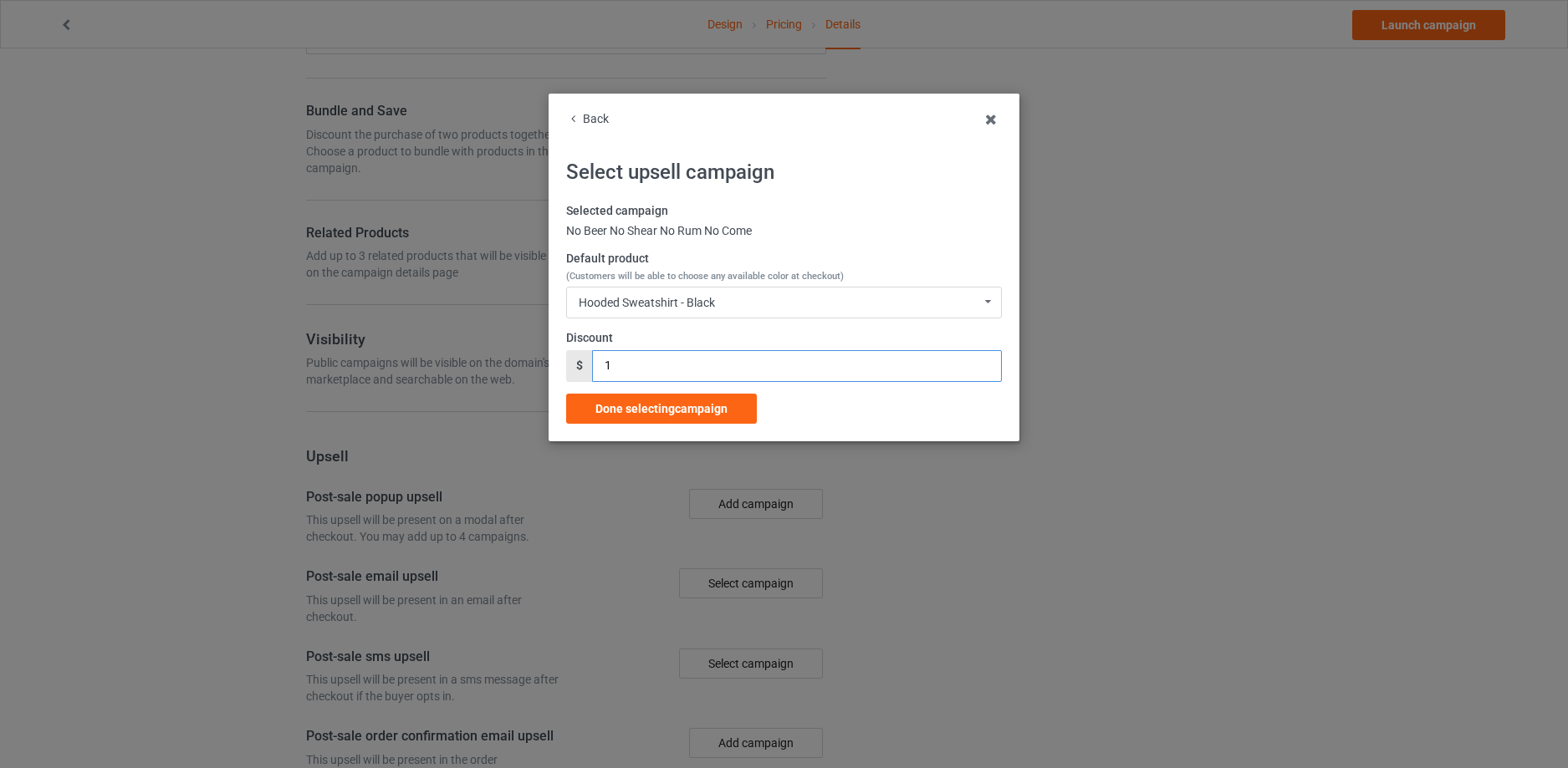
click at [673, 371] on input "1" at bounding box center [797, 367] width 408 height 32
drag, startPoint x: 673, startPoint y: 371, endPoint x: 591, endPoint y: 367, distance: 82.1
click at [591, 367] on div "$ 1" at bounding box center [783, 367] width 435 height 32
type input "6.99"
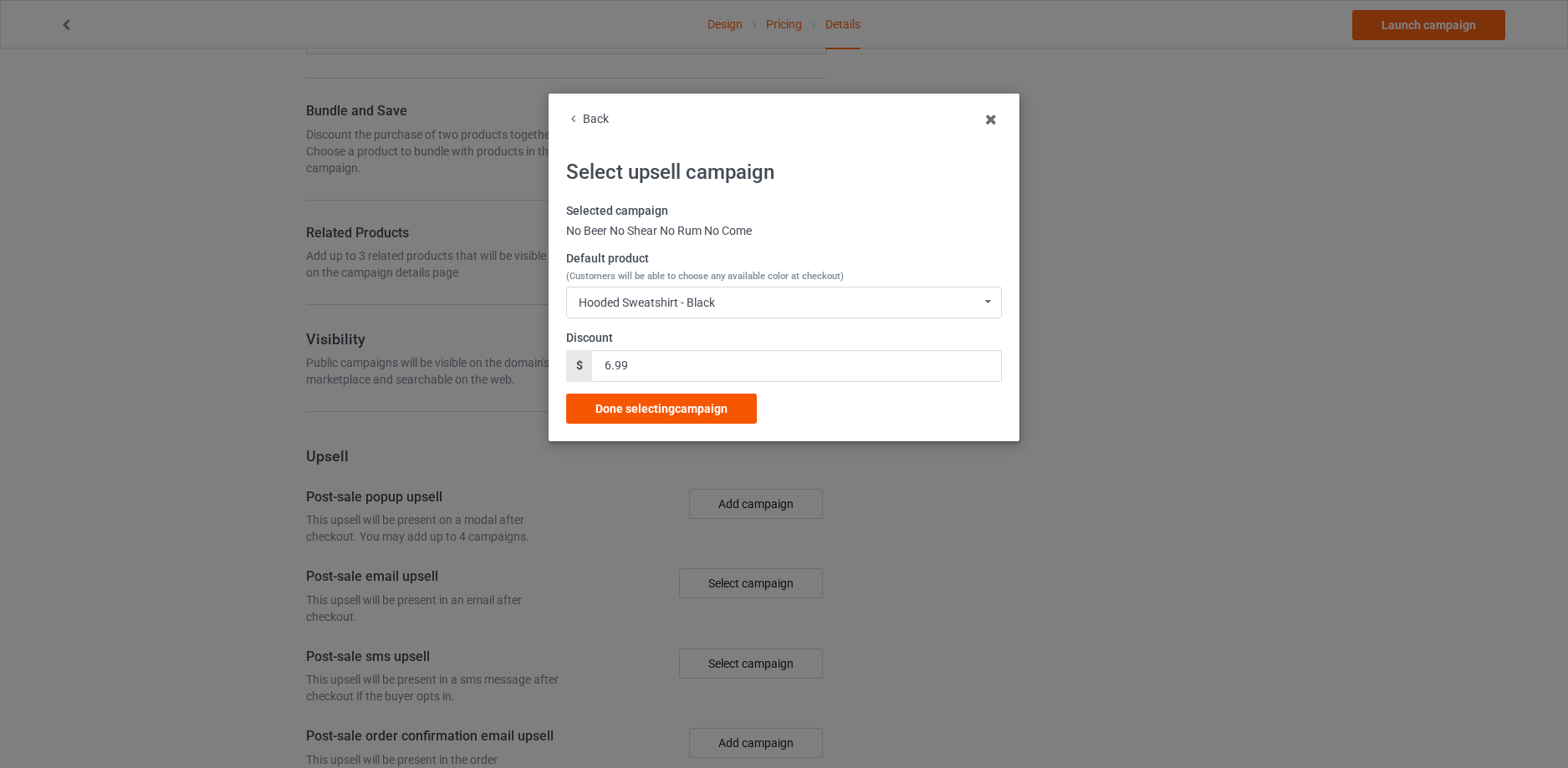
click at [664, 399] on div "Done selecting campaign" at bounding box center [660, 408] width 190 height 30
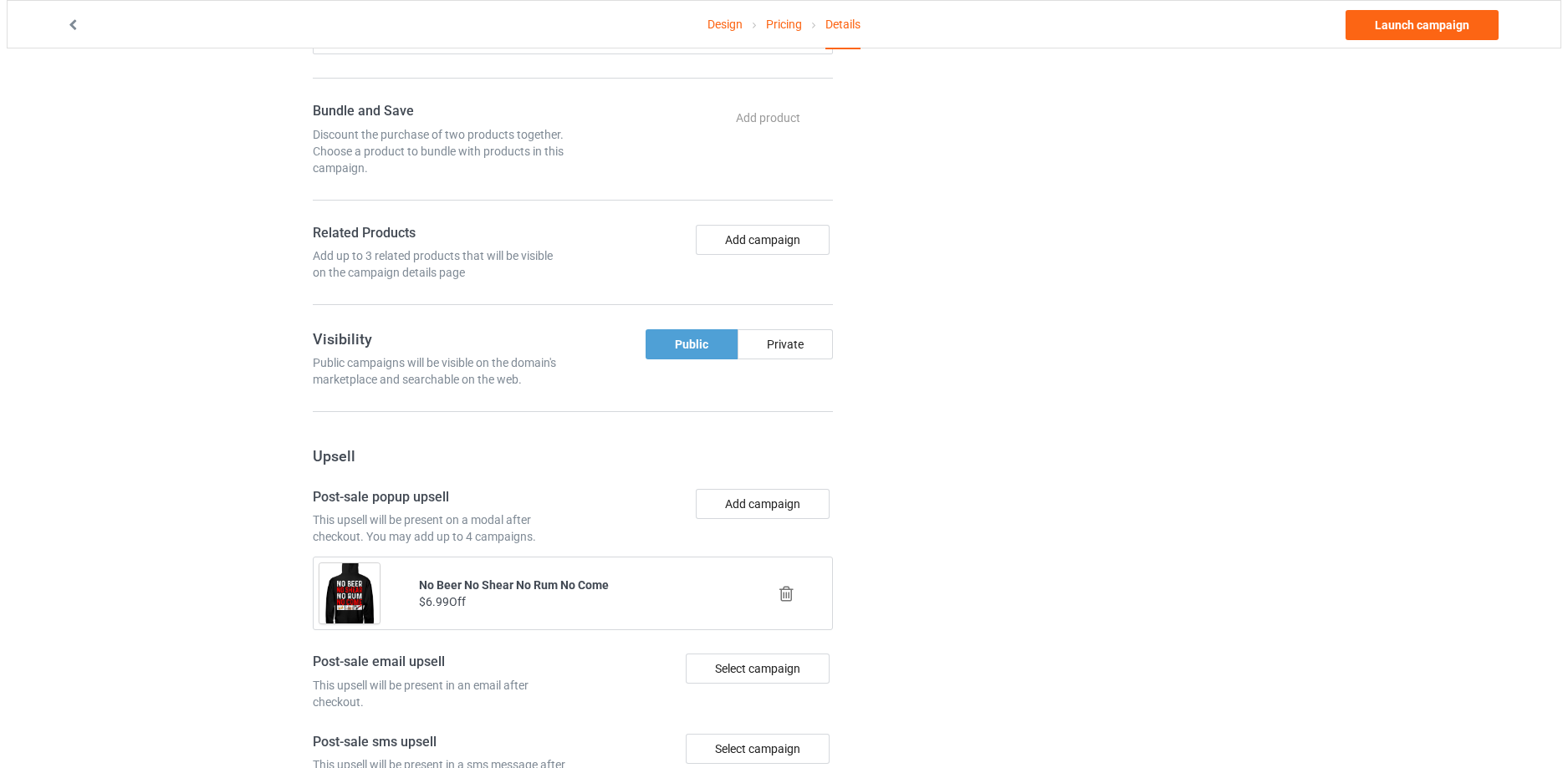
scroll to position [929, 0]
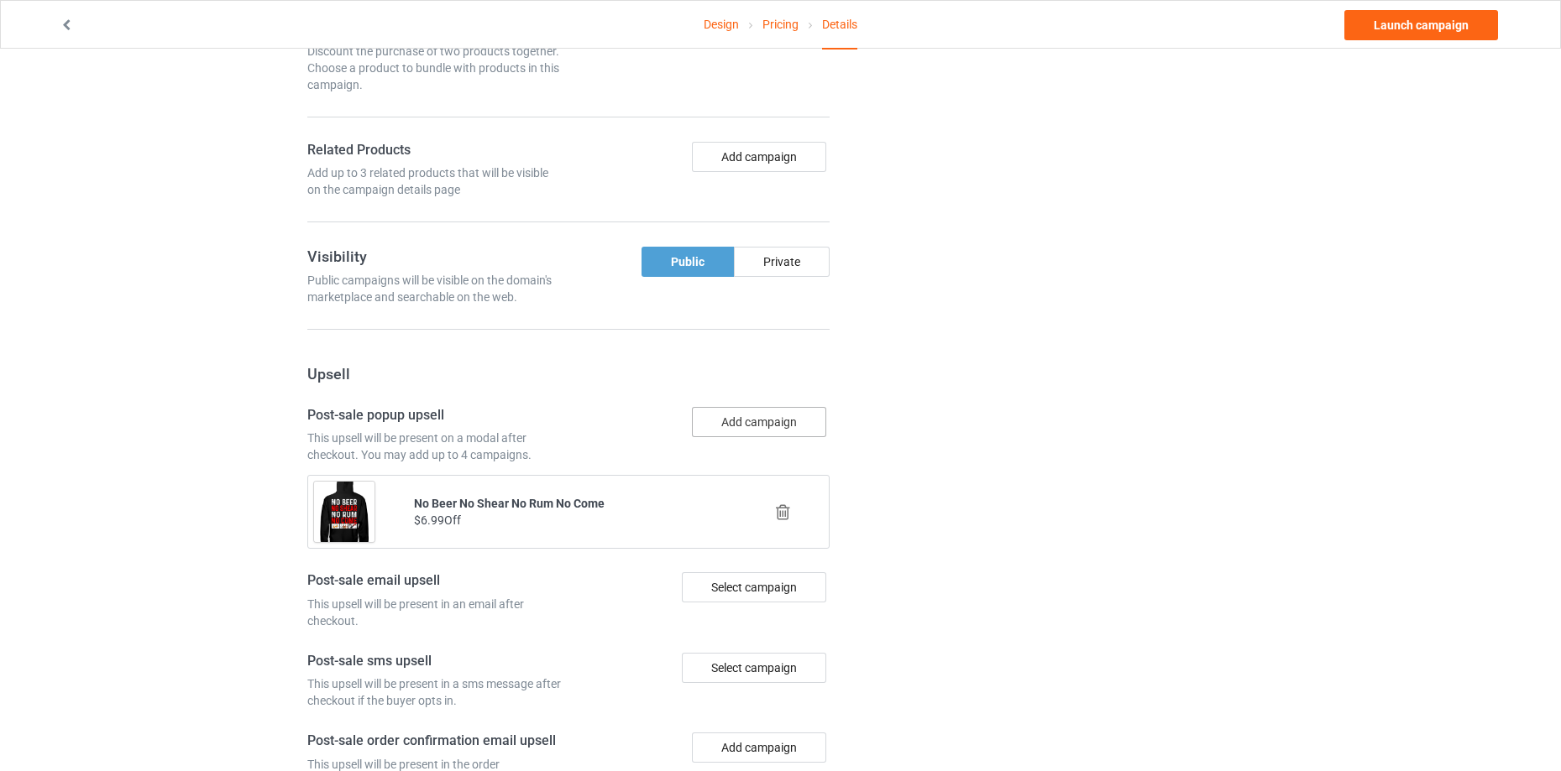
click at [771, 427] on button "Add campaign" at bounding box center [759, 422] width 134 height 30
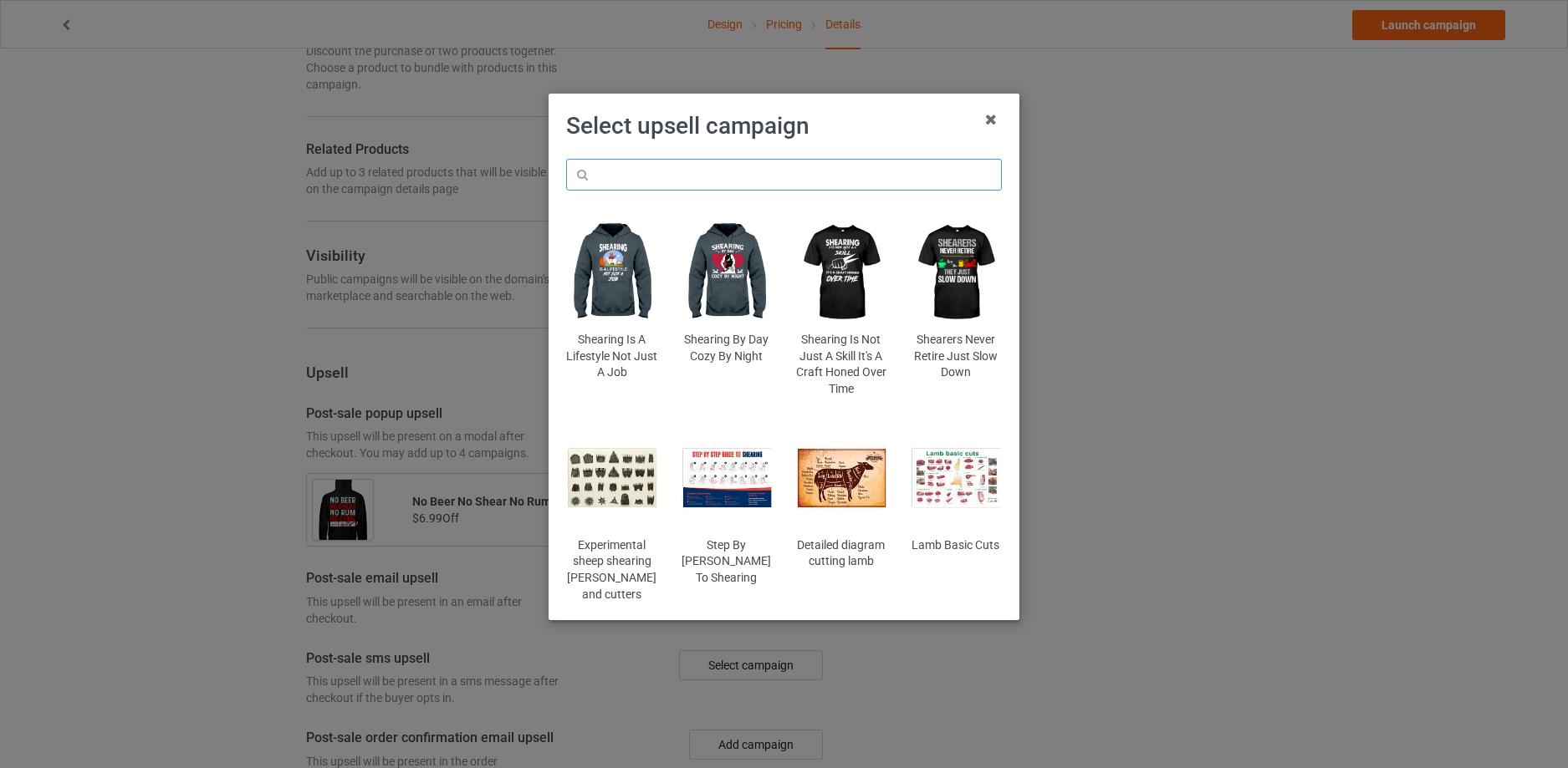
click at [761, 171] on input "text" at bounding box center [783, 174] width 435 height 32
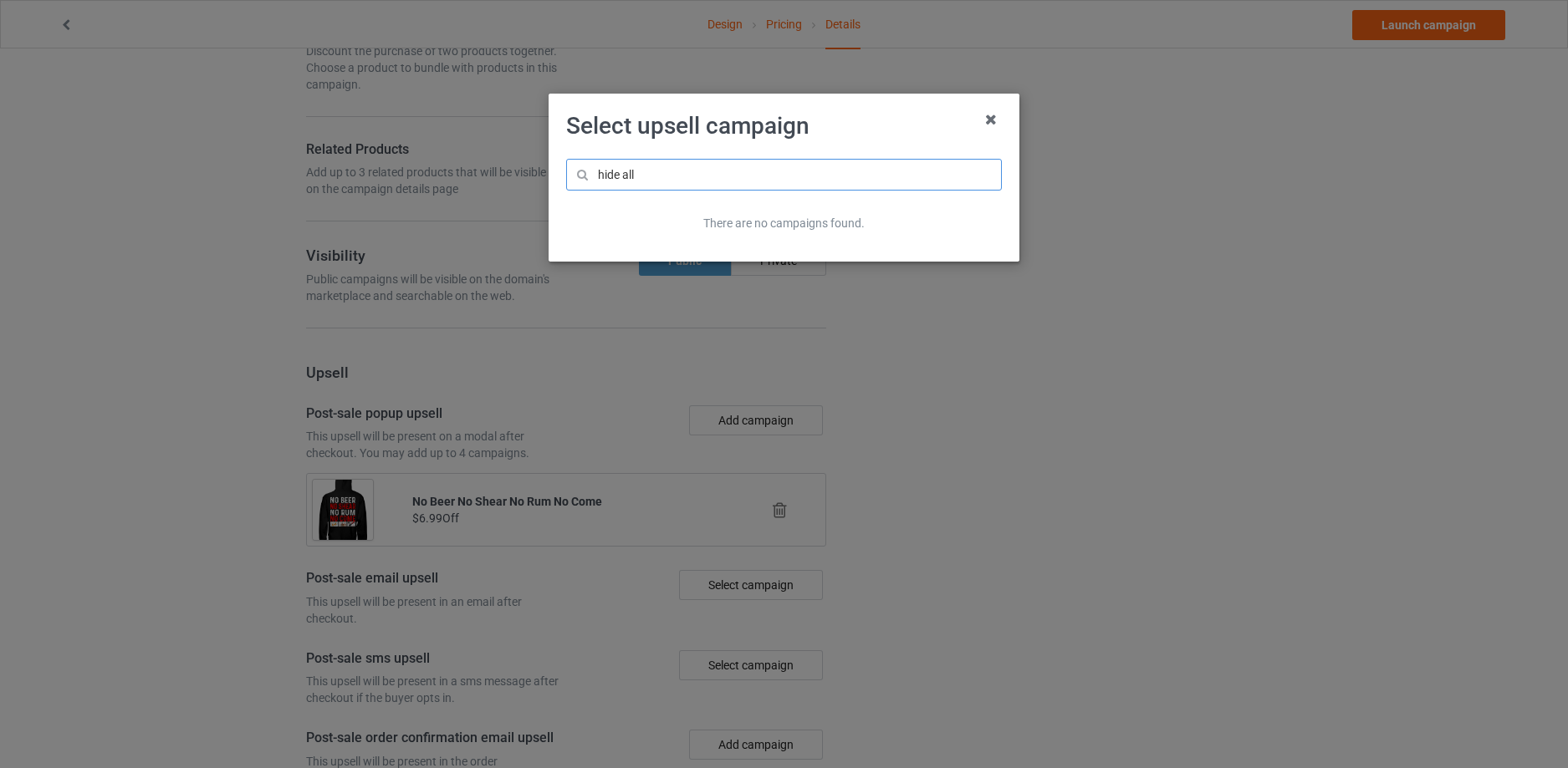
type input "hide all"
click at [676, 213] on div "There are no campaigns found." at bounding box center [783, 224] width 435 height 40
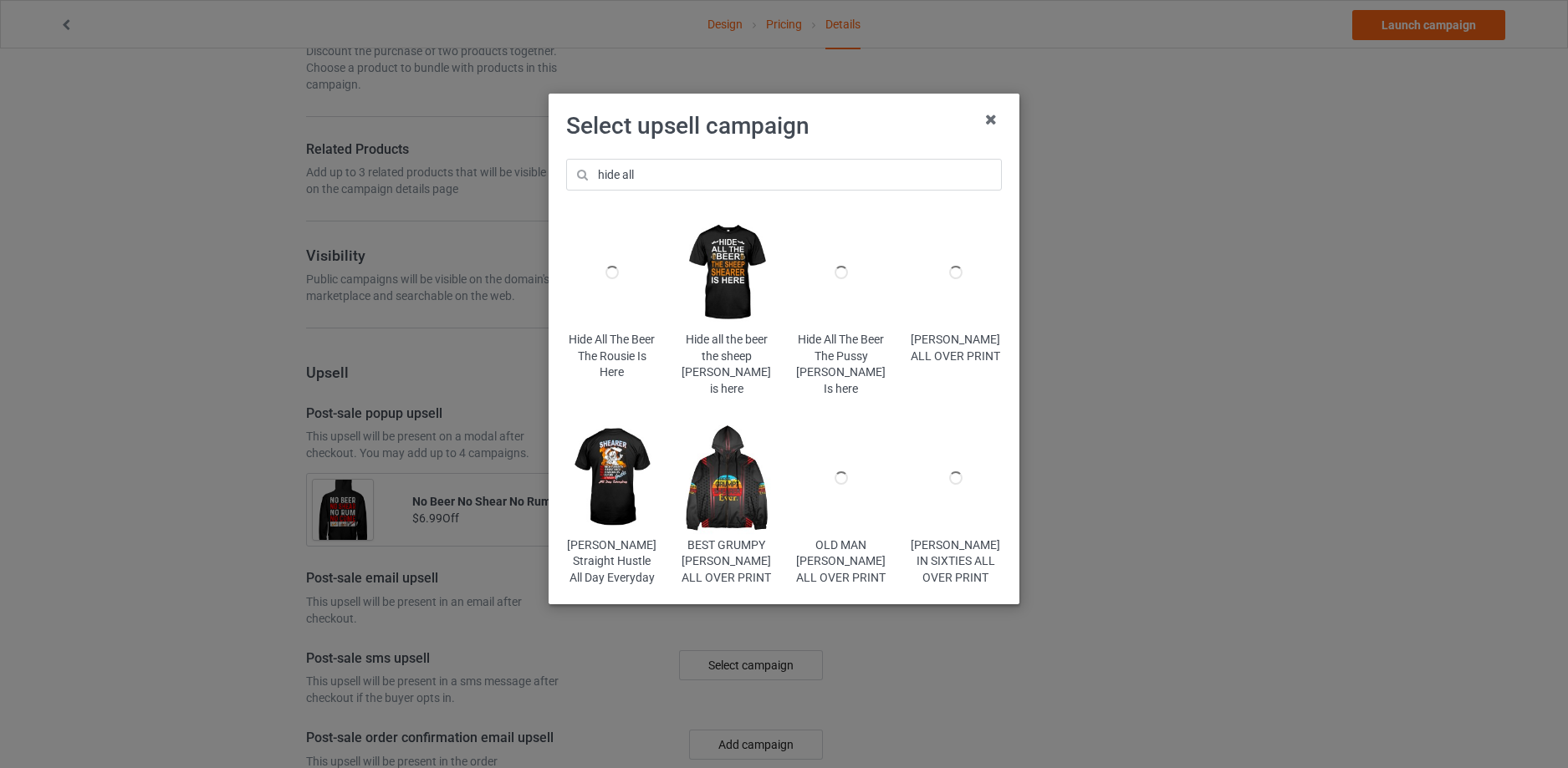
click at [730, 261] on img at bounding box center [725, 273] width 91 height 114
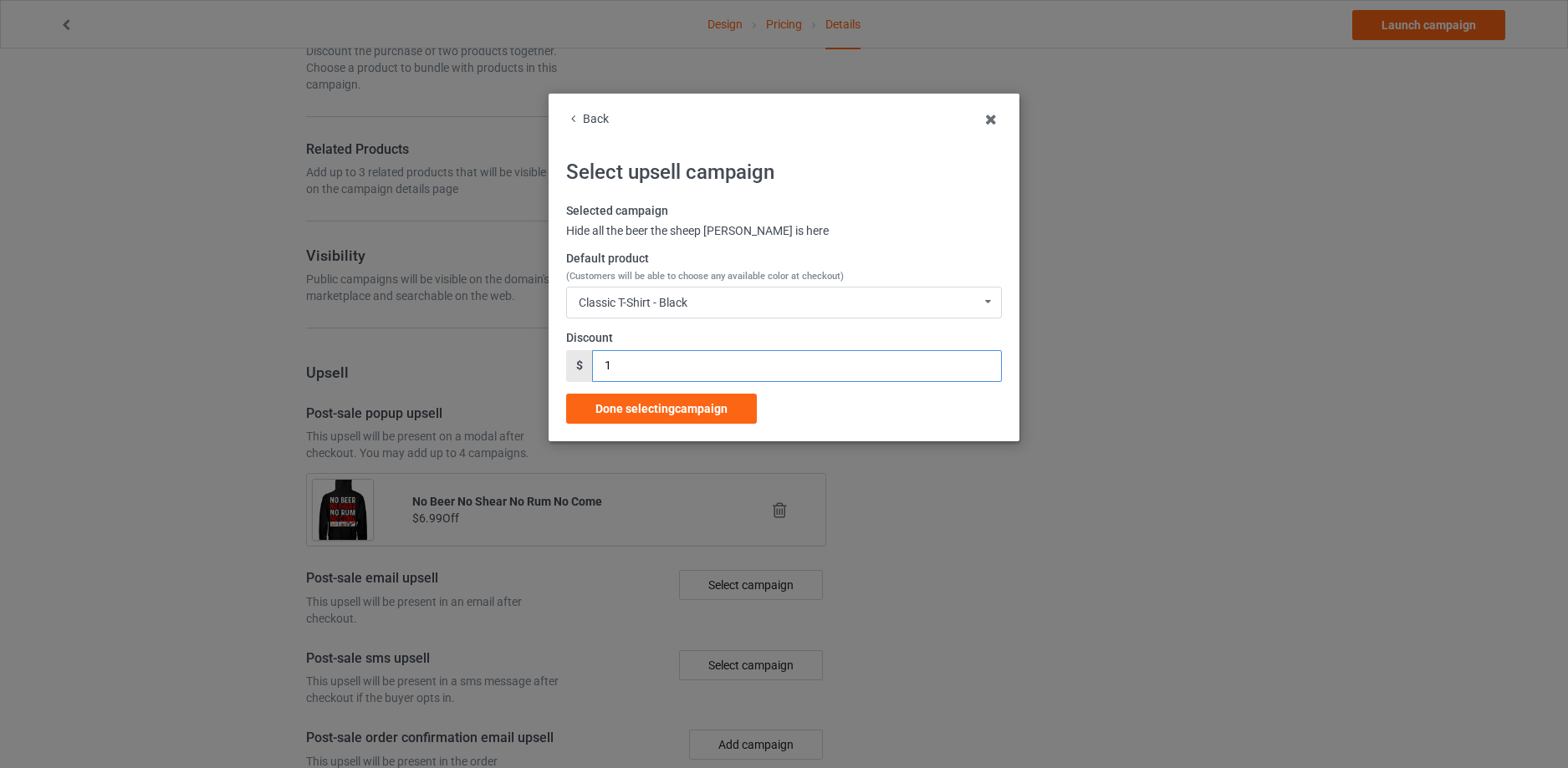
drag, startPoint x: 650, startPoint y: 371, endPoint x: 588, endPoint y: 377, distance: 62.3
click at [588, 377] on div "$ 1" at bounding box center [783, 367] width 435 height 32
type input "6.99"
click at [776, 305] on div "Classic T-Shirt - Black Classic T-Shirt - Black Classic T-Shirt - Charcoal Grey…" at bounding box center [783, 303] width 435 height 32
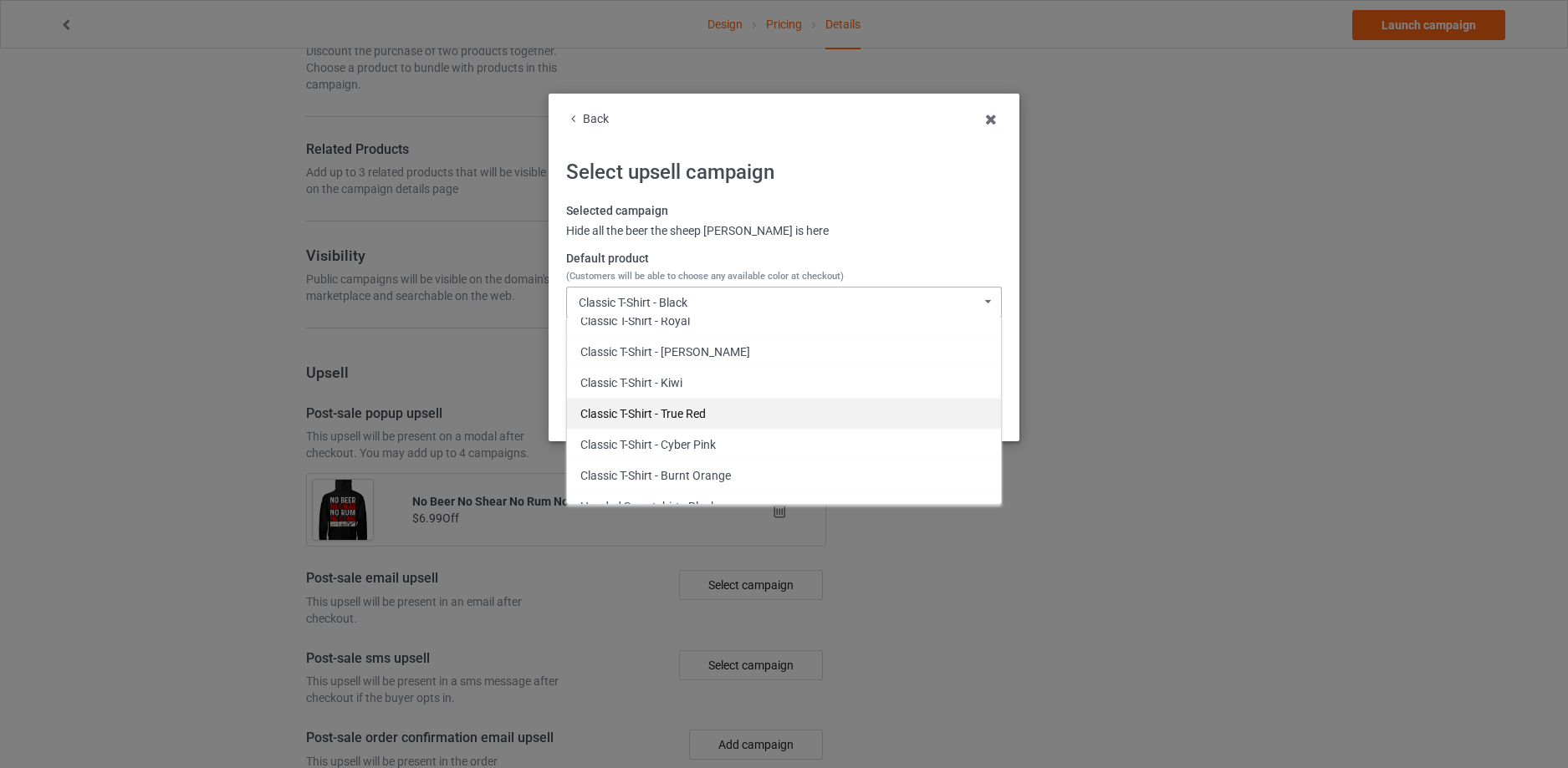
scroll to position [251, 0]
click at [679, 422] on div "Hooded Sweatshirt - Black" at bounding box center [784, 422] width 434 height 31
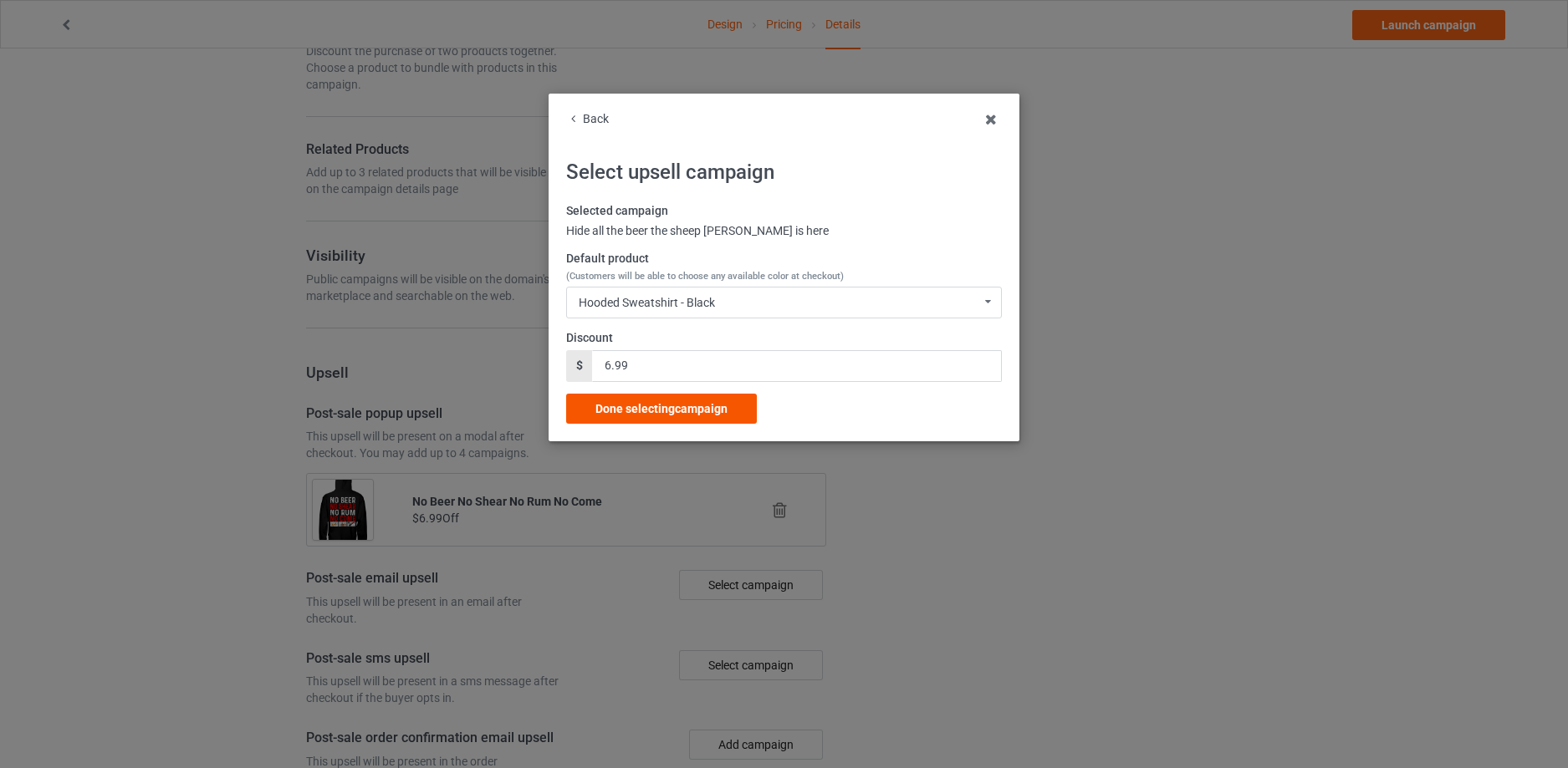
click at [697, 411] on span "Done selecting campaign" at bounding box center [661, 408] width 132 height 13
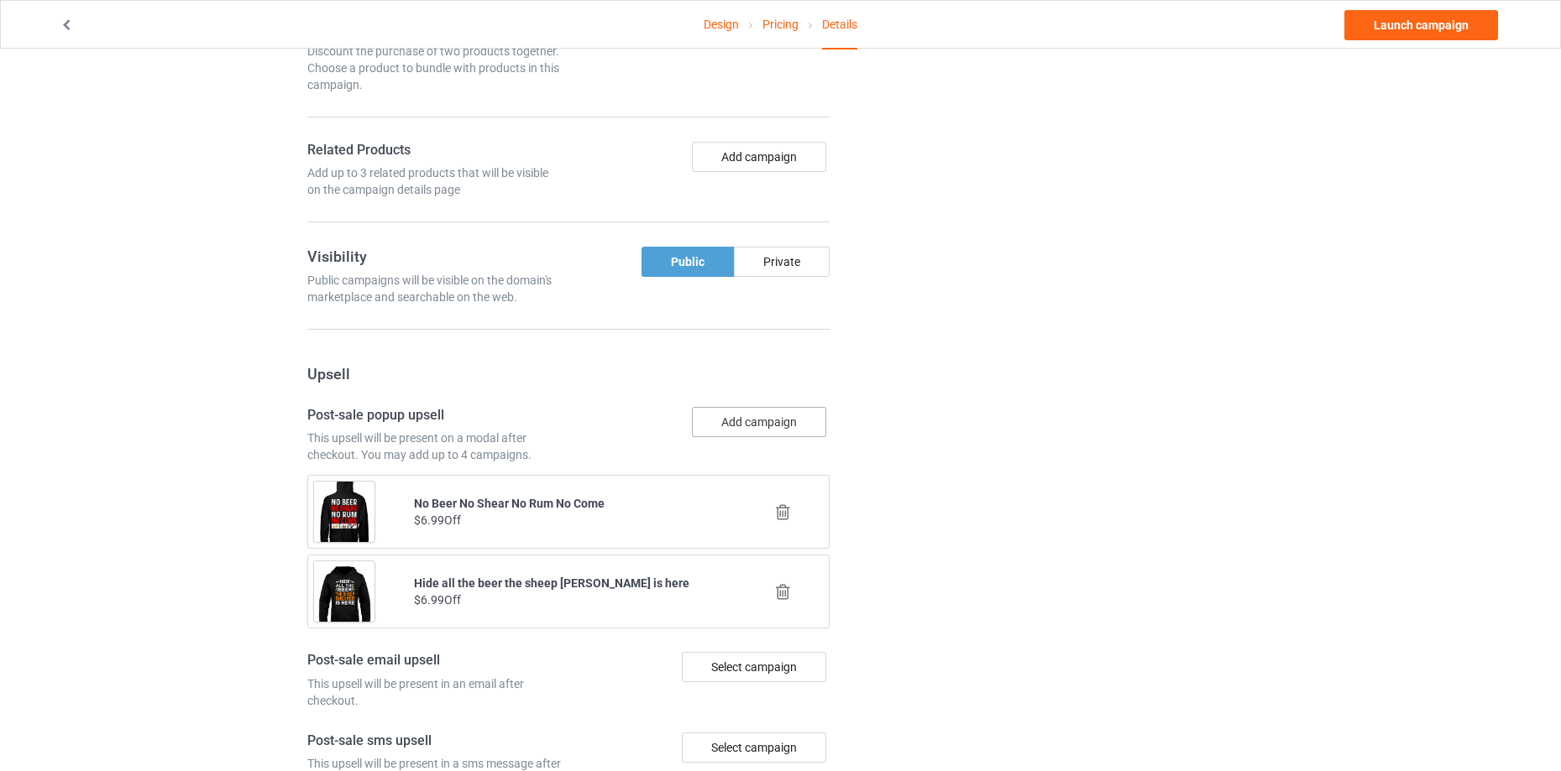
click at [765, 427] on button "Add campaign" at bounding box center [759, 422] width 134 height 30
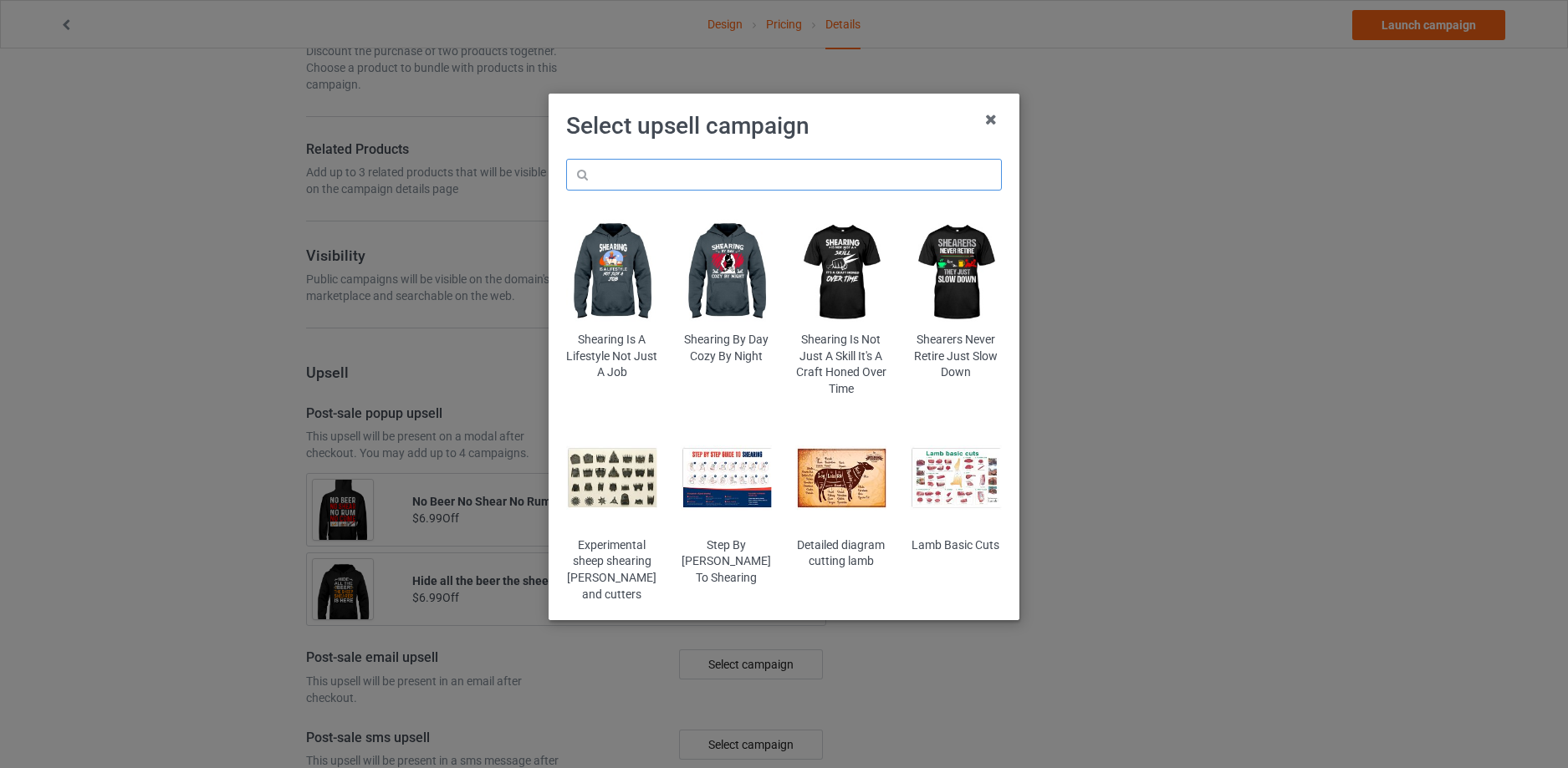
click at [756, 168] on input "text" at bounding box center [783, 174] width 435 height 32
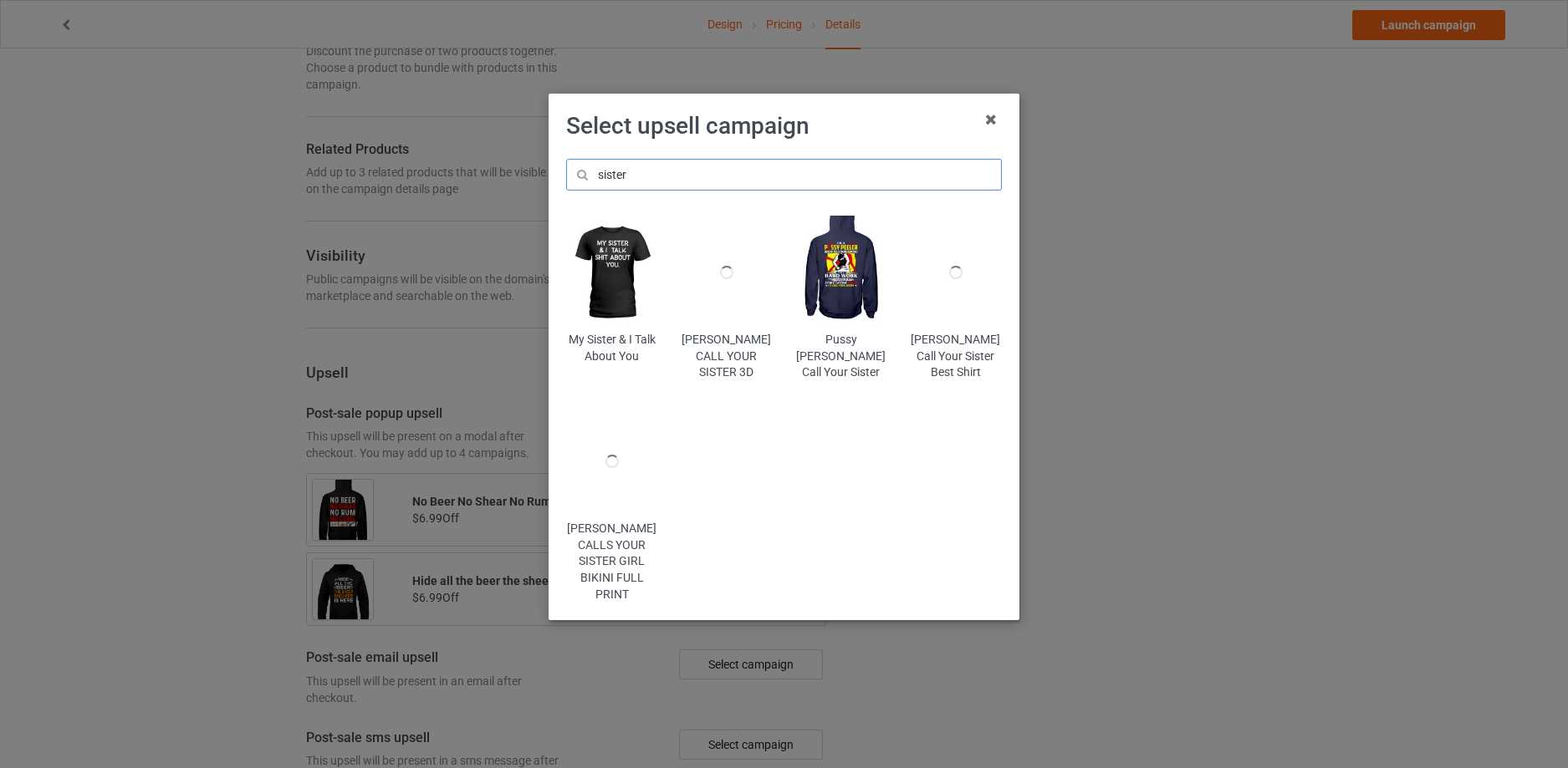
type input "sister"
click at [831, 267] on img at bounding box center [841, 273] width 91 height 114
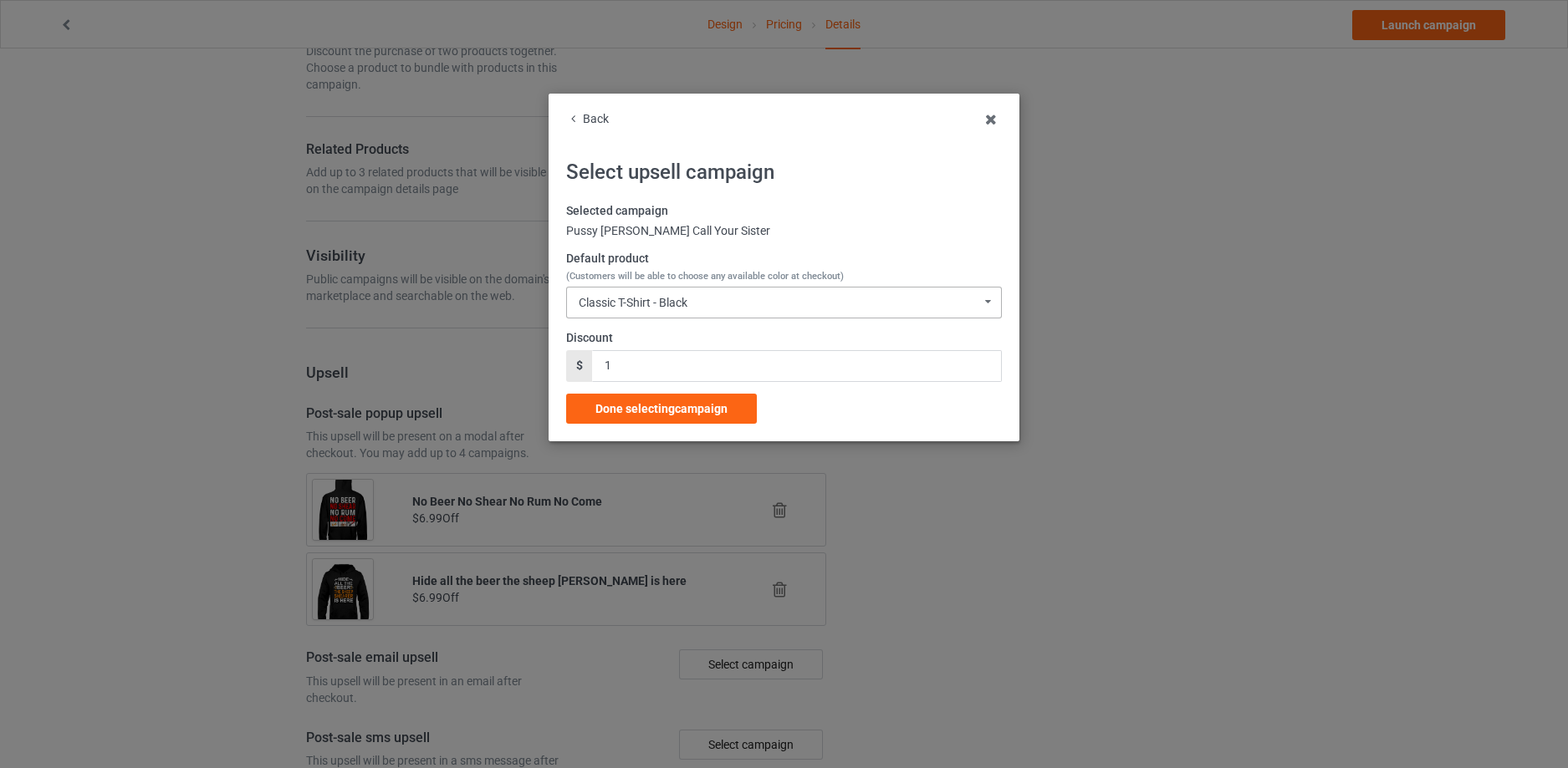
click at [982, 309] on icon at bounding box center [987, 302] width 22 height 28
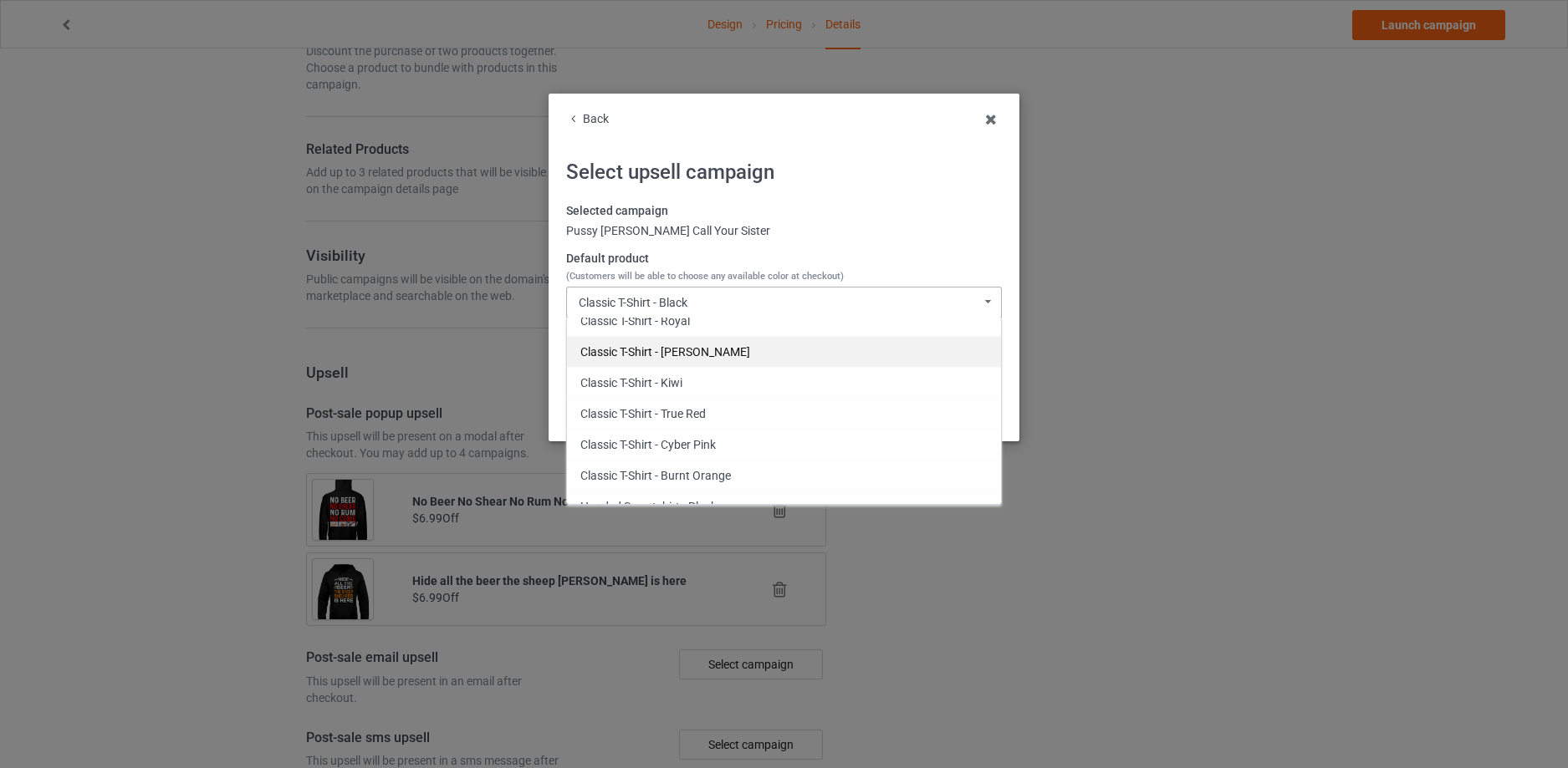
scroll to position [251, 0]
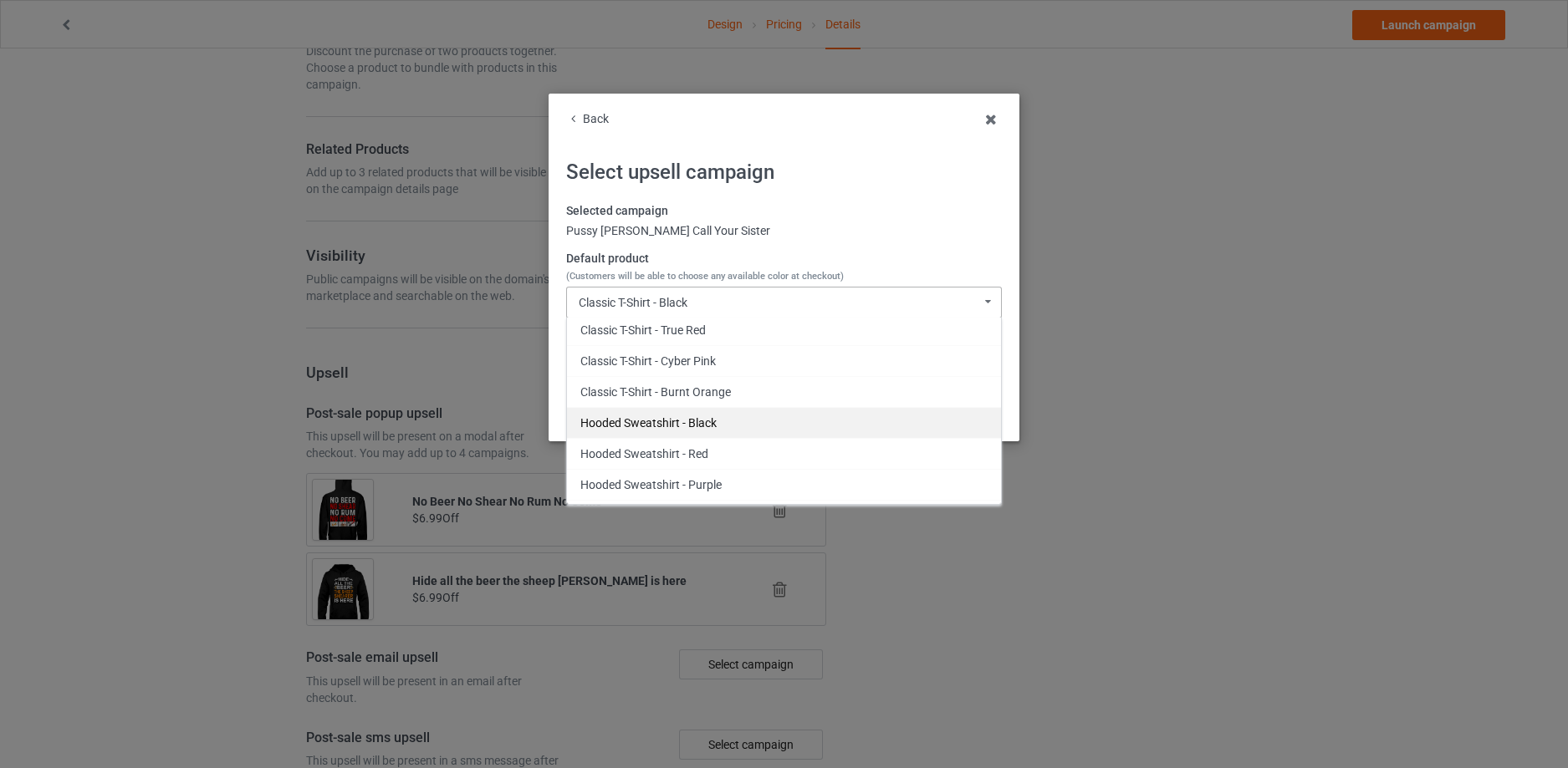
click at [673, 421] on div "Hooded Sweatshirt - Black" at bounding box center [784, 422] width 434 height 31
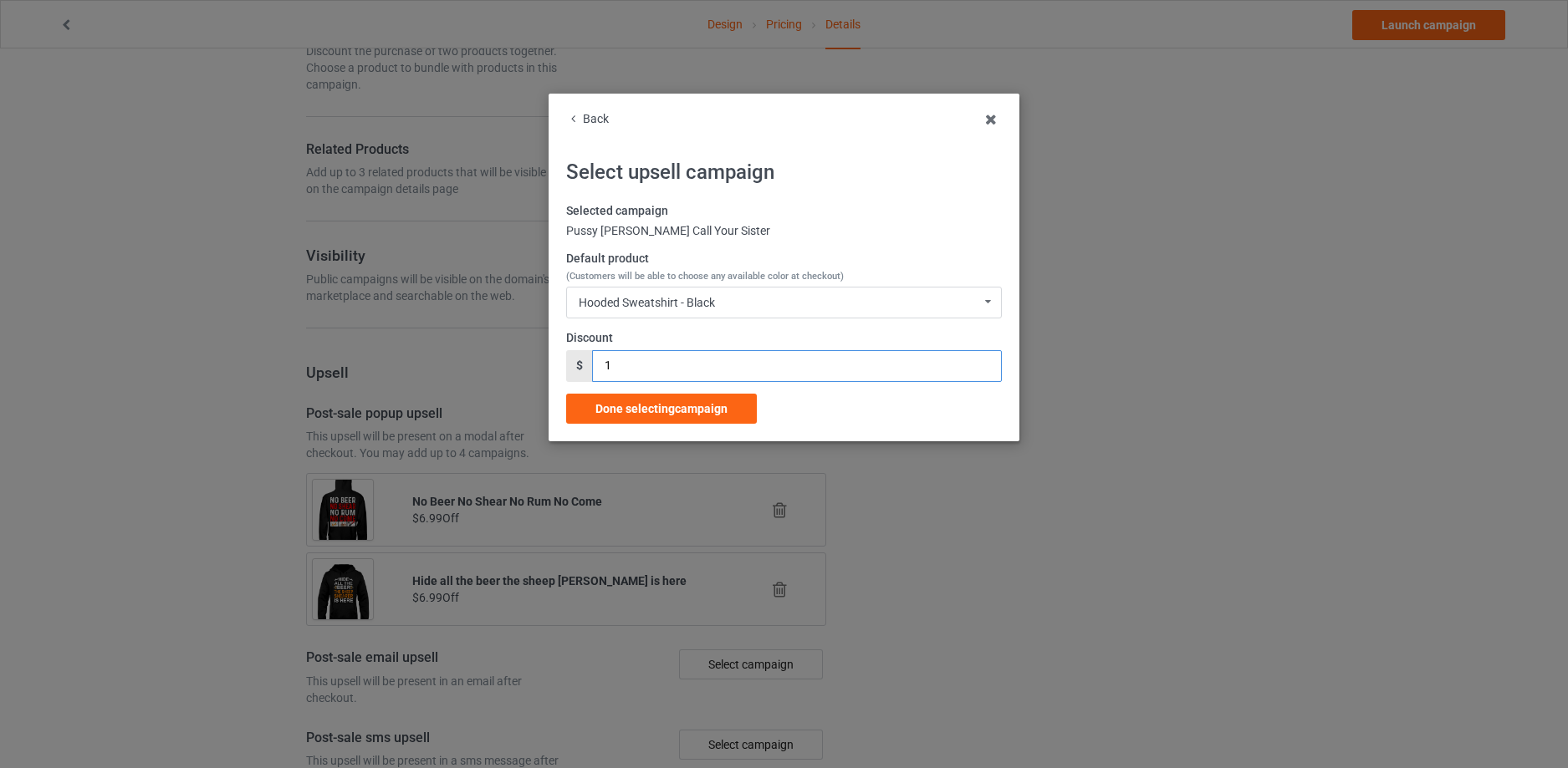
drag, startPoint x: 618, startPoint y: 363, endPoint x: 558, endPoint y: 378, distance: 61.8
click at [558, 378] on div "Back Select upsell campaign Selected campaign Pussy [PERSON_NAME] Call Your Sis…" at bounding box center [784, 267] width 471 height 348
type input "6.99"
click at [643, 407] on span "Done selecting campaign" at bounding box center [661, 408] width 132 height 13
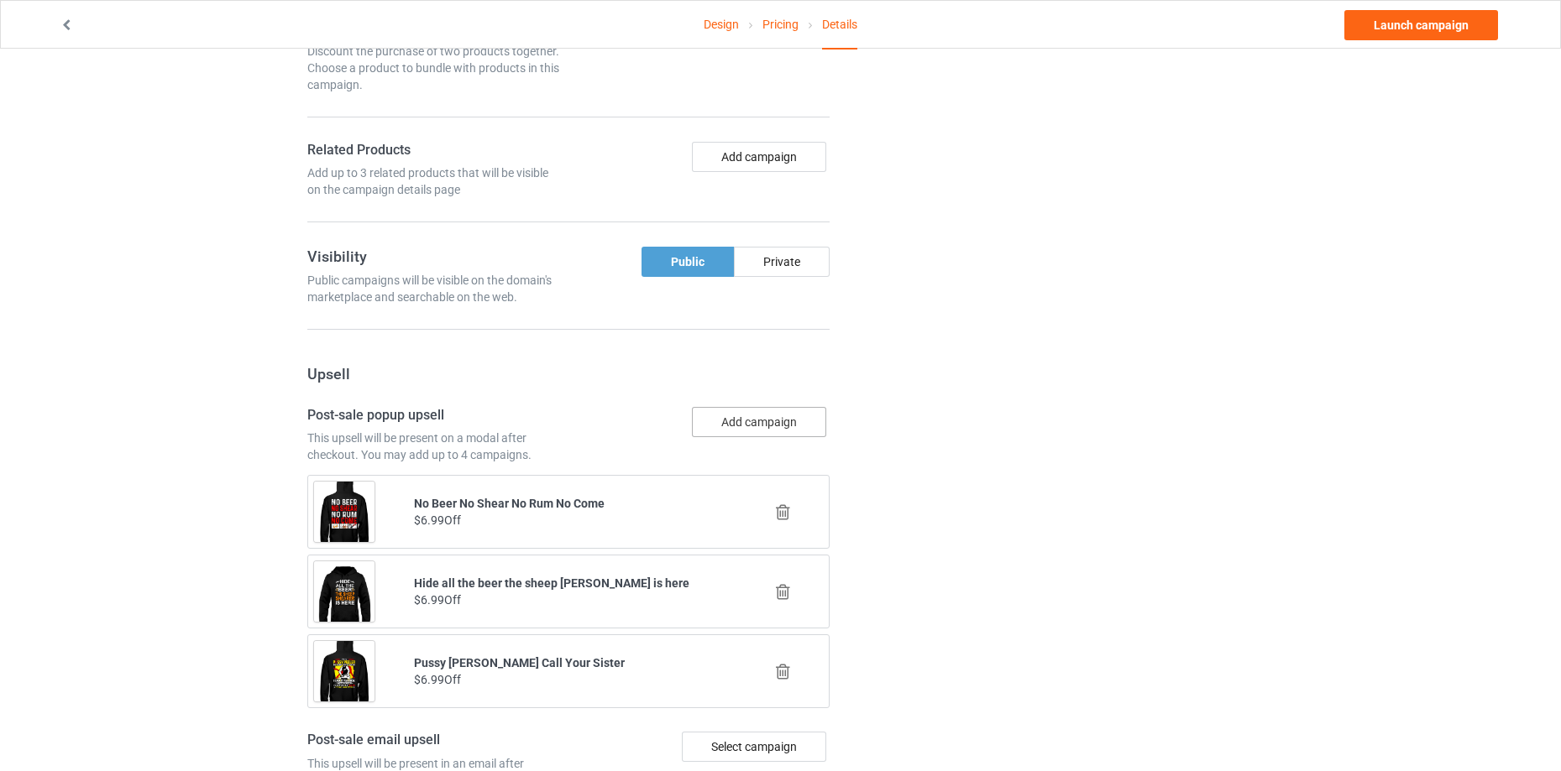
click at [732, 427] on button "Add campaign" at bounding box center [759, 422] width 134 height 30
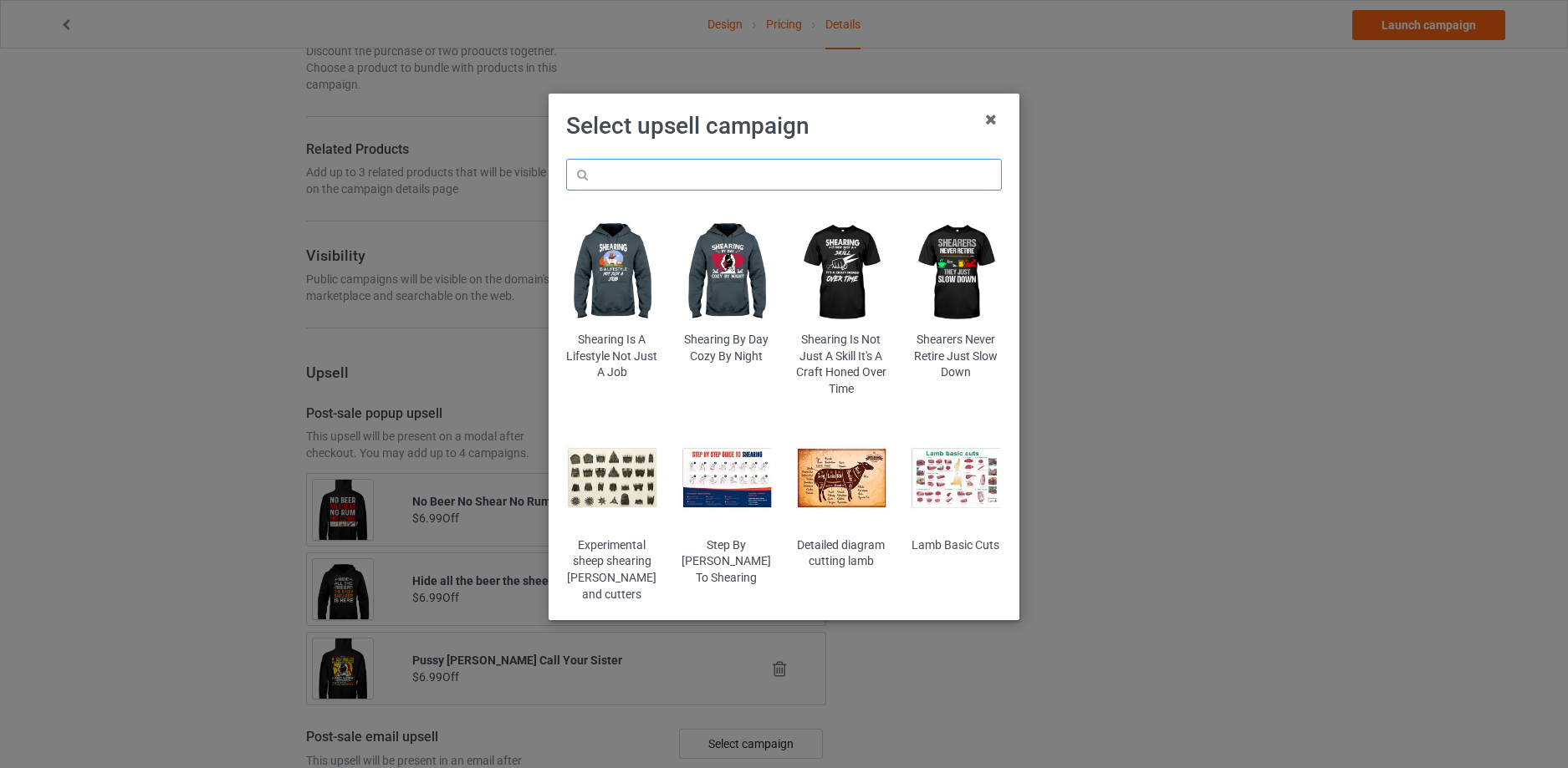
click at [748, 172] on input "text" at bounding box center [783, 174] width 435 height 32
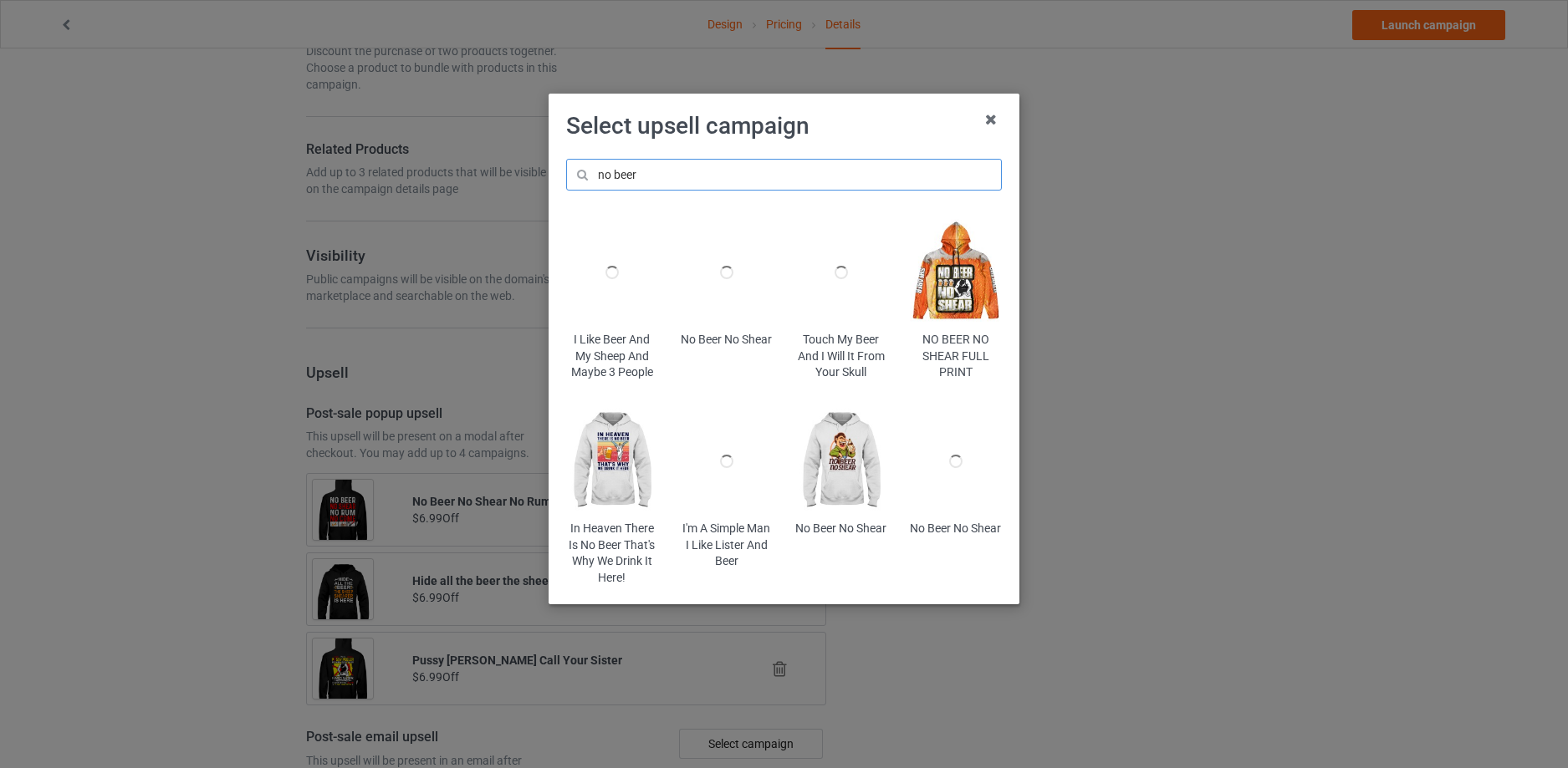
type input "no beer"
click at [616, 279] on div at bounding box center [612, 272] width 13 height 13
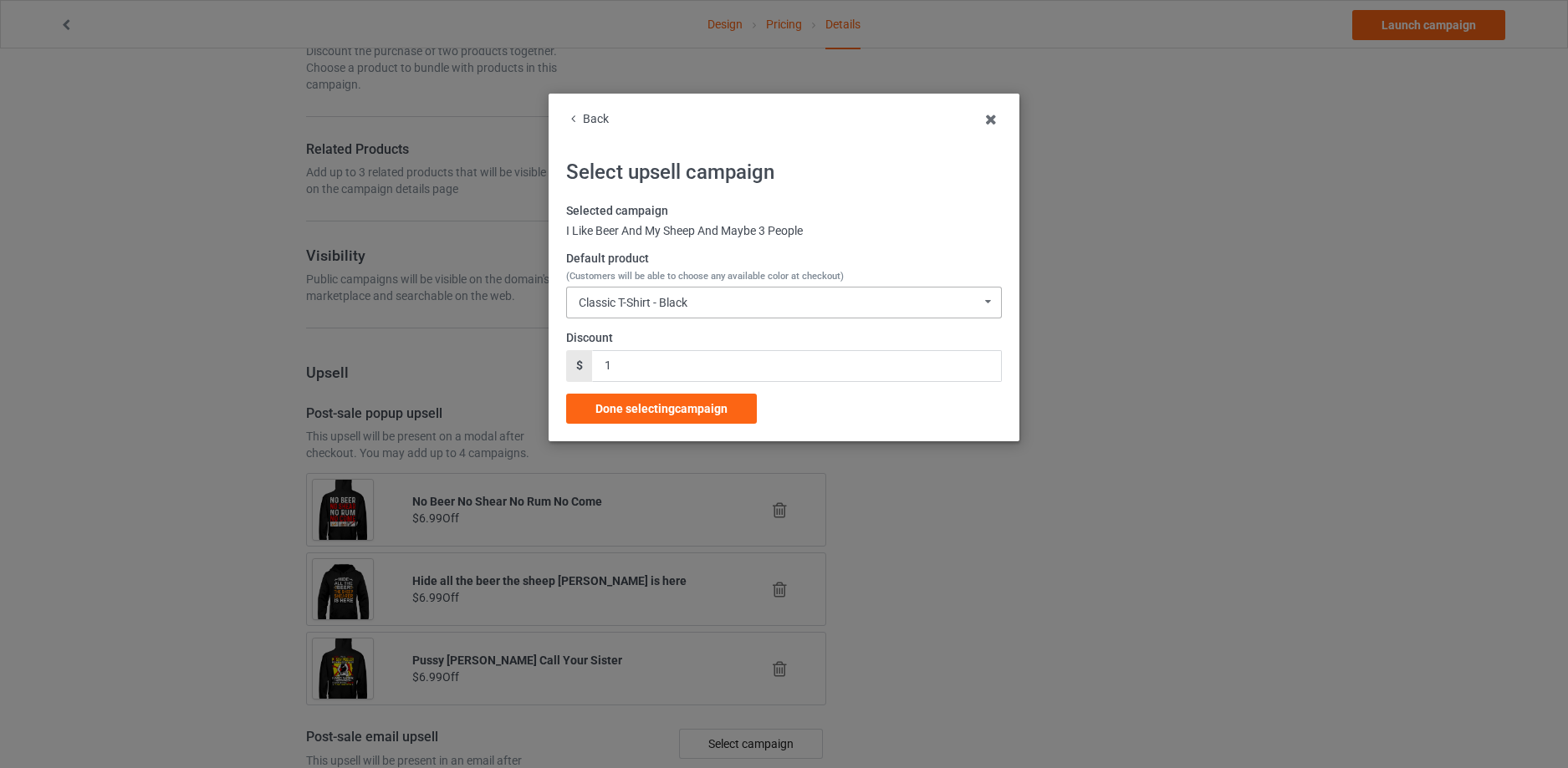
click at [986, 310] on icon at bounding box center [987, 302] width 22 height 28
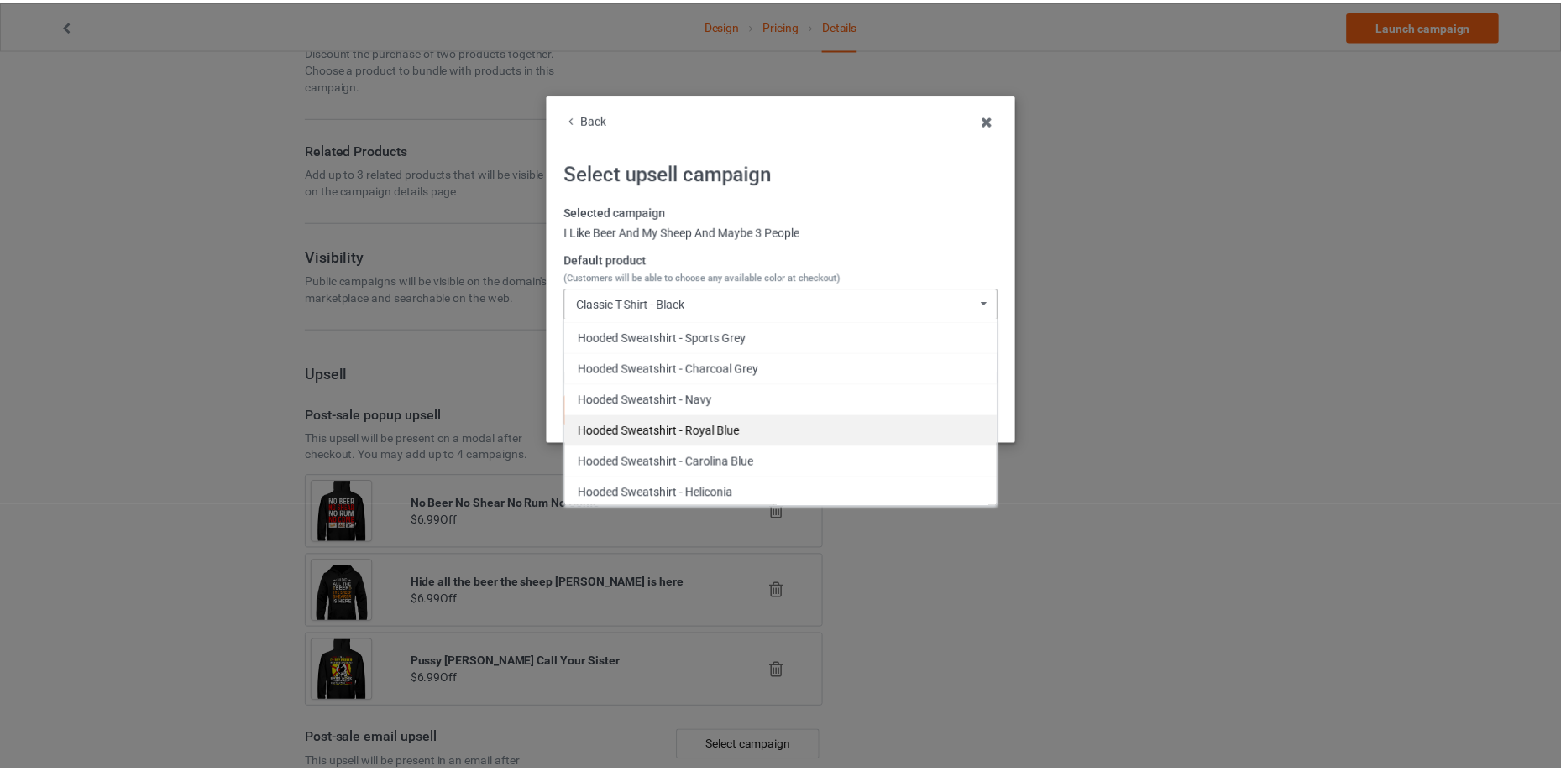
scroll to position [504, 0]
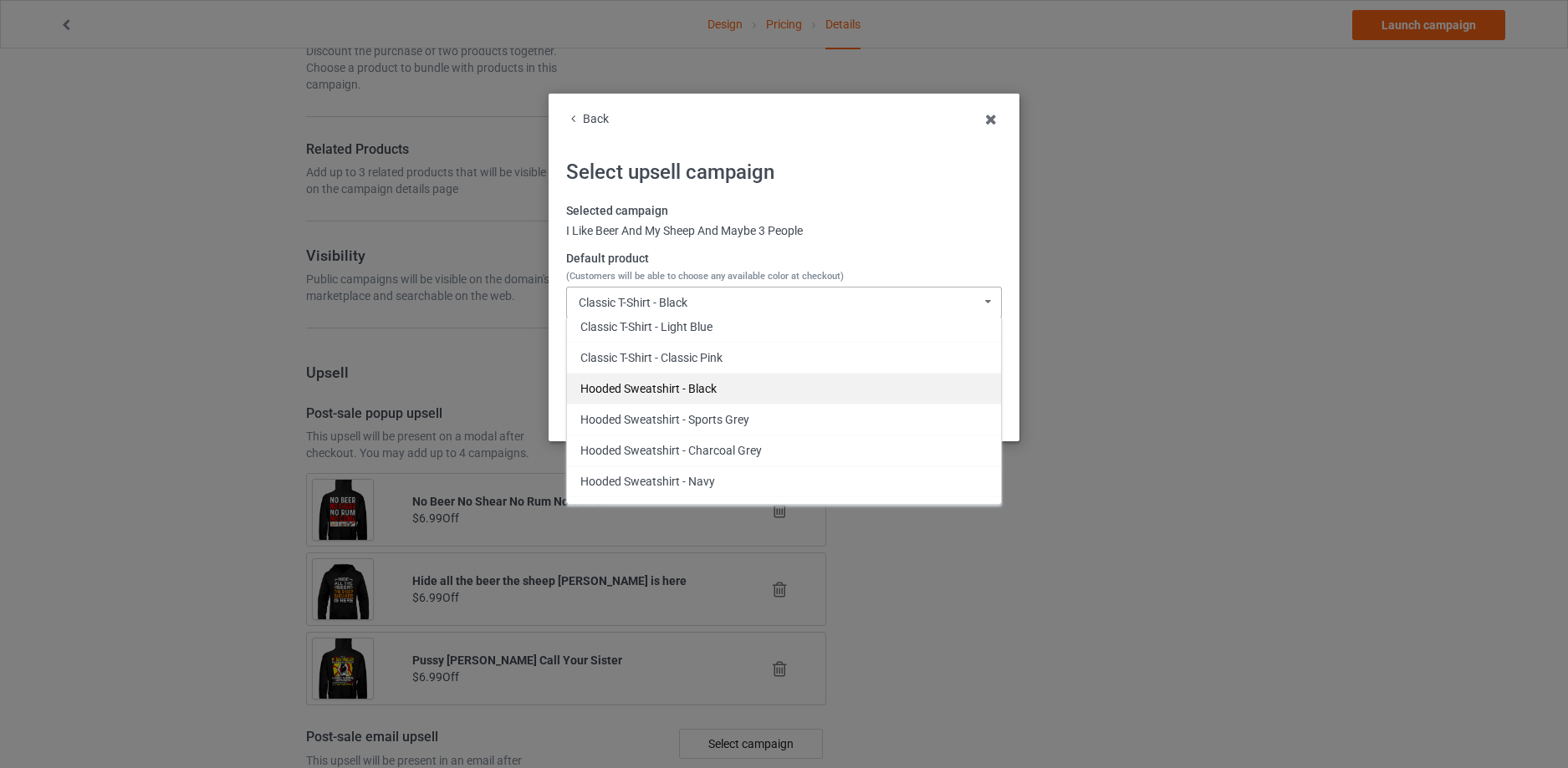
click at [712, 388] on div "Hooded Sweatshirt - Black" at bounding box center [784, 387] width 434 height 31
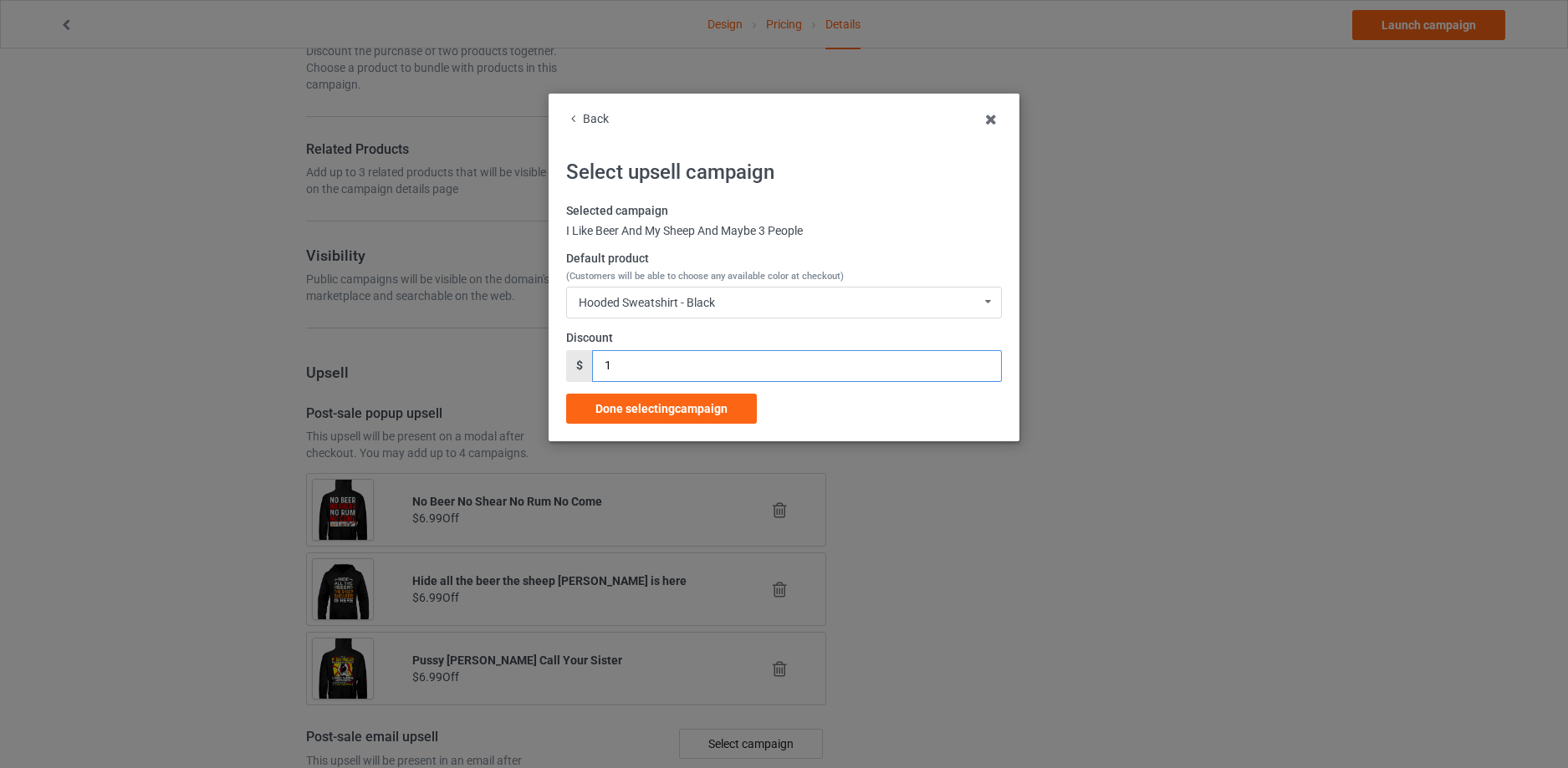
drag, startPoint x: 673, startPoint y: 369, endPoint x: 570, endPoint y: 368, distance: 103.0
click at [570, 368] on div "$ 1" at bounding box center [783, 367] width 435 height 32
type input "6.99"
click at [618, 408] on span "Done selecting campaign" at bounding box center [661, 408] width 132 height 13
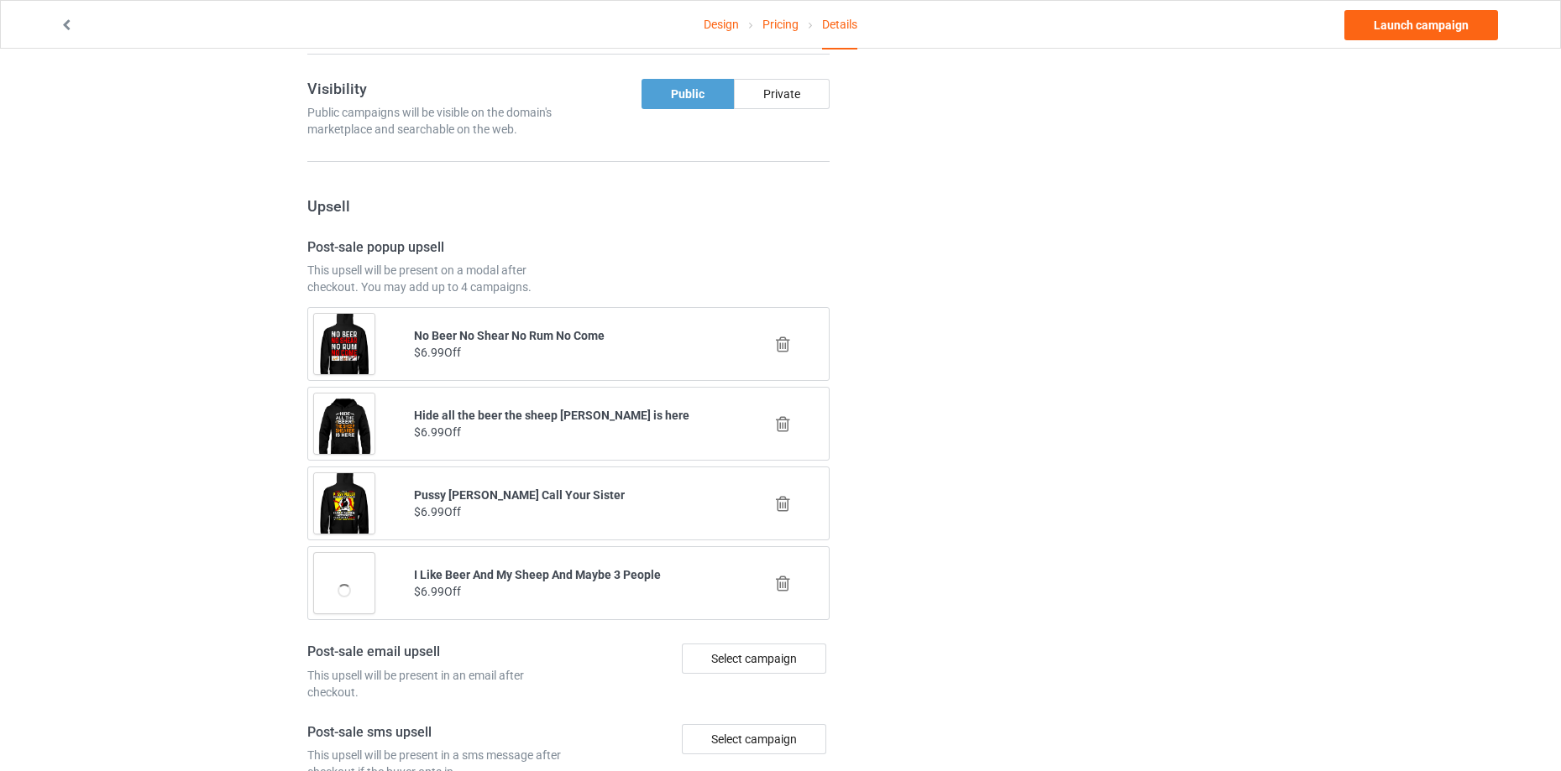
scroll to position [1185, 0]
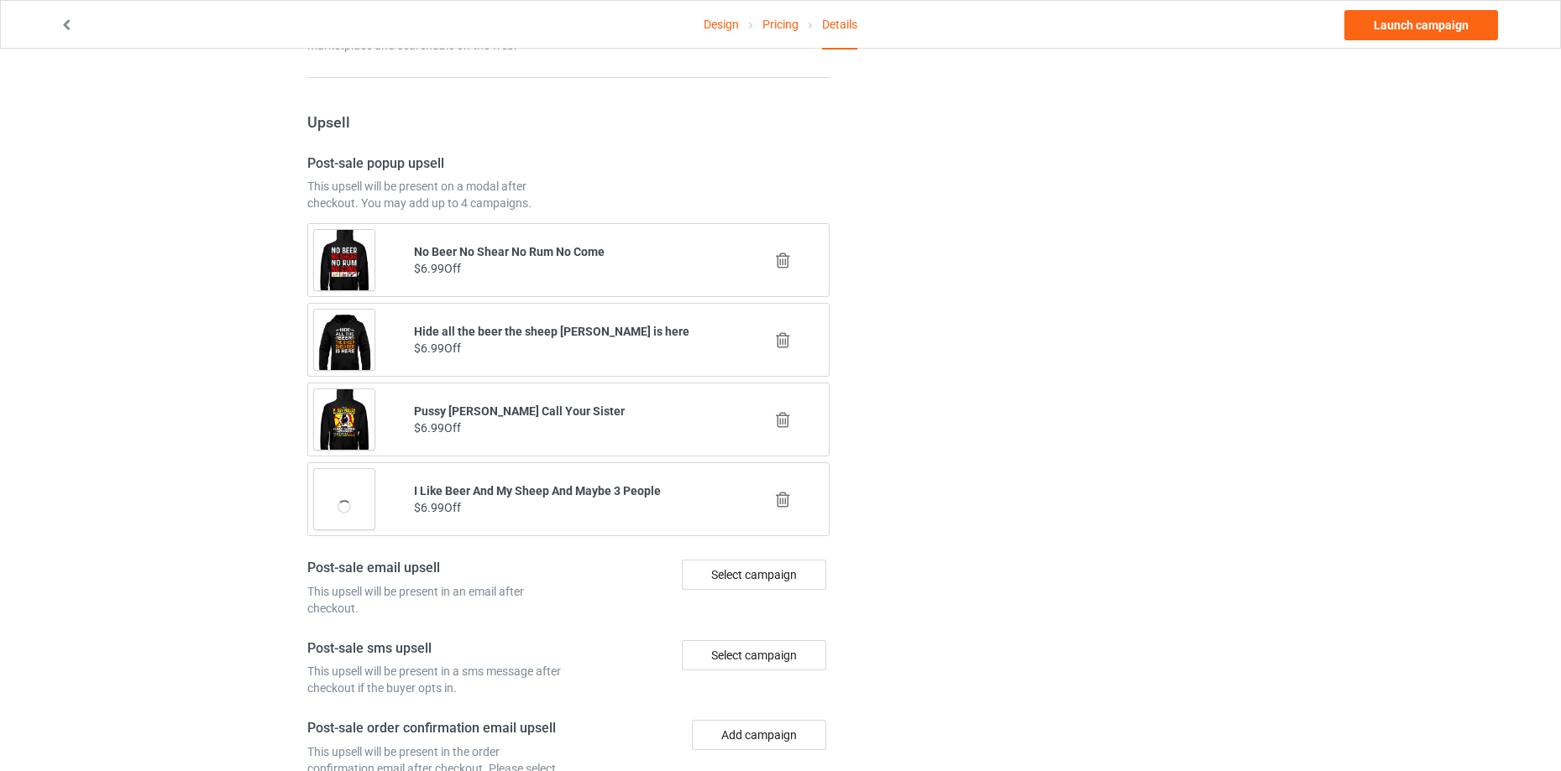
click at [782, 499] on icon at bounding box center [782, 500] width 21 height 18
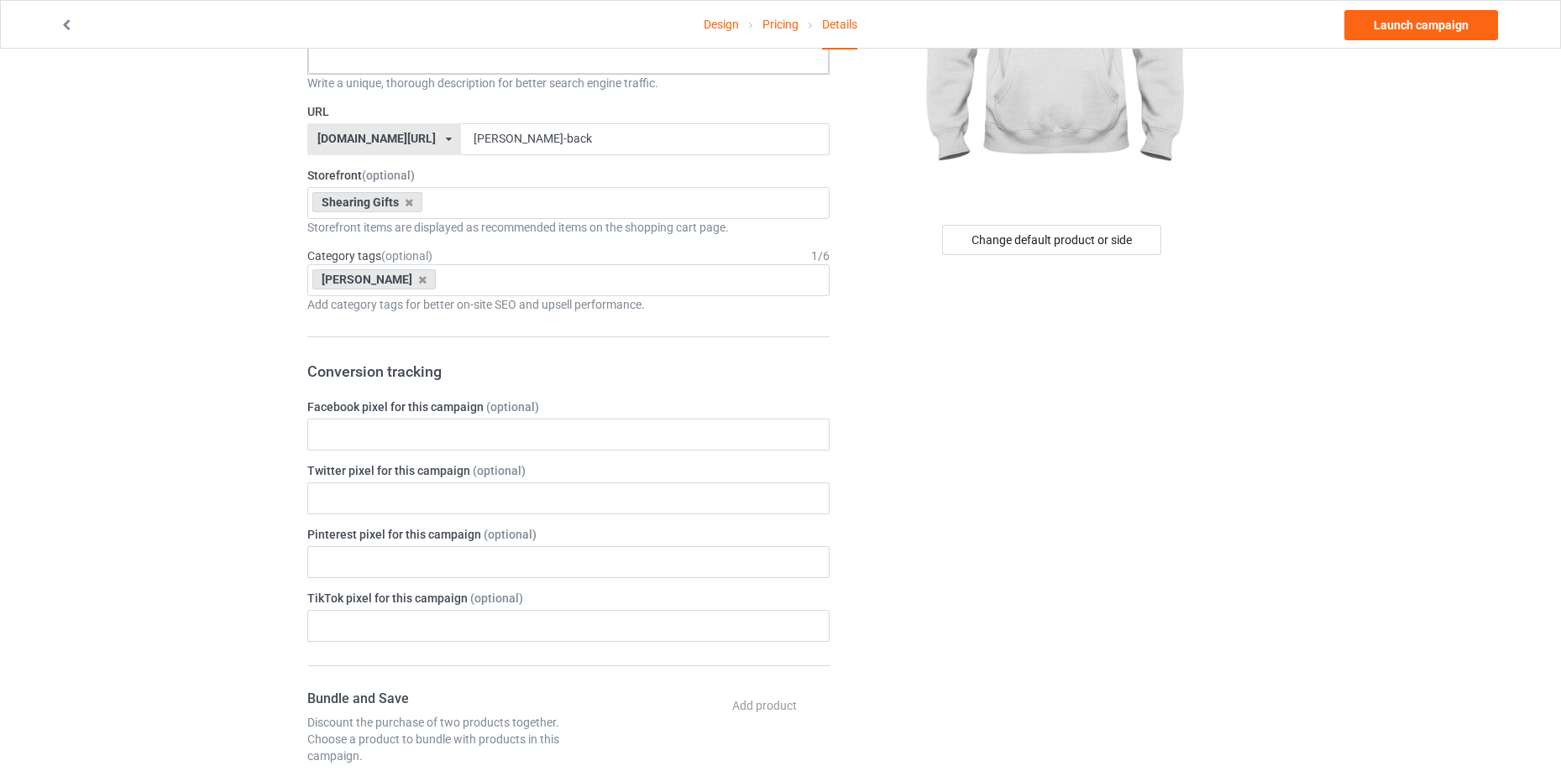
scroll to position [0, 0]
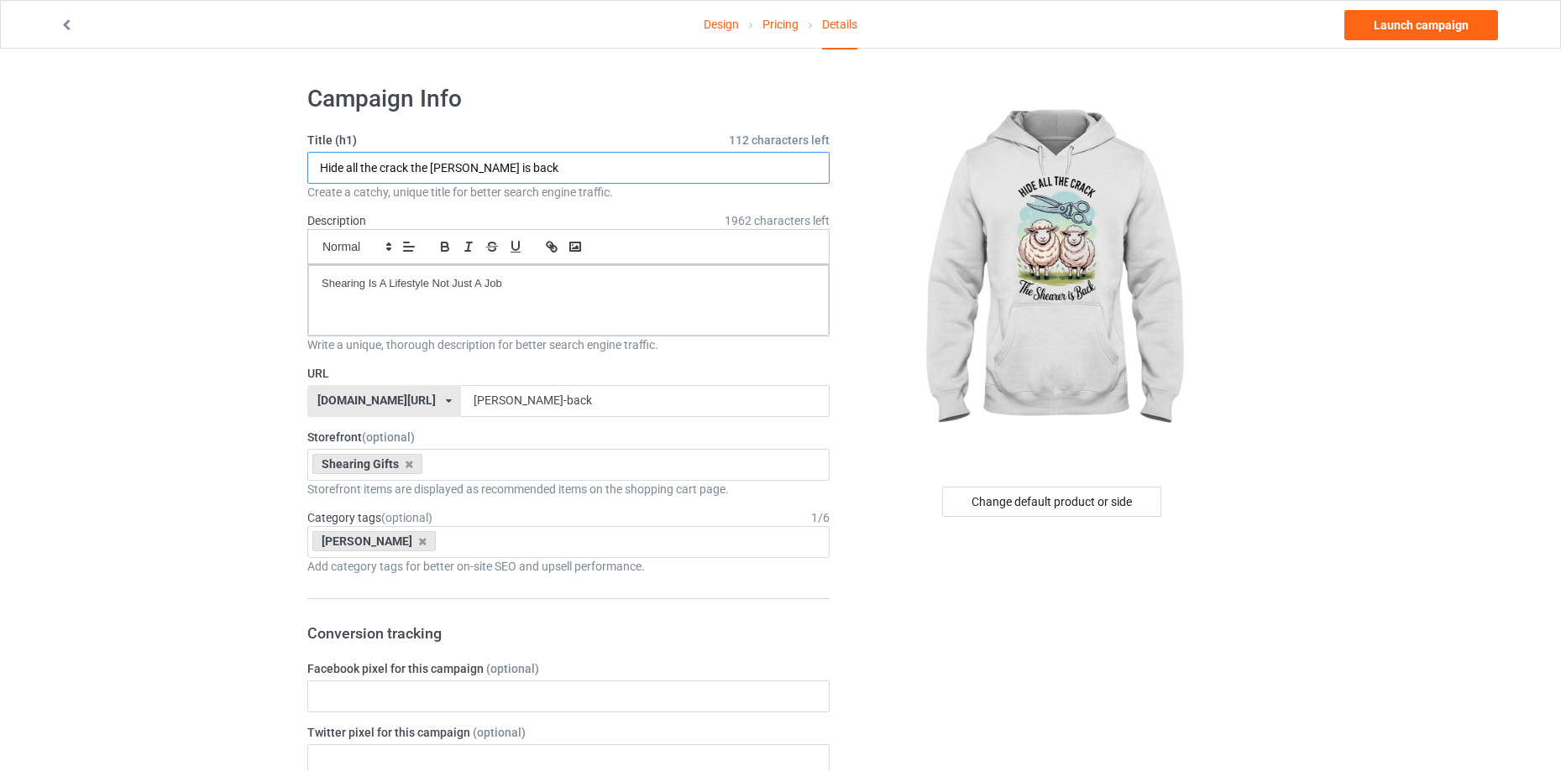
click at [456, 169] on input "Hide all the crack the [PERSON_NAME] is back" at bounding box center [568, 168] width 522 height 32
click at [448, 288] on p "Shearing Is A Lifestyle Not Just A Job" at bounding box center [569, 284] width 494 height 16
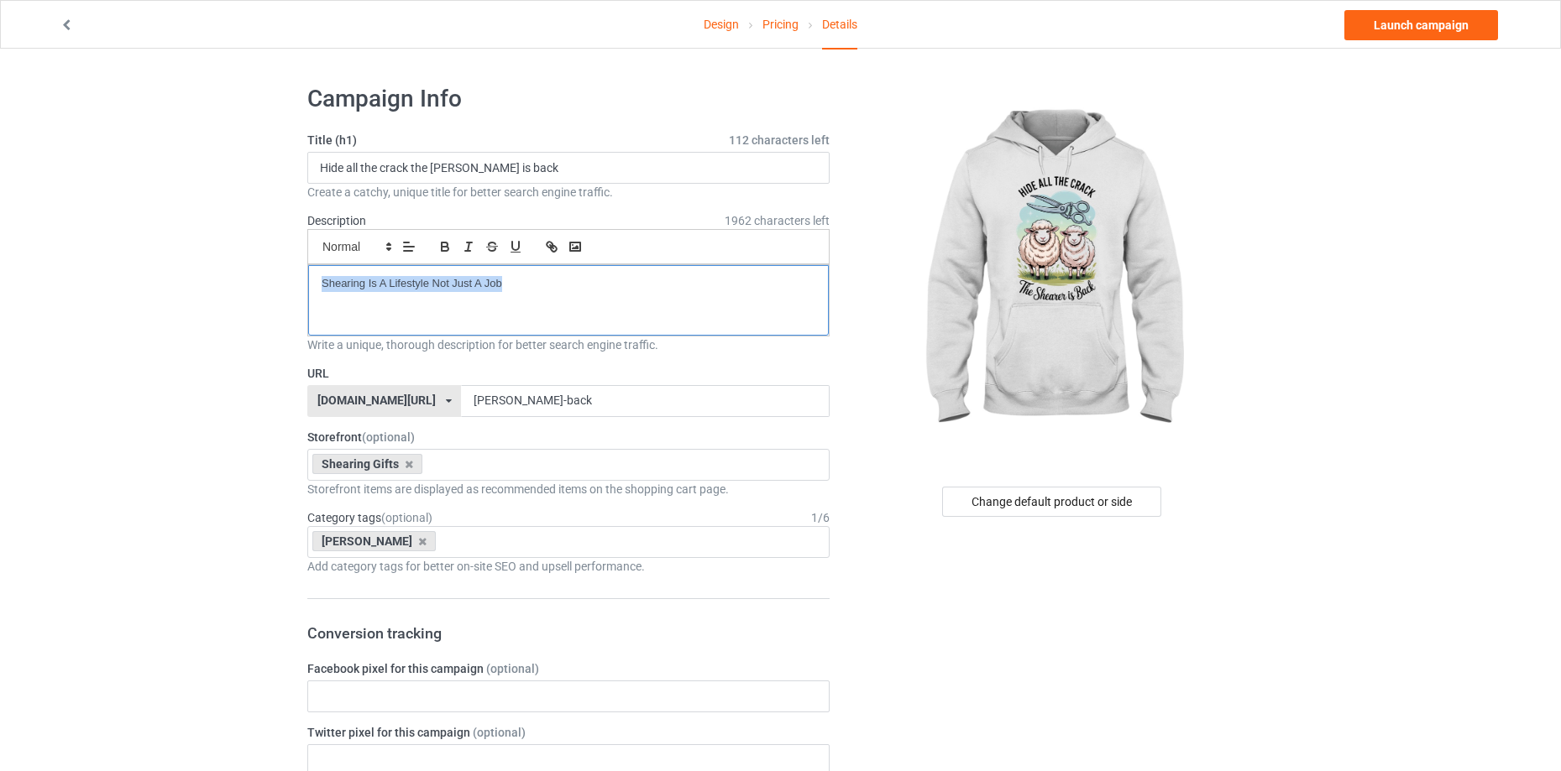
click at [448, 288] on p "Shearing Is A Lifestyle Not Just A Job" at bounding box center [569, 284] width 494 height 16
click at [1435, 32] on link "Launch campaign" at bounding box center [1421, 25] width 154 height 30
